Goal: Task Accomplishment & Management: Manage account settings

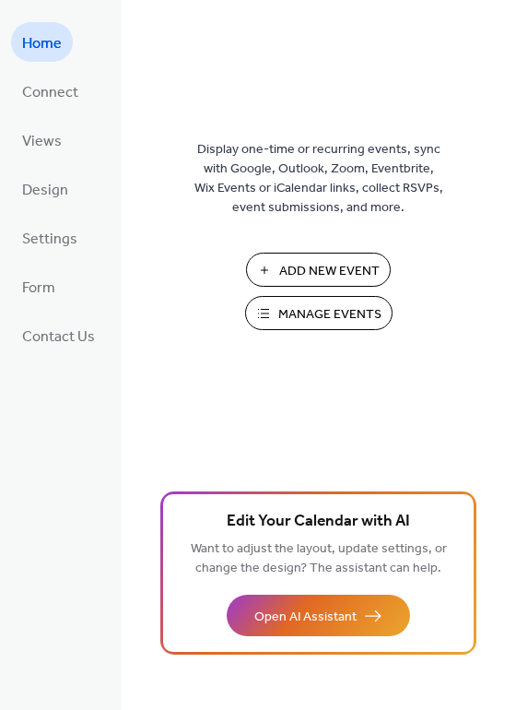
click at [284, 305] on span "Manage Events" at bounding box center [329, 314] width 103 height 19
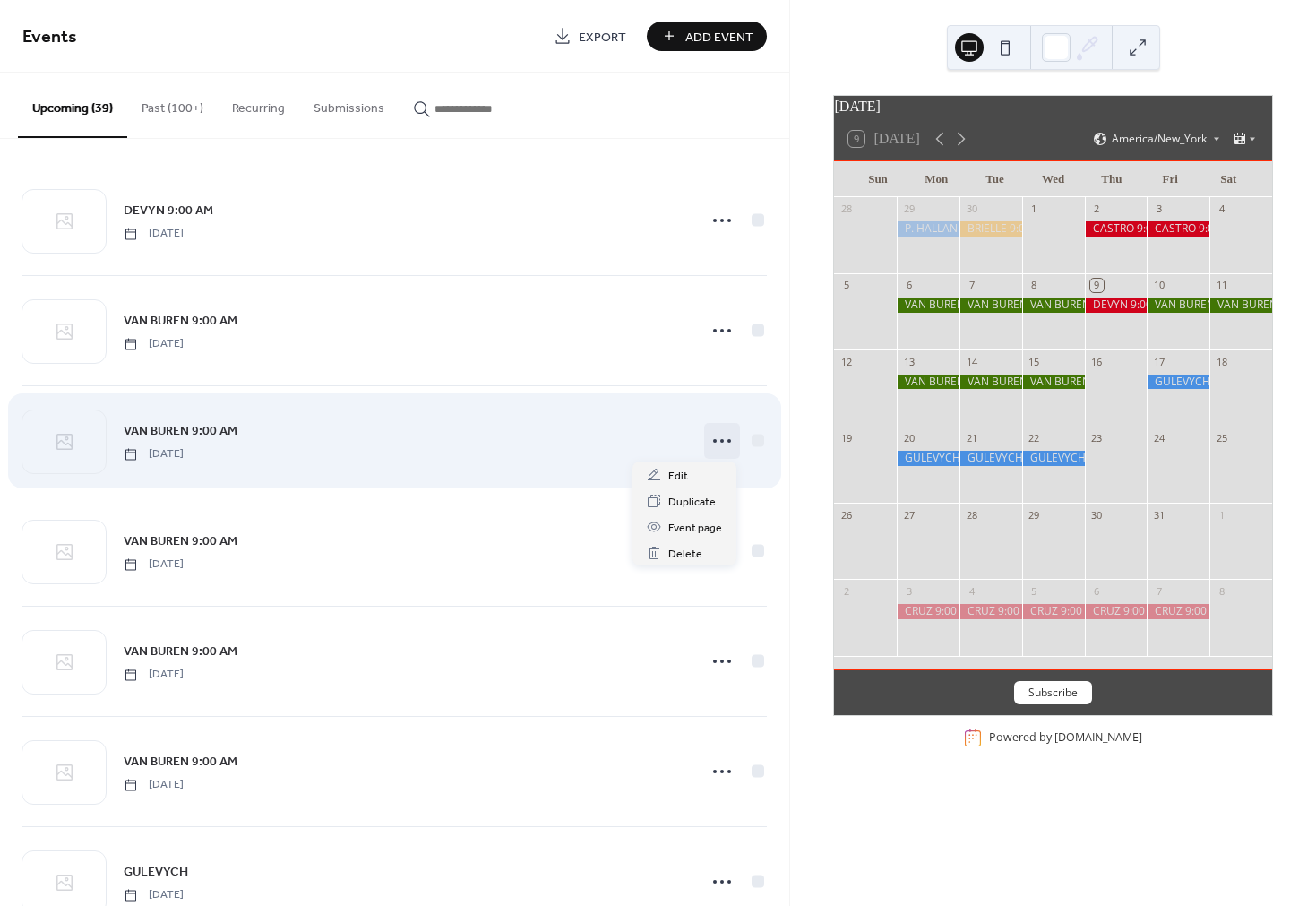
click at [714, 443] on icon at bounding box center [721, 440] width 28 height 28
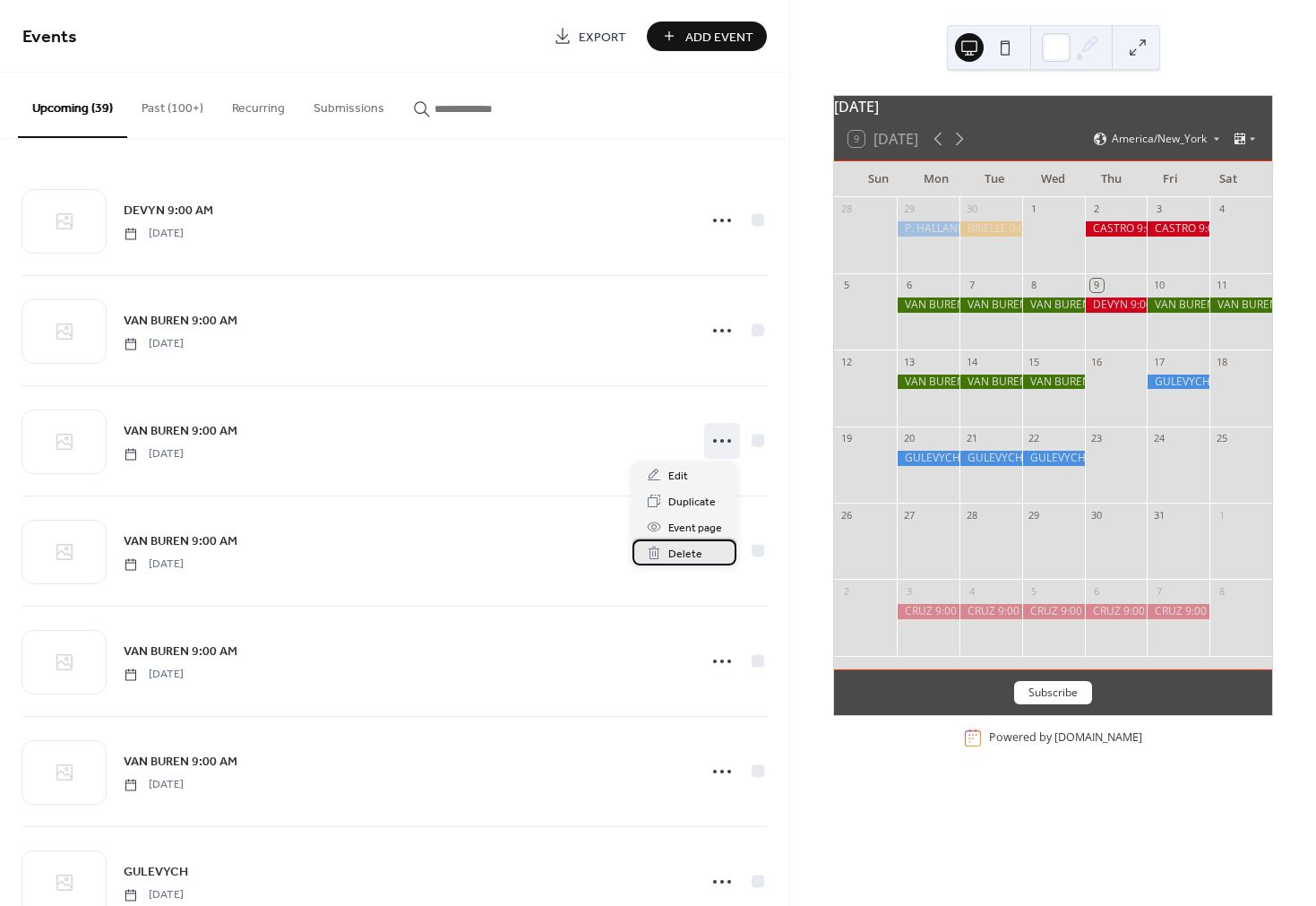
click at [681, 546] on span "Delete" at bounding box center [685, 553] width 34 height 18
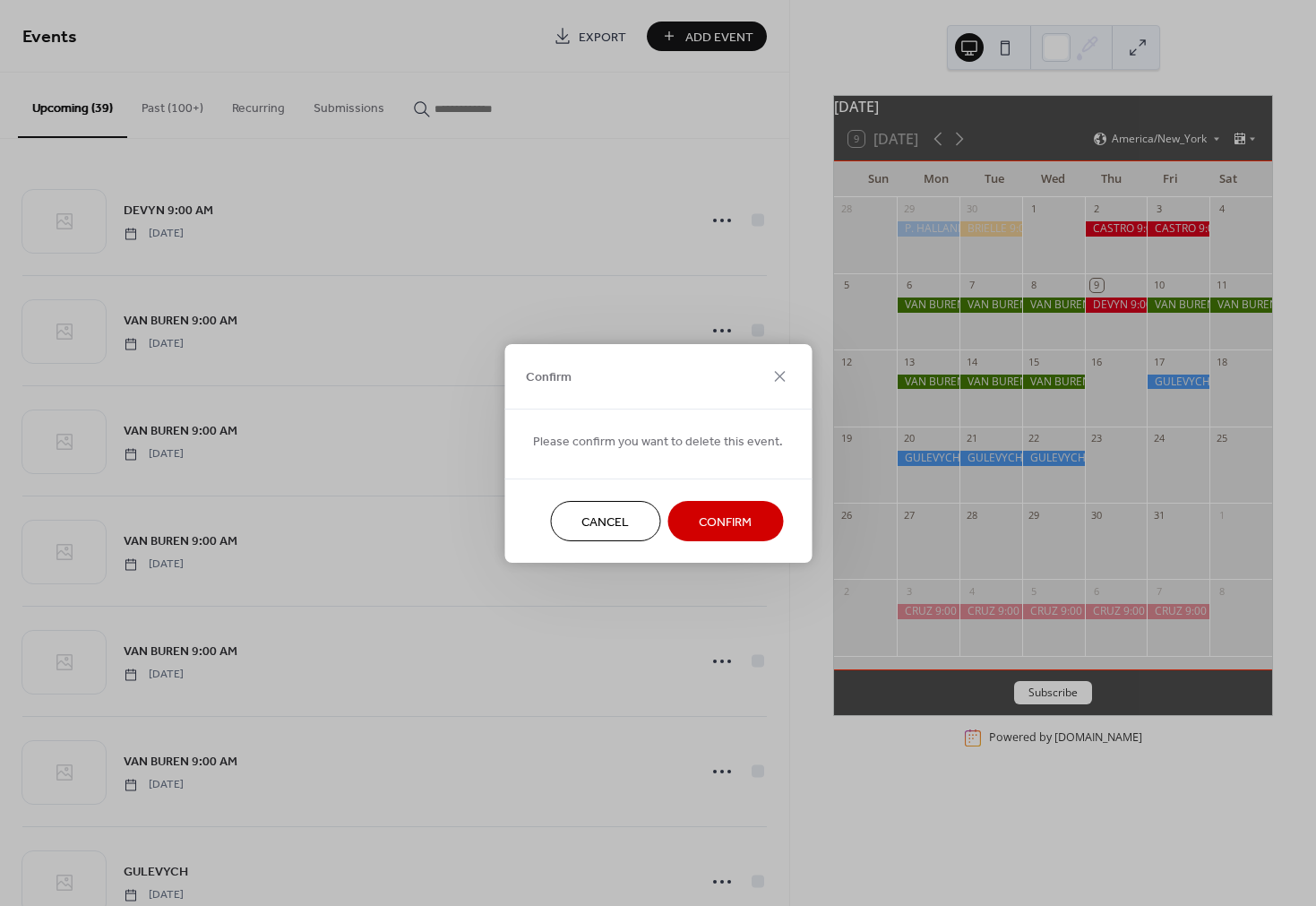
click at [699, 524] on span "Confirm" at bounding box center [725, 521] width 52 height 18
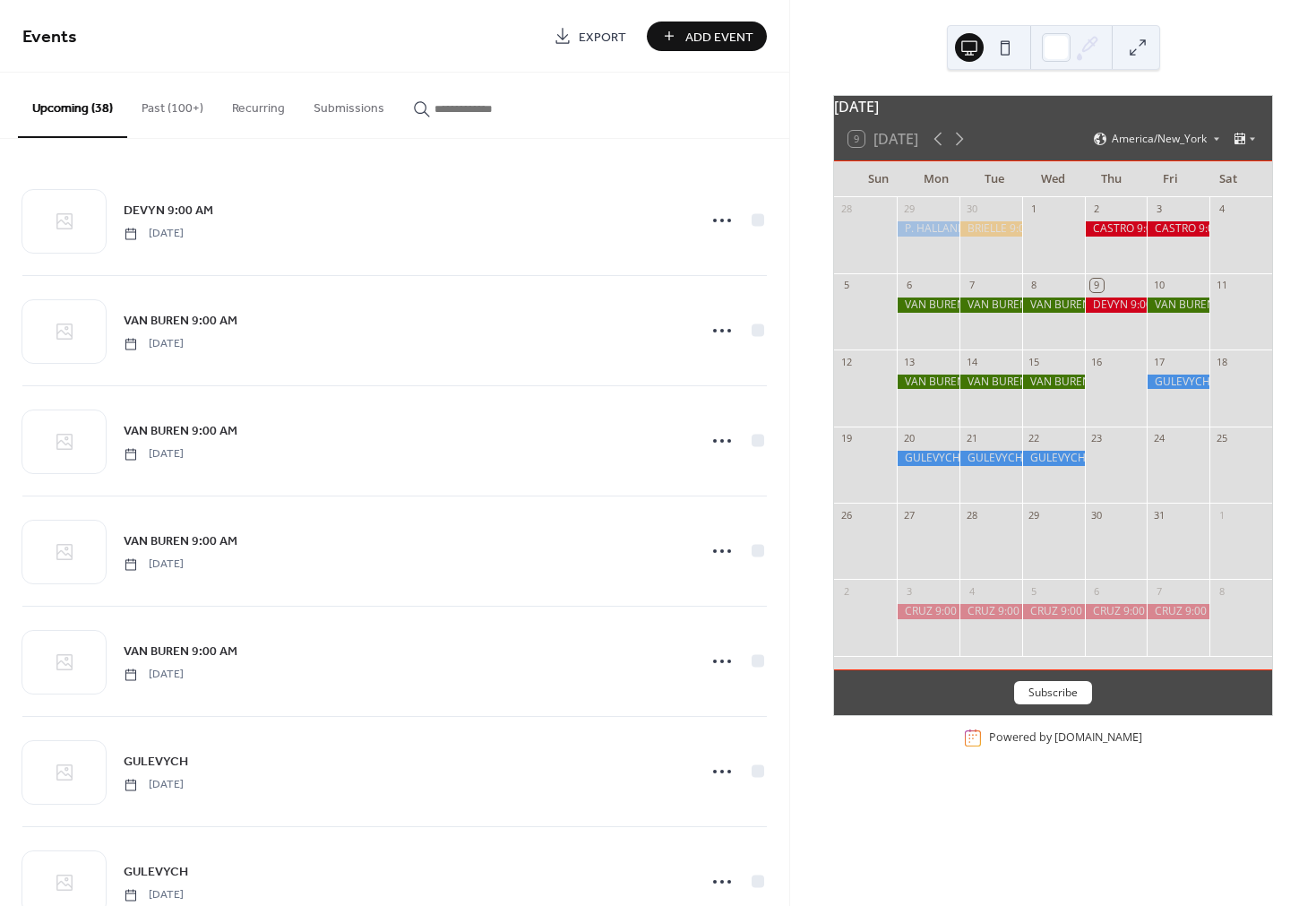
click at [985, 313] on div at bounding box center [990, 305] width 63 height 16
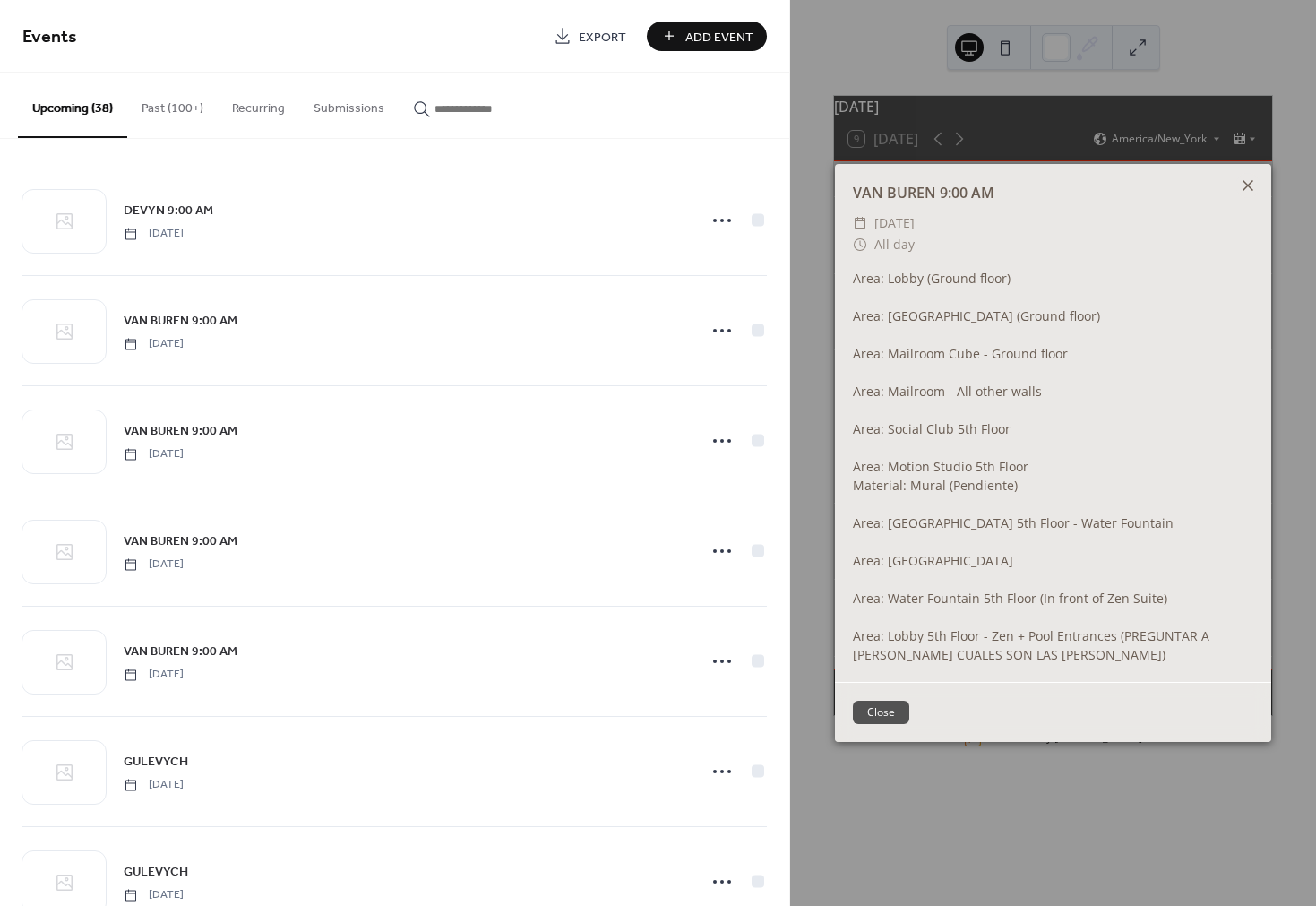
click at [1247, 187] on icon at bounding box center [1247, 185] width 11 height 11
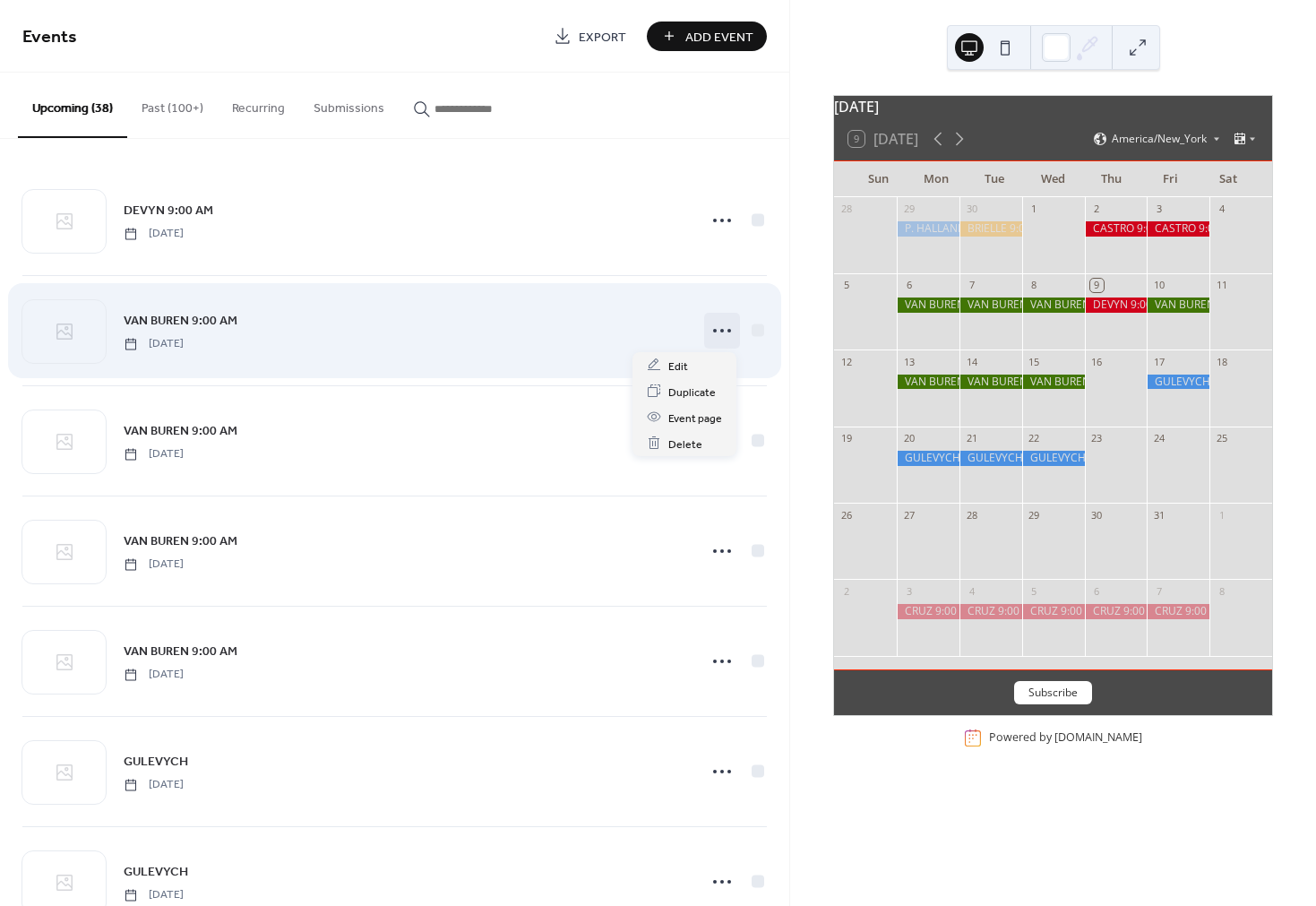
click at [715, 333] on icon at bounding box center [721, 330] width 28 height 28
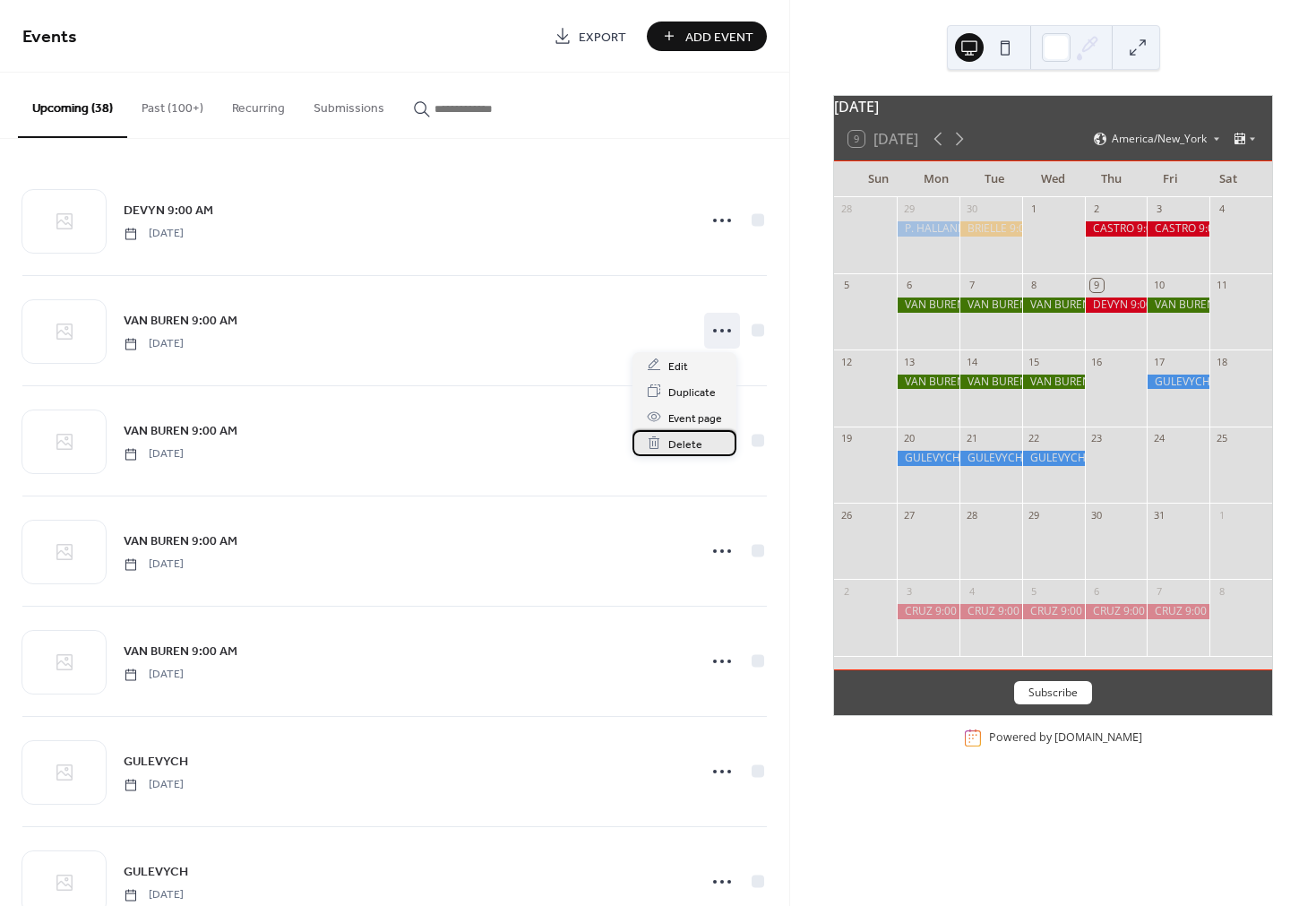
click at [690, 440] on span "Delete" at bounding box center [685, 443] width 34 height 18
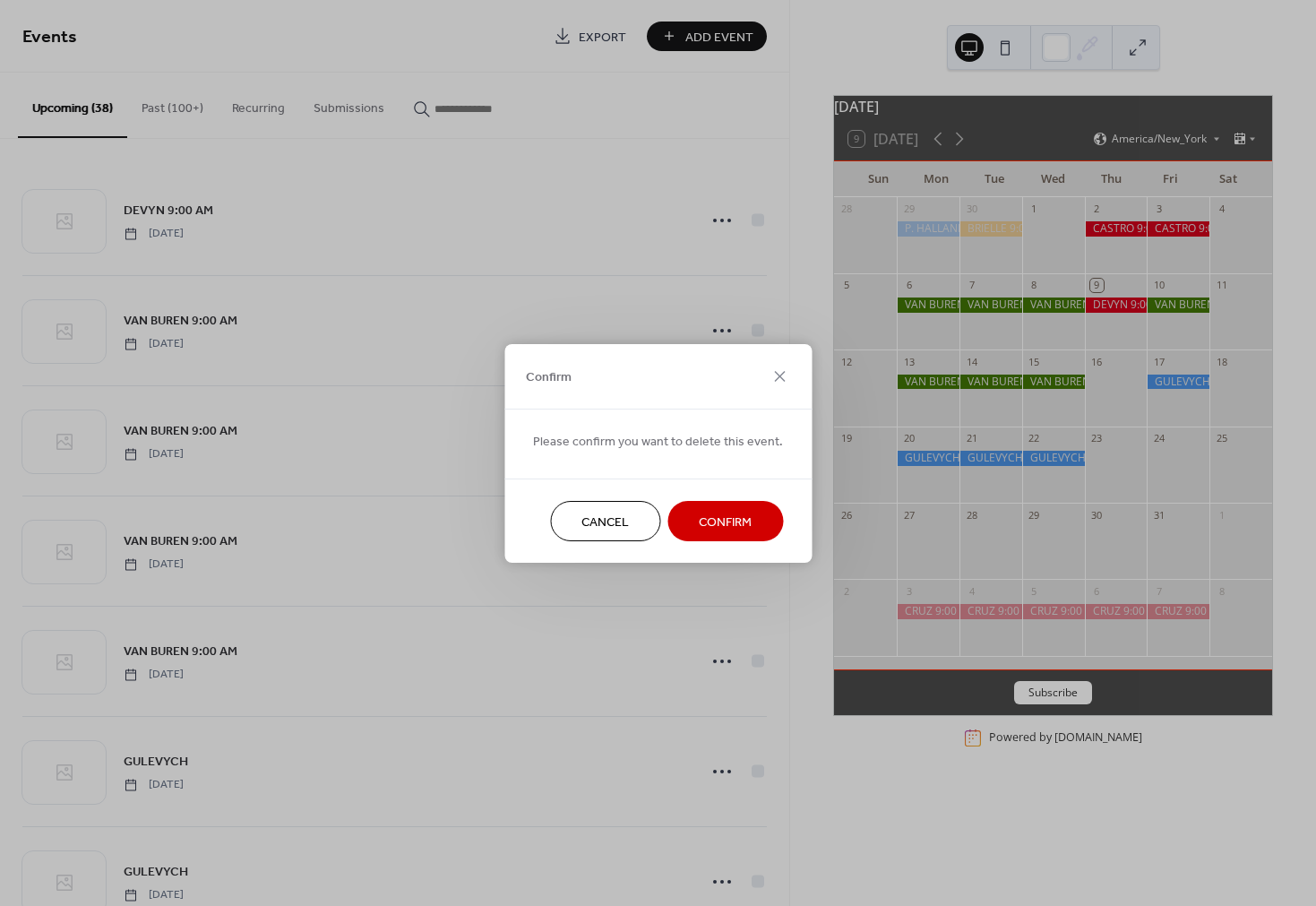
click at [718, 520] on span "Confirm" at bounding box center [725, 521] width 52 height 18
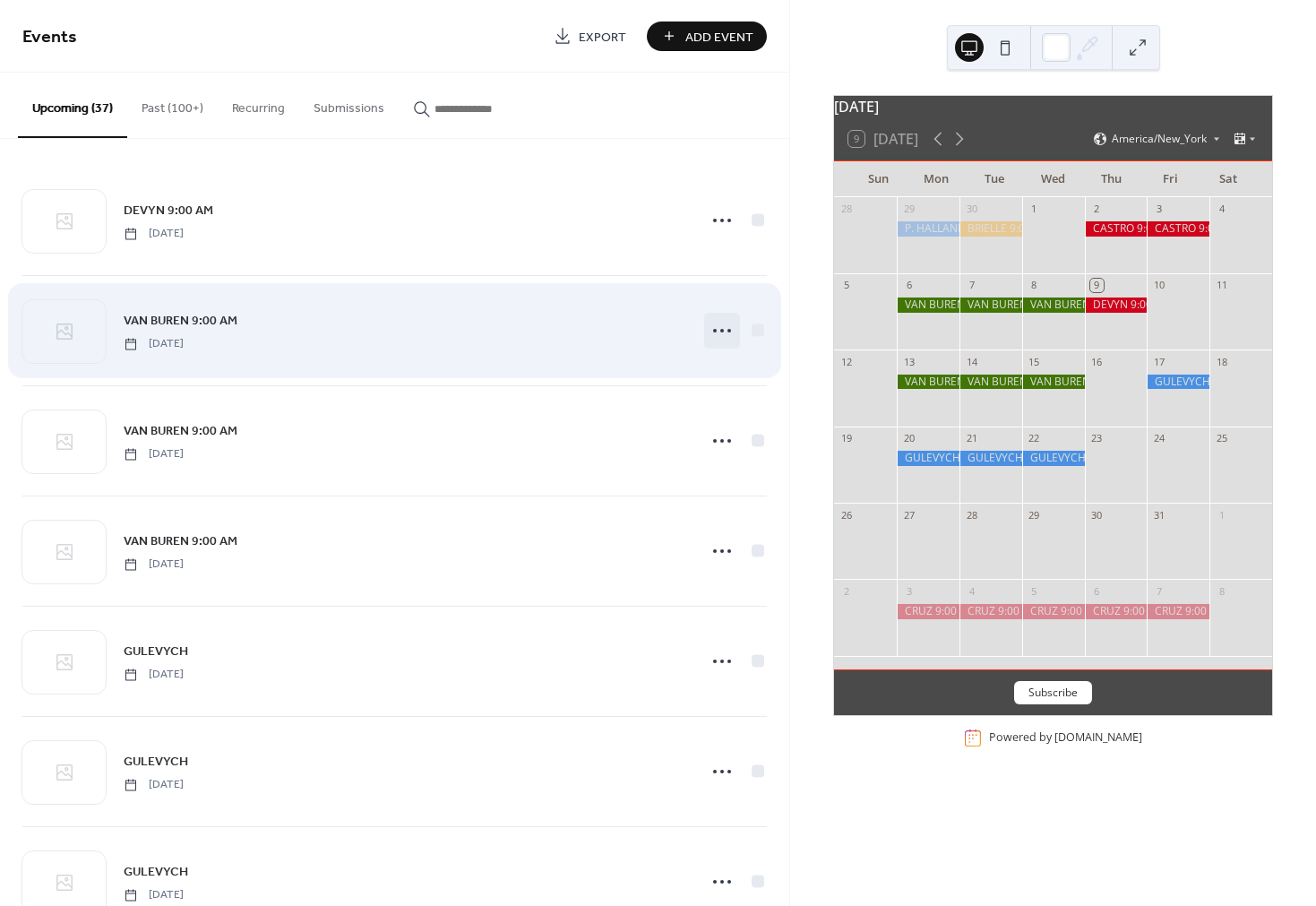
click at [715, 331] on icon at bounding box center [721, 330] width 28 height 28
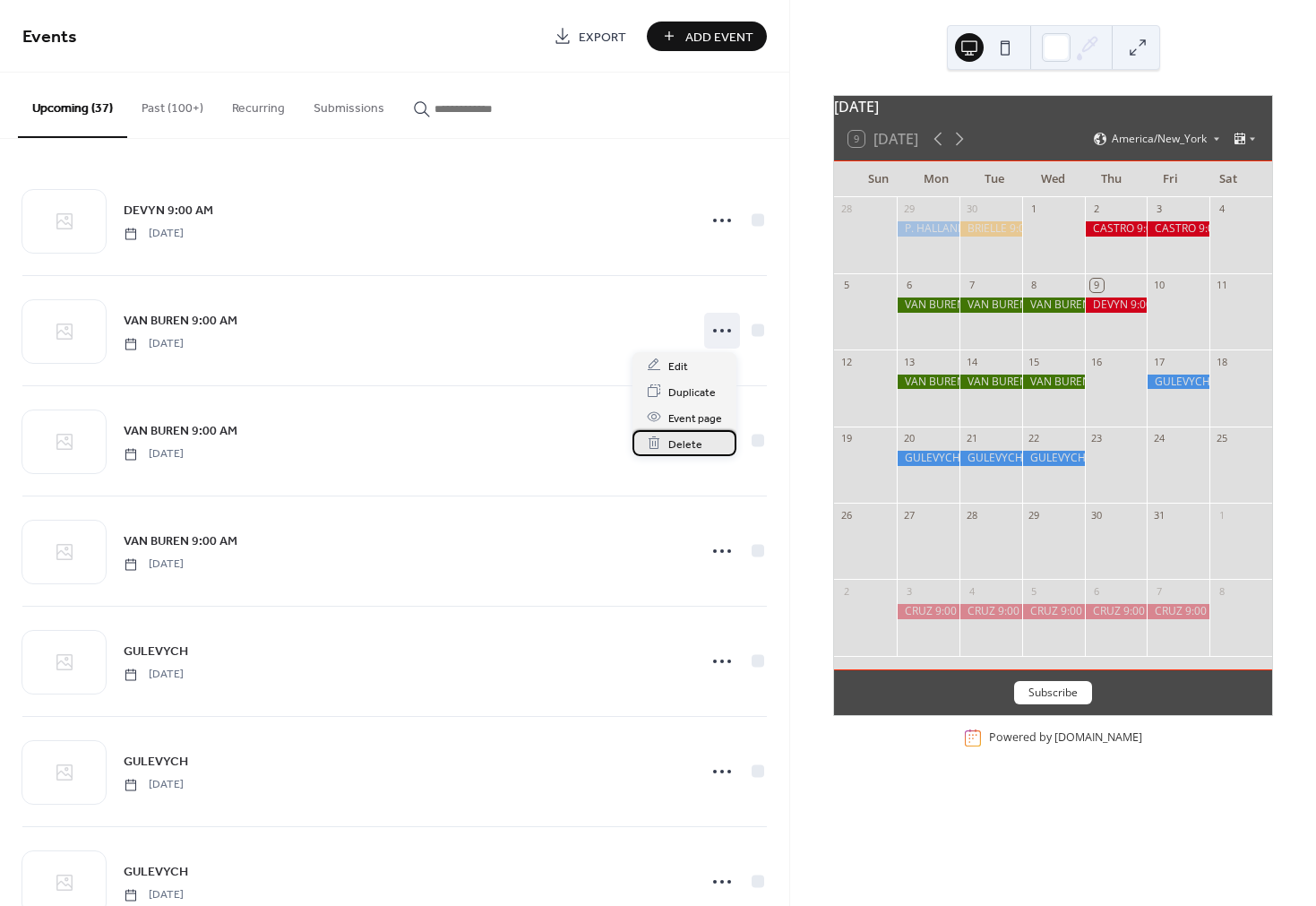
click at [690, 441] on span "Delete" at bounding box center [685, 443] width 34 height 18
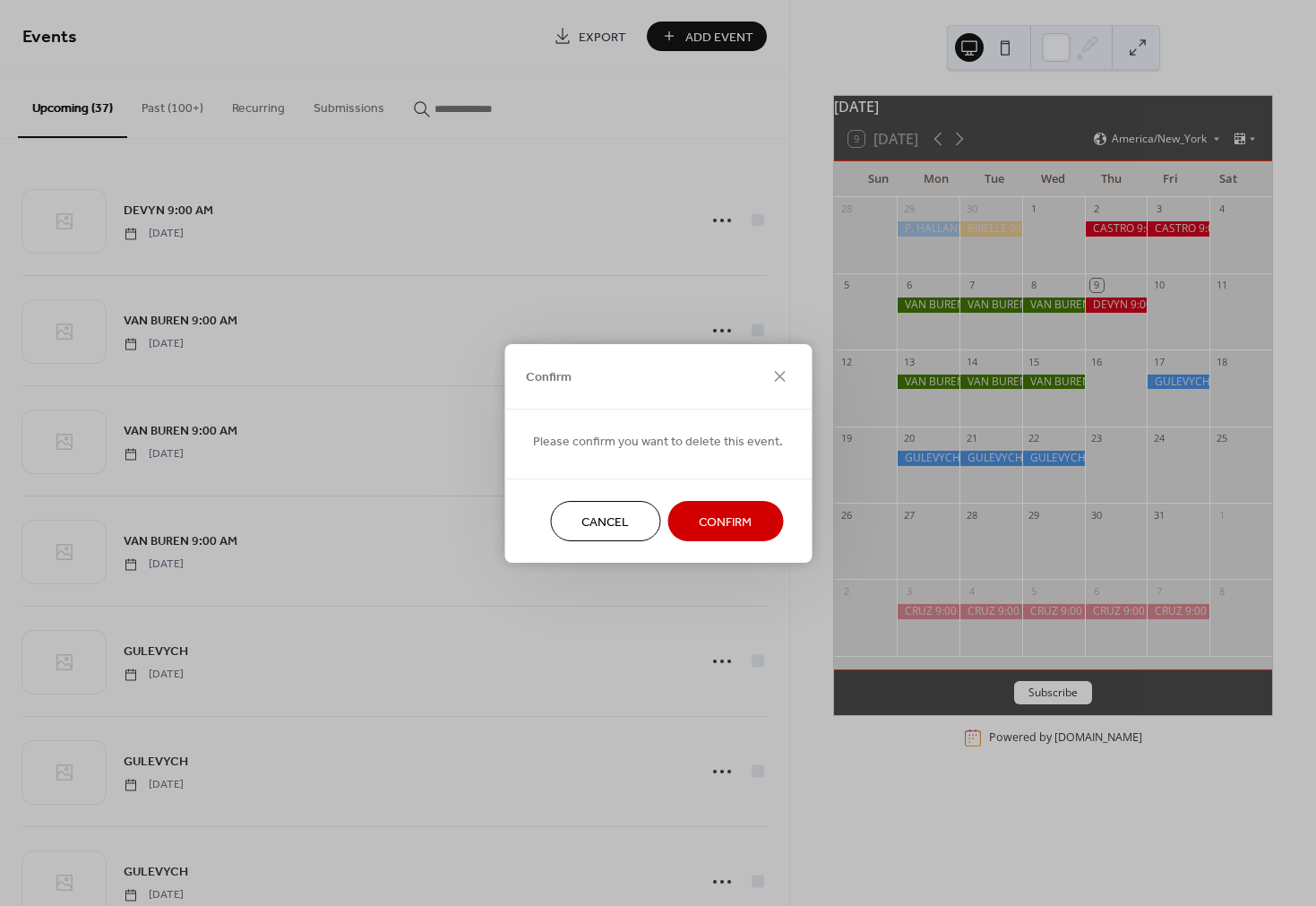
click at [717, 513] on span "Confirm" at bounding box center [725, 521] width 52 height 18
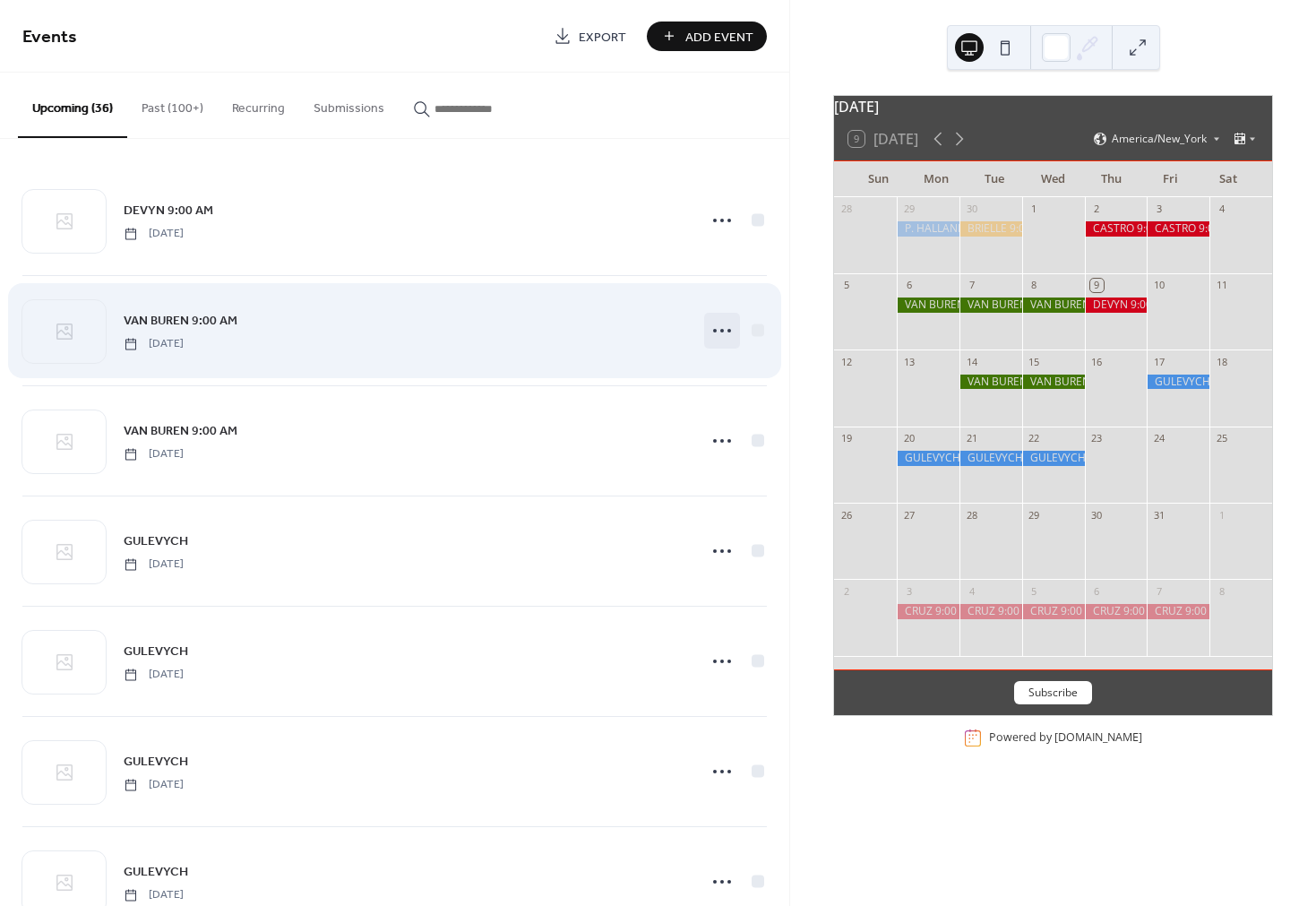
click at [720, 330] on circle at bounding box center [722, 331] width 4 height 4
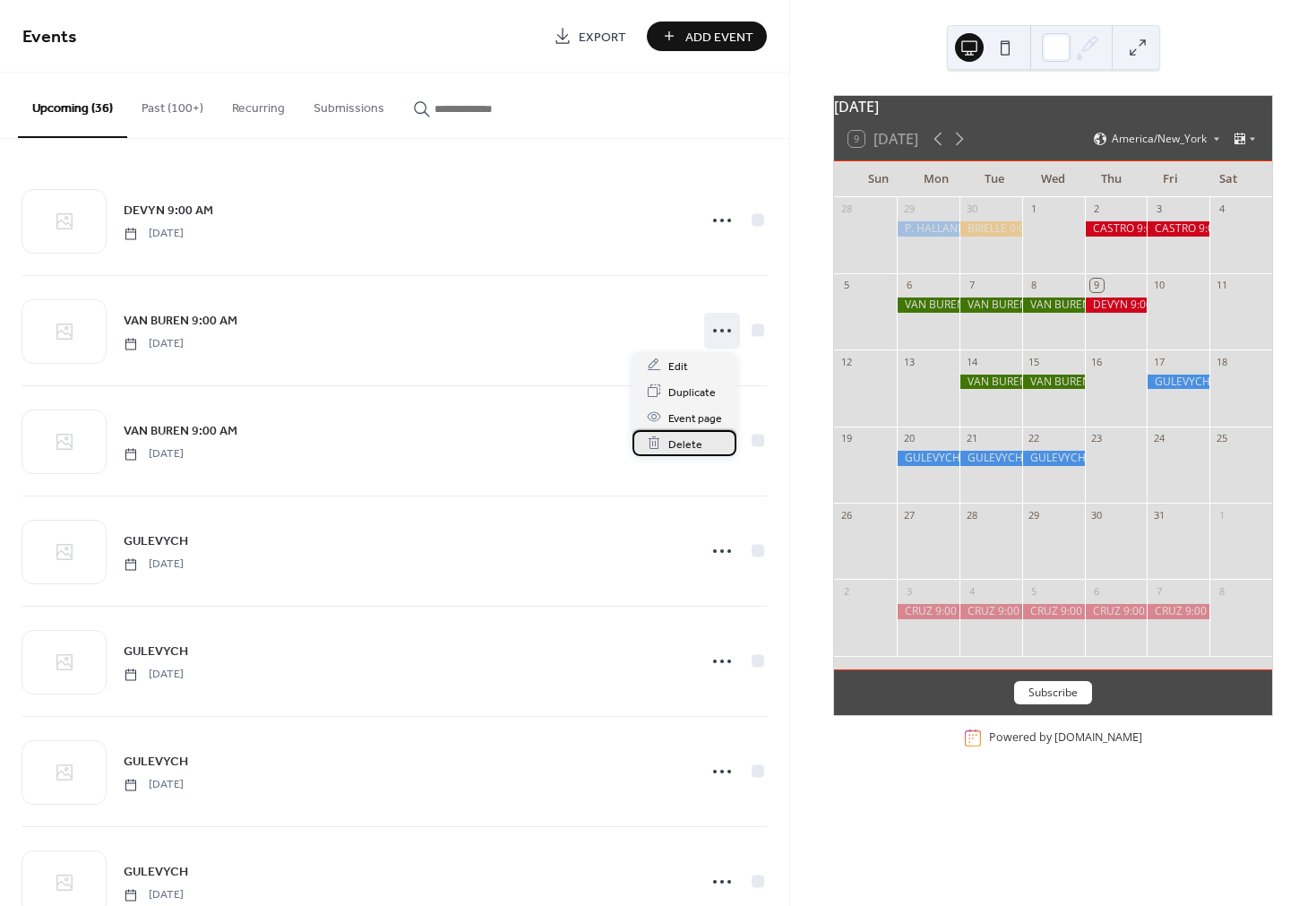
click at [685, 445] on span "Delete" at bounding box center [685, 443] width 34 height 18
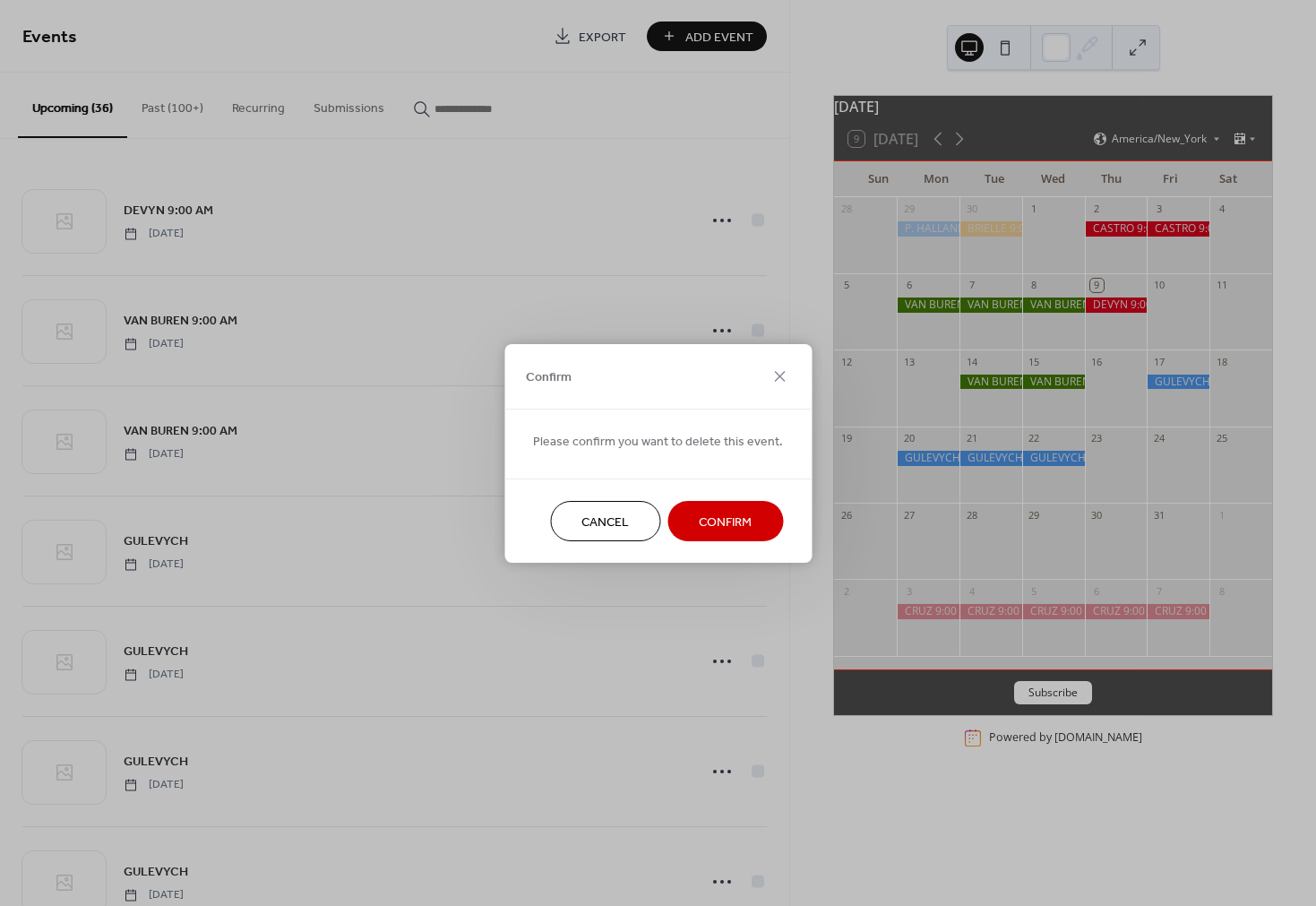
click at [710, 520] on span "Confirm" at bounding box center [725, 521] width 52 height 18
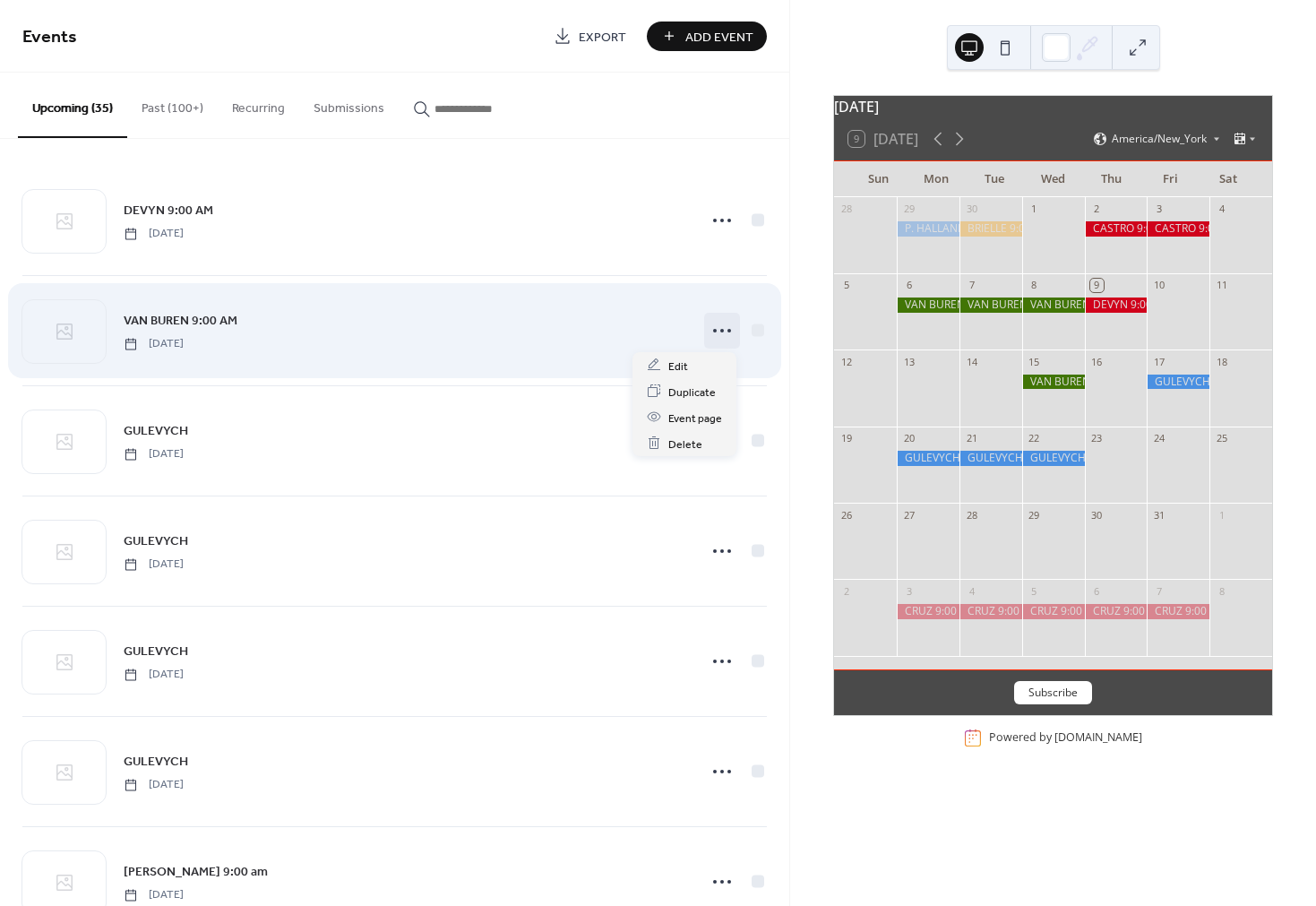
click at [720, 331] on circle at bounding box center [722, 331] width 4 height 4
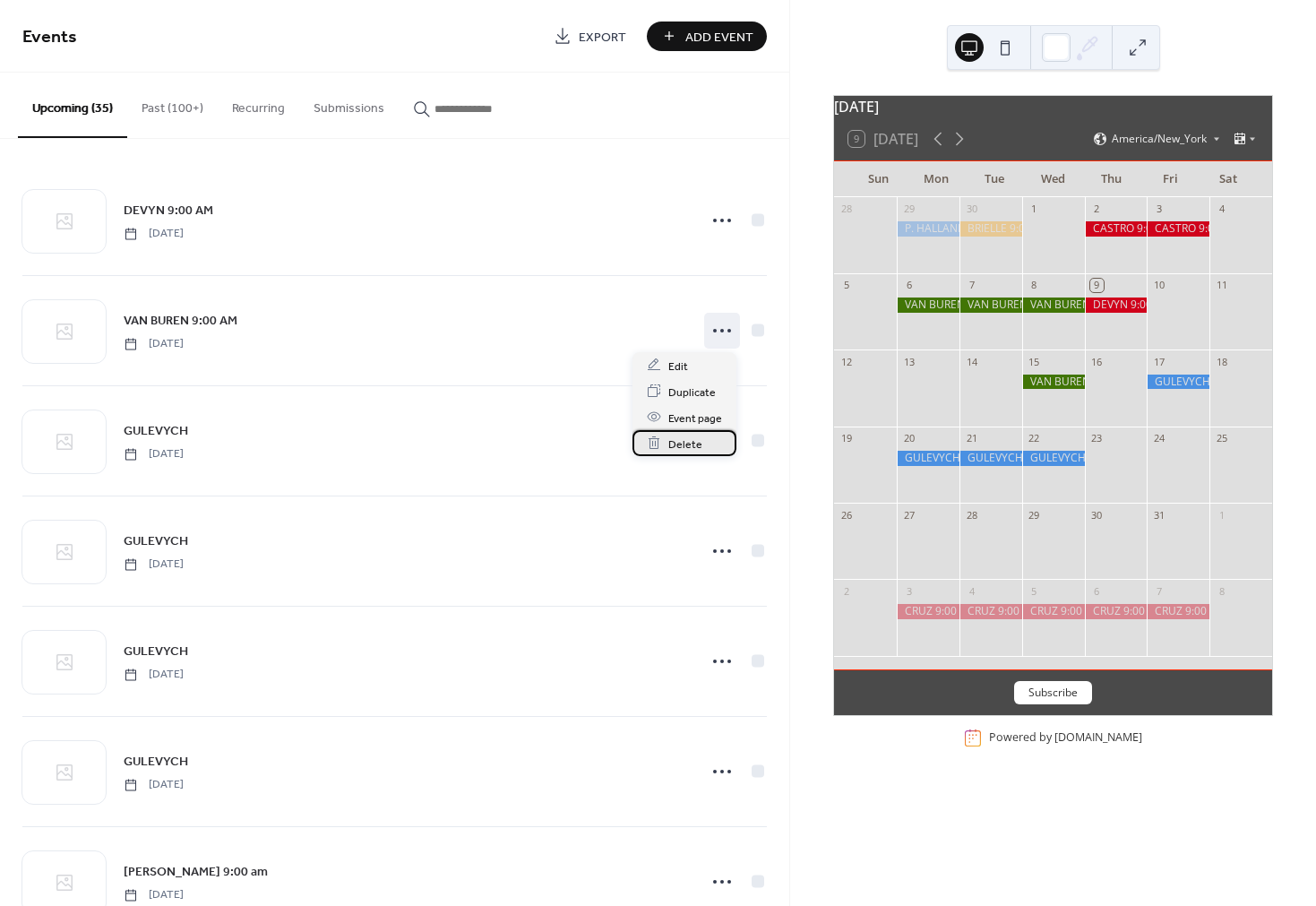
click at [697, 437] on span "Delete" at bounding box center [685, 443] width 34 height 18
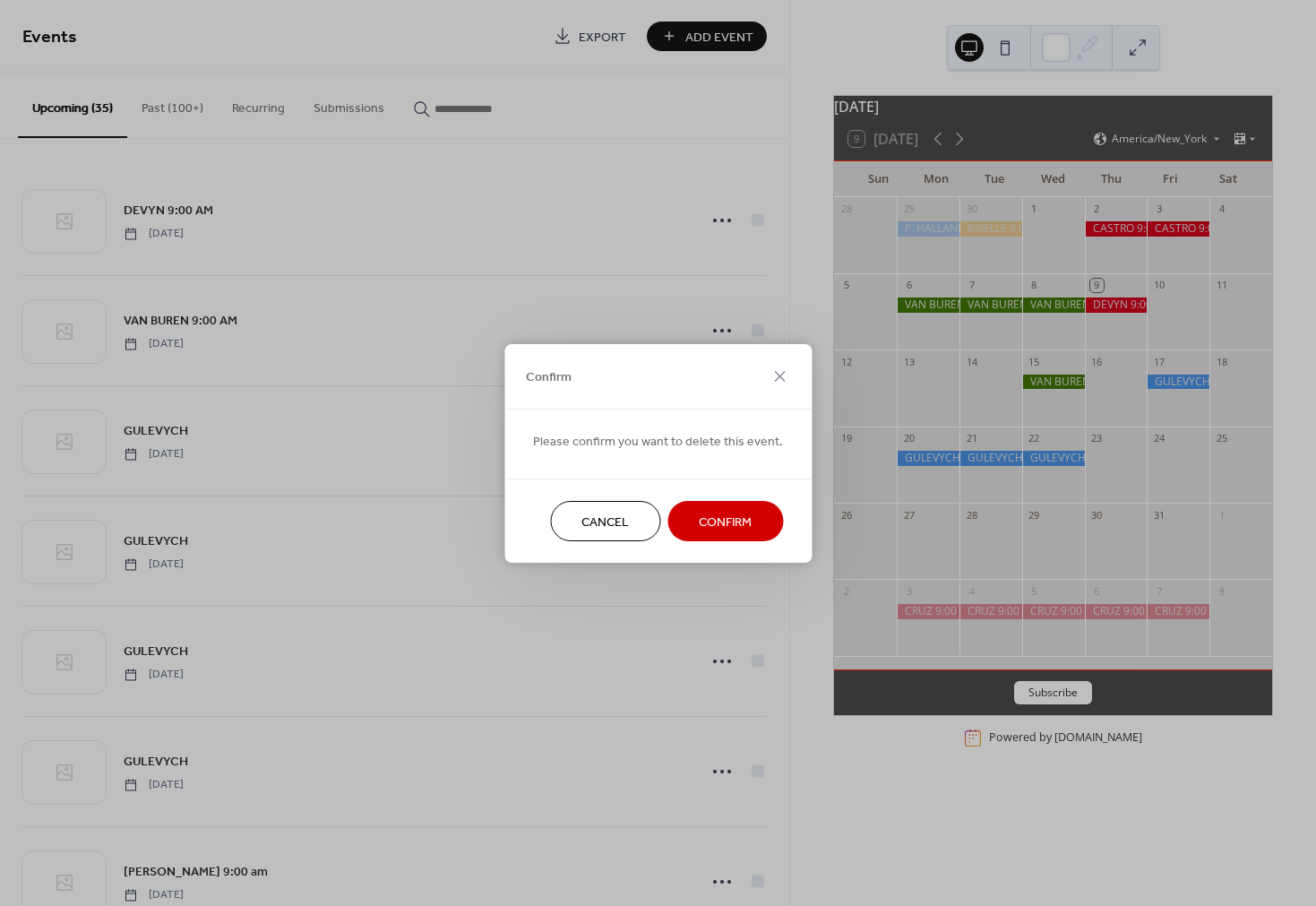
click at [713, 517] on span "Confirm" at bounding box center [725, 521] width 52 height 18
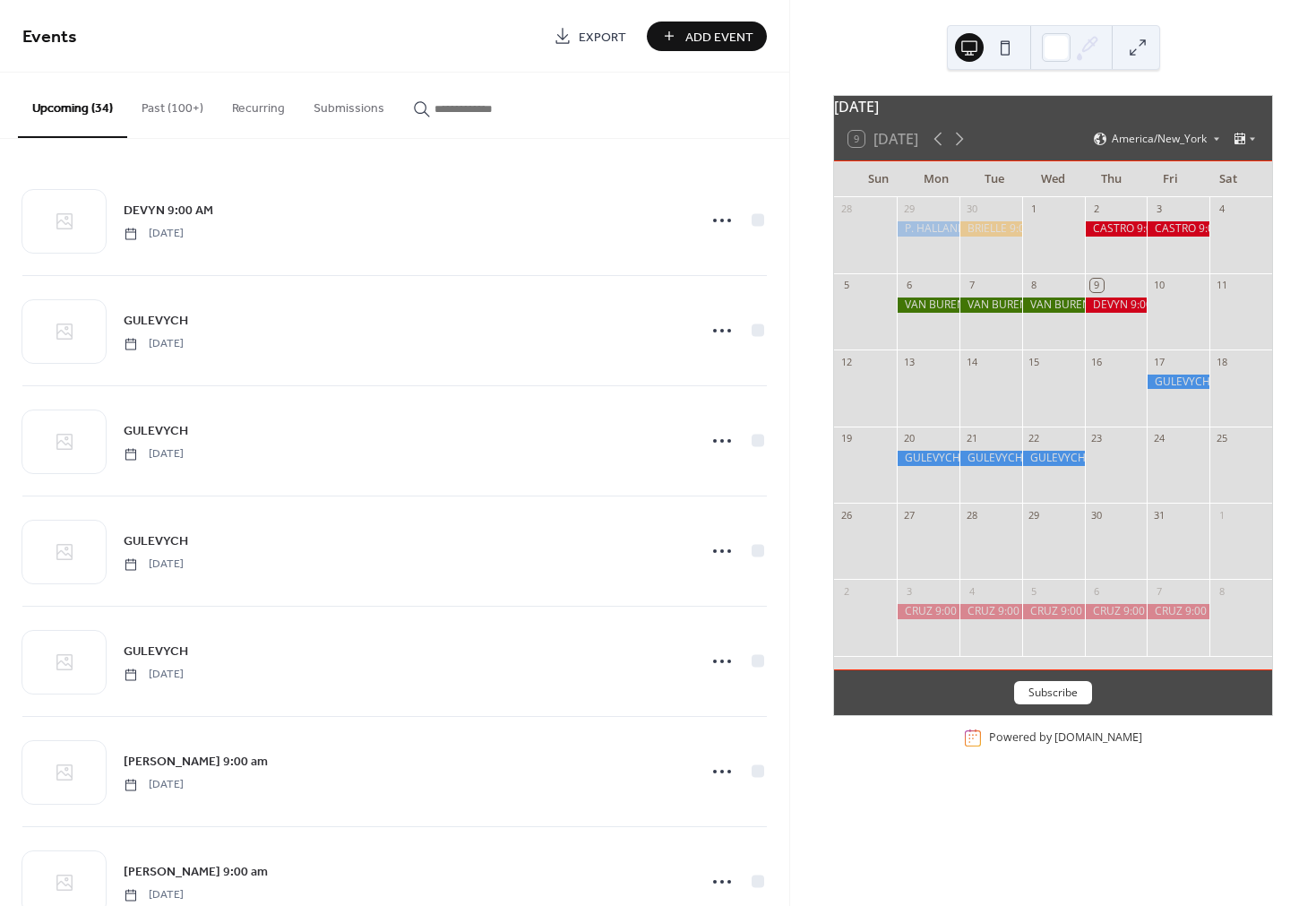
click at [171, 105] on button "Past (100+)" at bounding box center [172, 104] width 90 height 63
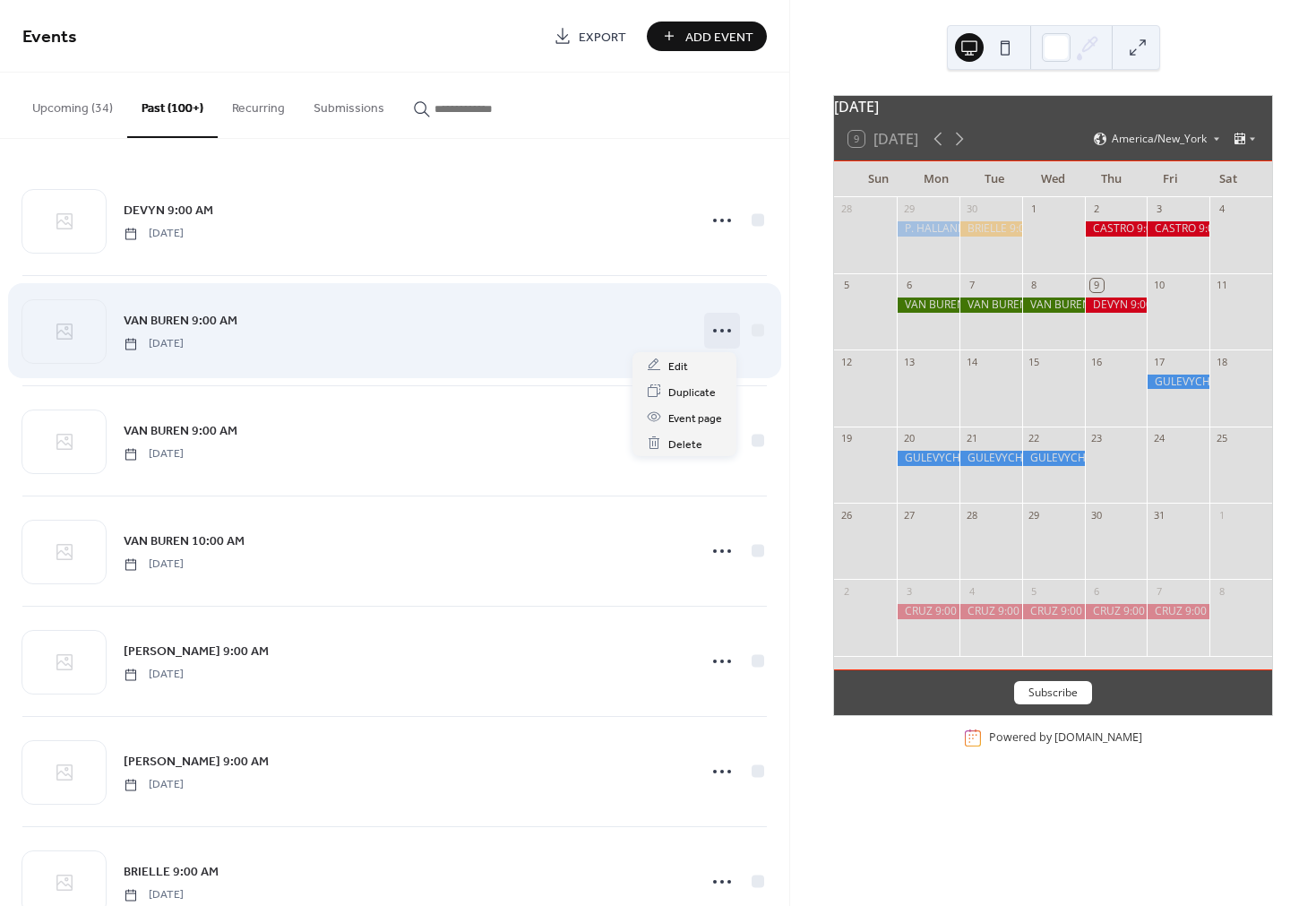
click at [709, 335] on icon at bounding box center [721, 330] width 28 height 28
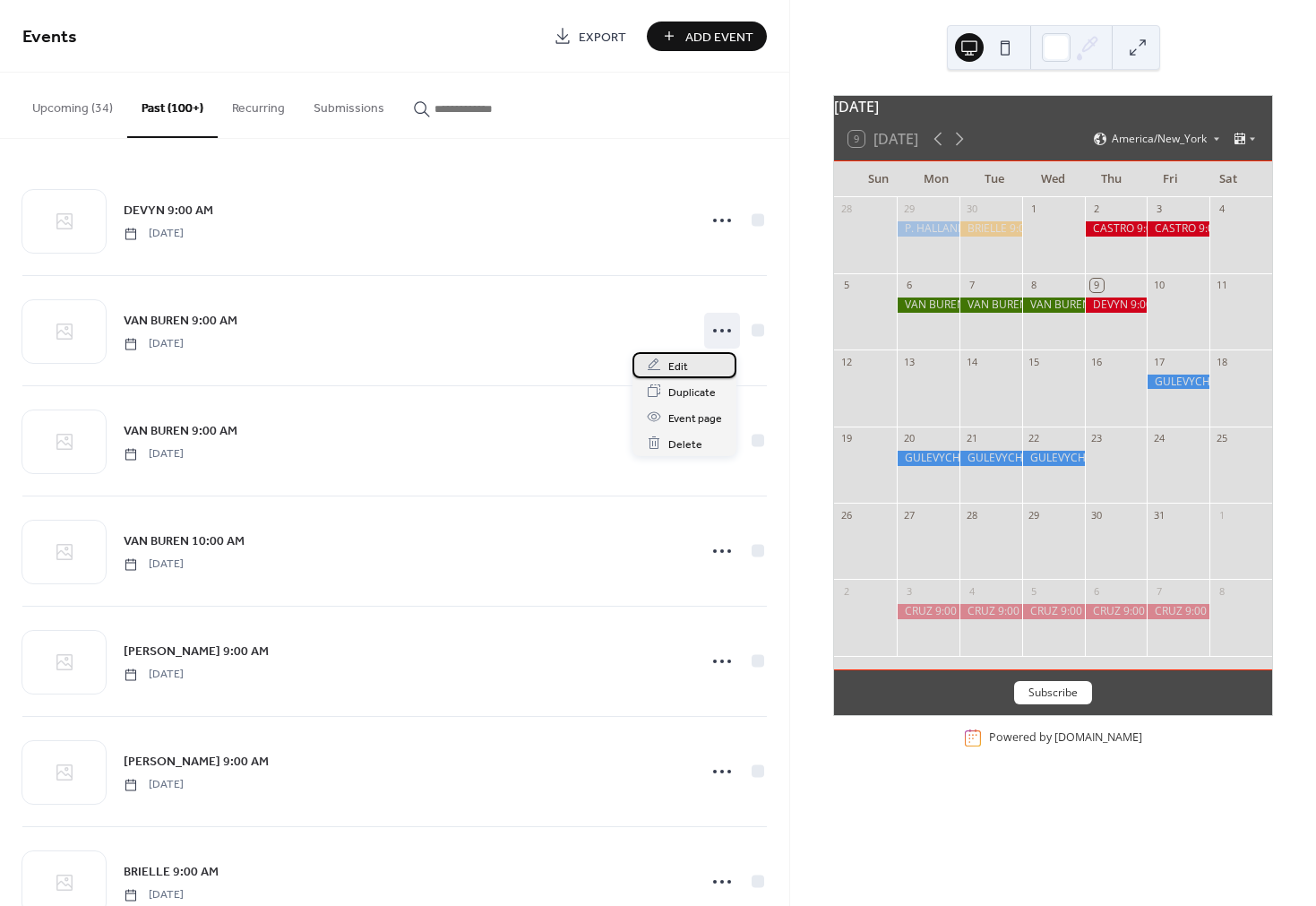
click at [690, 366] on div "Edit" at bounding box center [684, 365] width 104 height 26
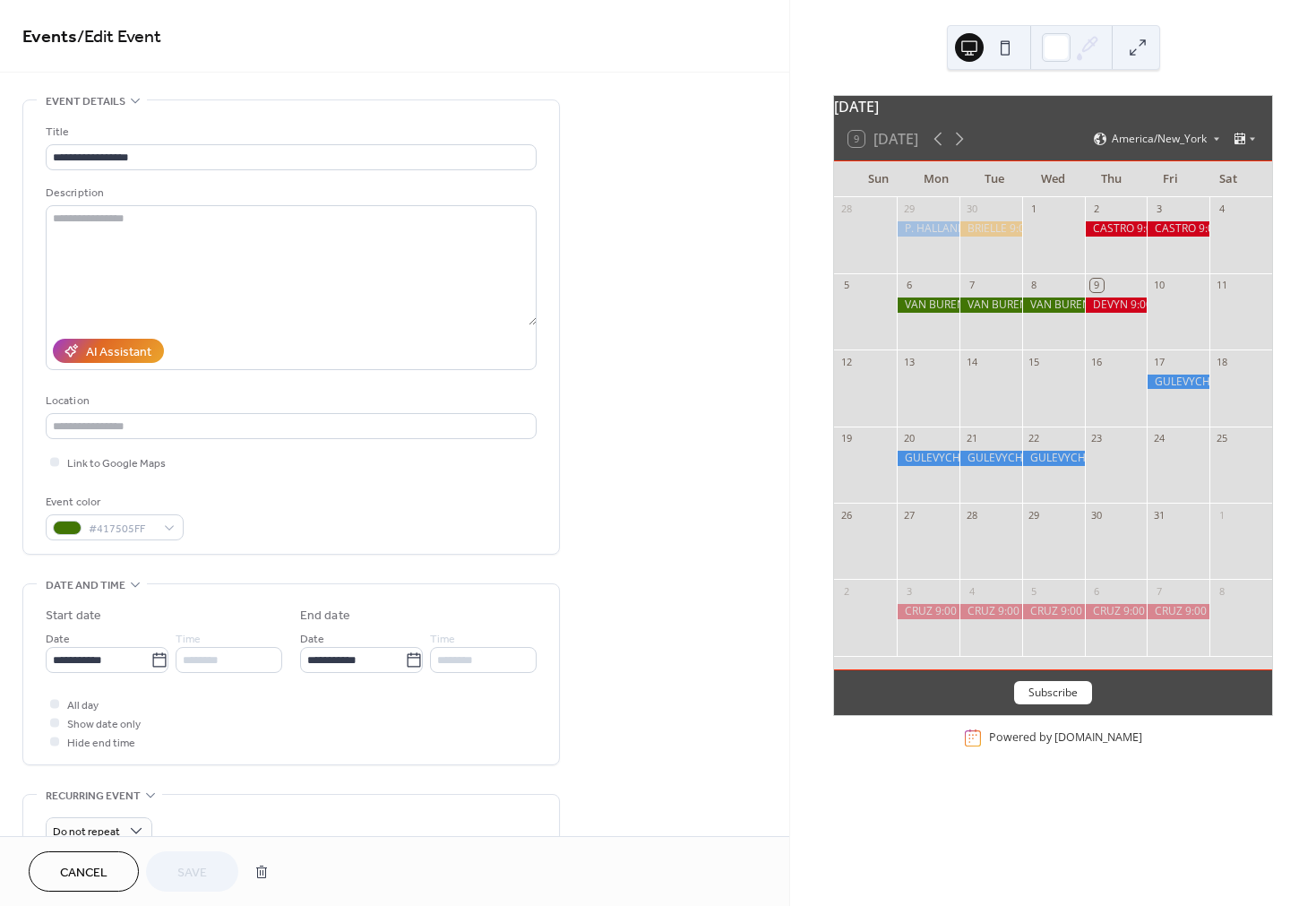
click at [79, 866] on span "Cancel" at bounding box center [84, 872] width 48 height 18
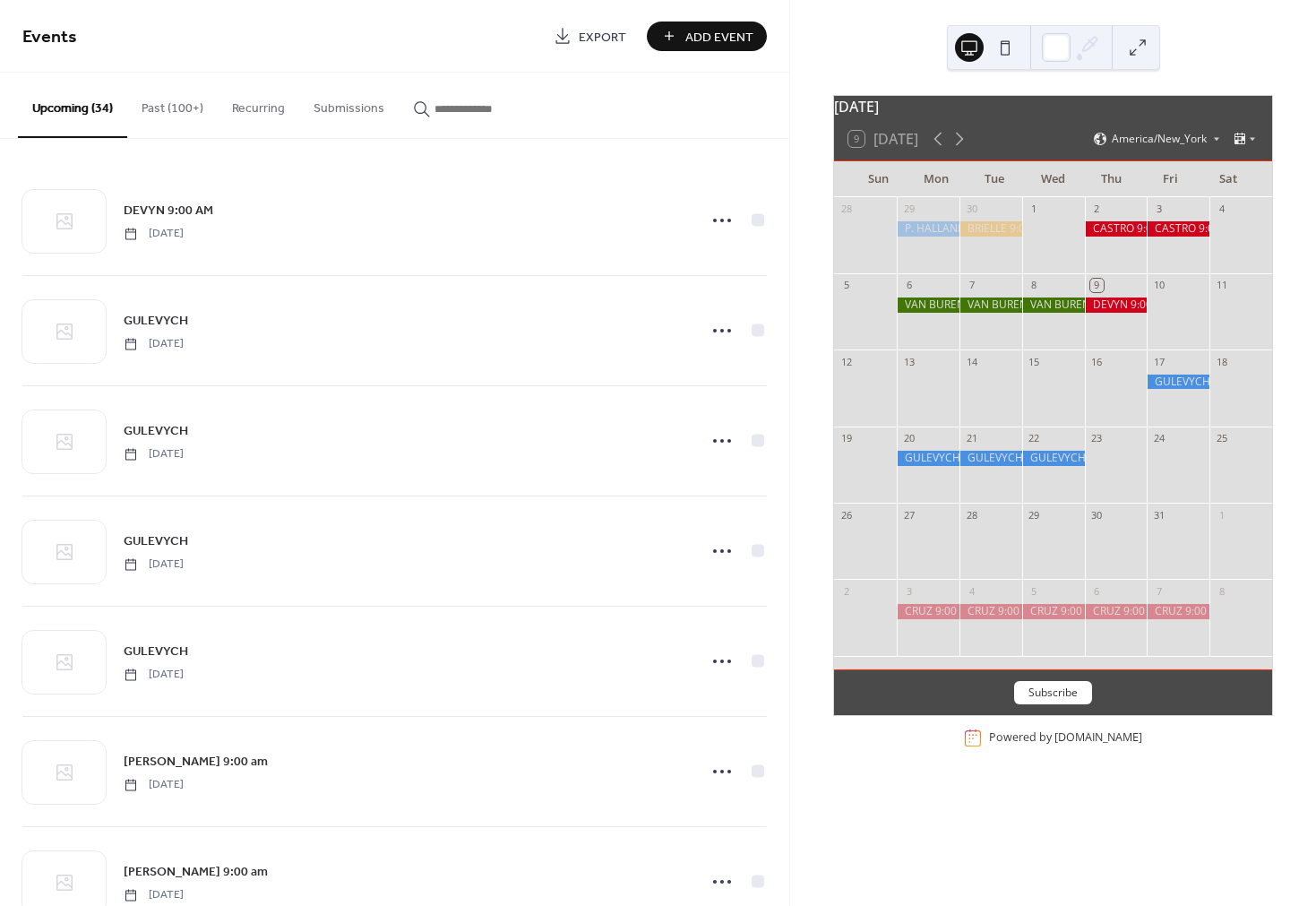
click at [178, 115] on button "Past (100+)" at bounding box center [172, 104] width 90 height 63
click at [940, 146] on icon at bounding box center [938, 139] width 8 height 14
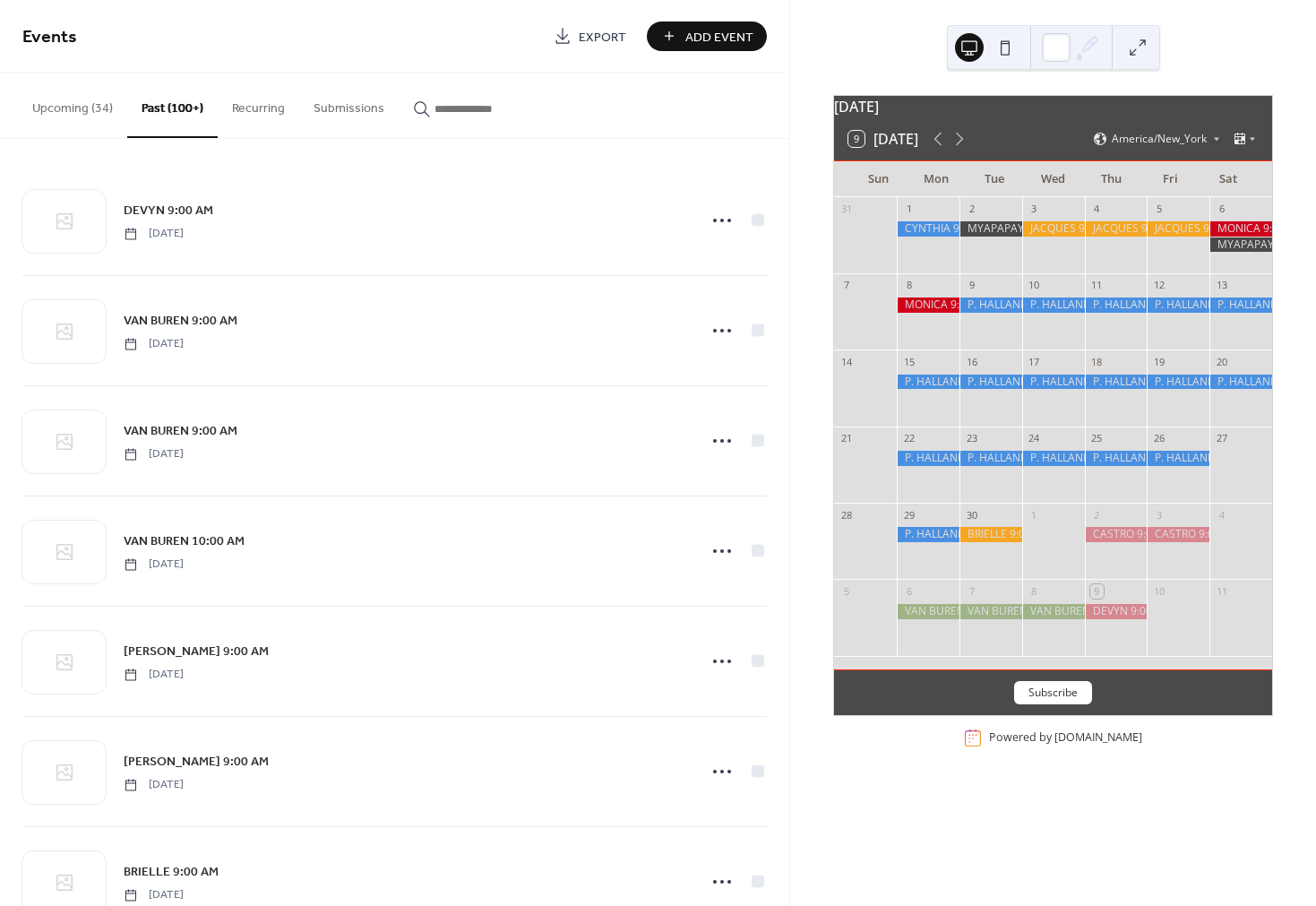
click at [1003, 619] on div at bounding box center [990, 611] width 63 height 16
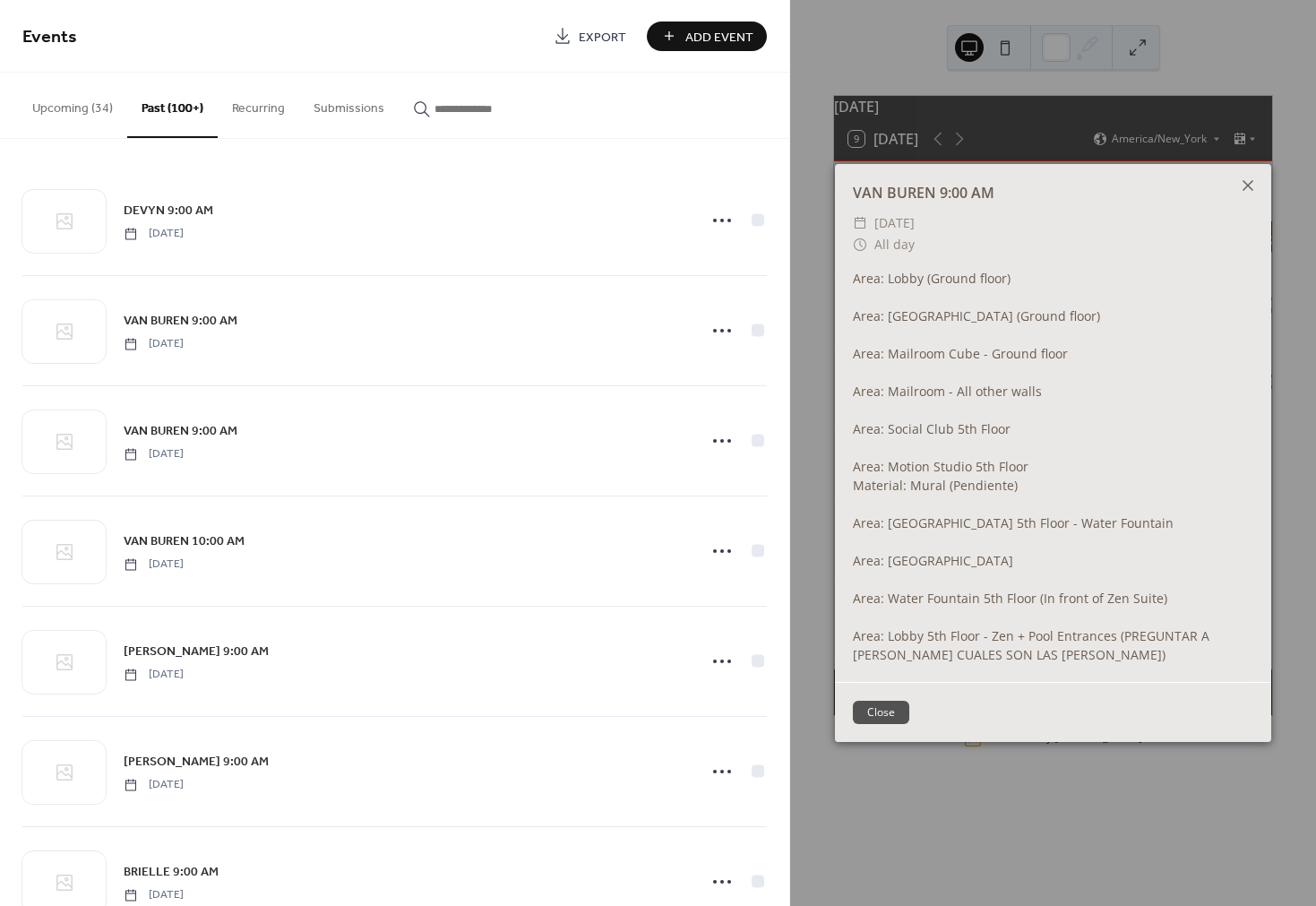
click at [1250, 191] on icon at bounding box center [1248, 186] width 21 height 21
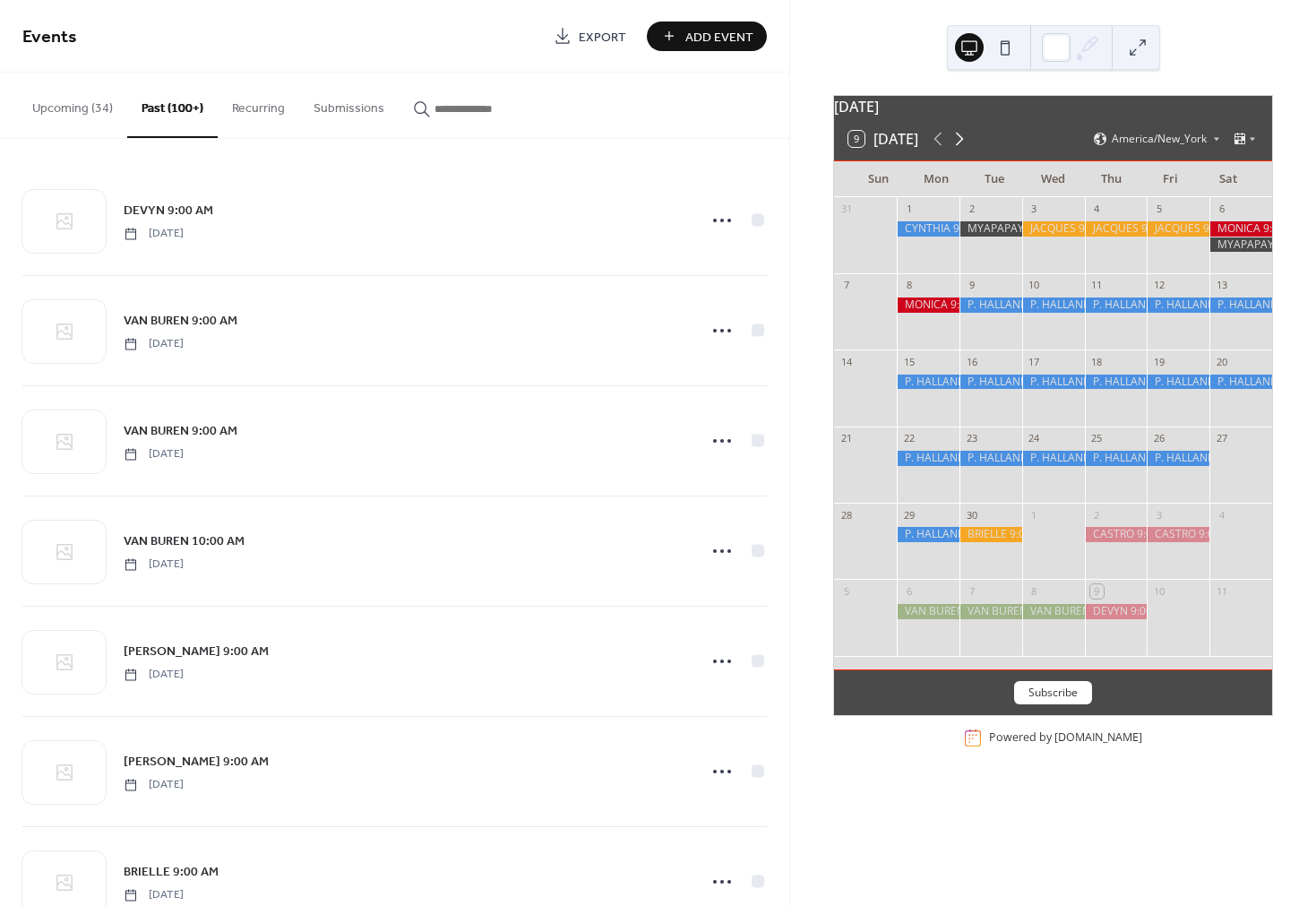
click at [959, 150] on icon at bounding box center [959, 139] width 21 height 21
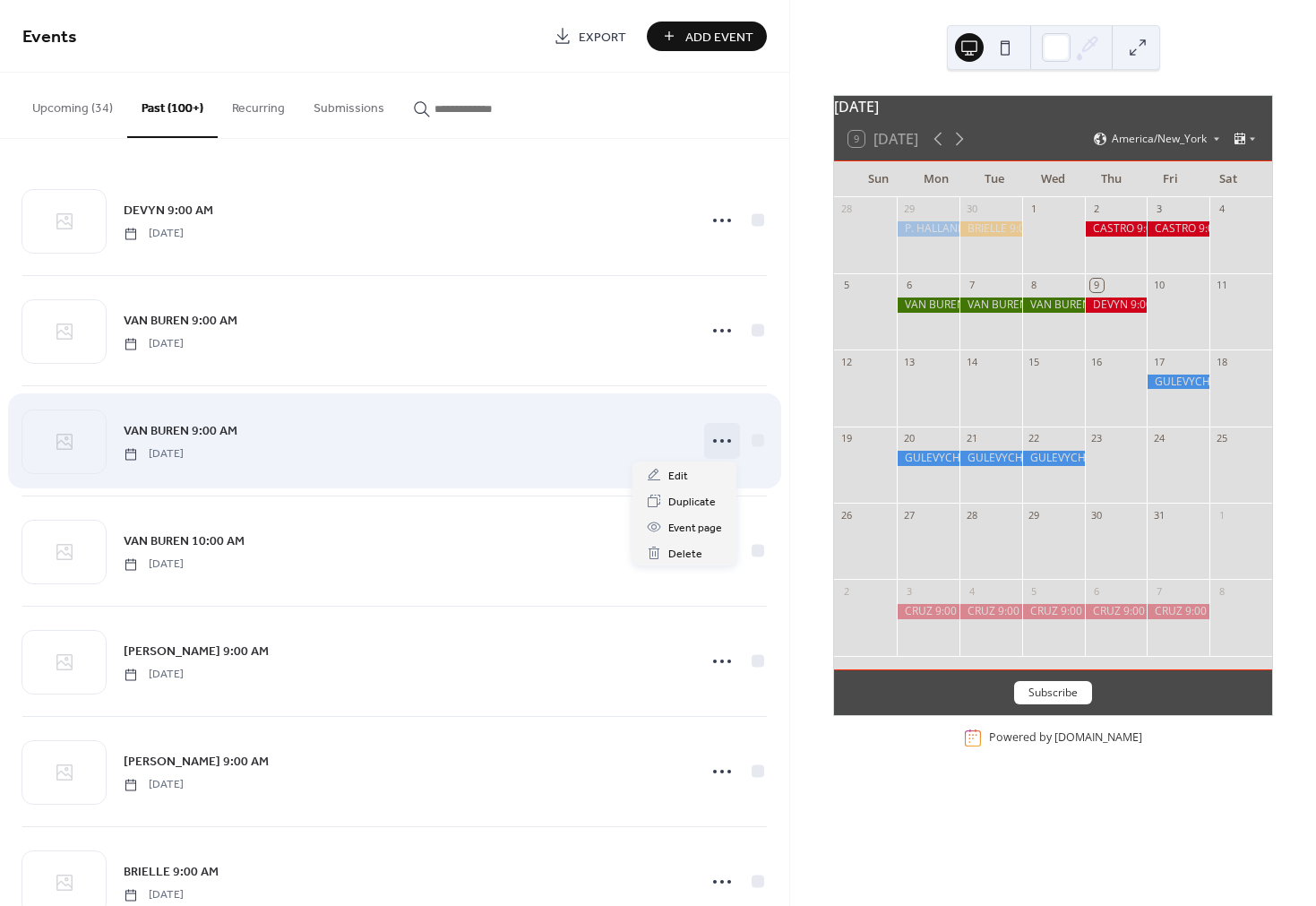
click at [717, 437] on icon at bounding box center [721, 440] width 28 height 28
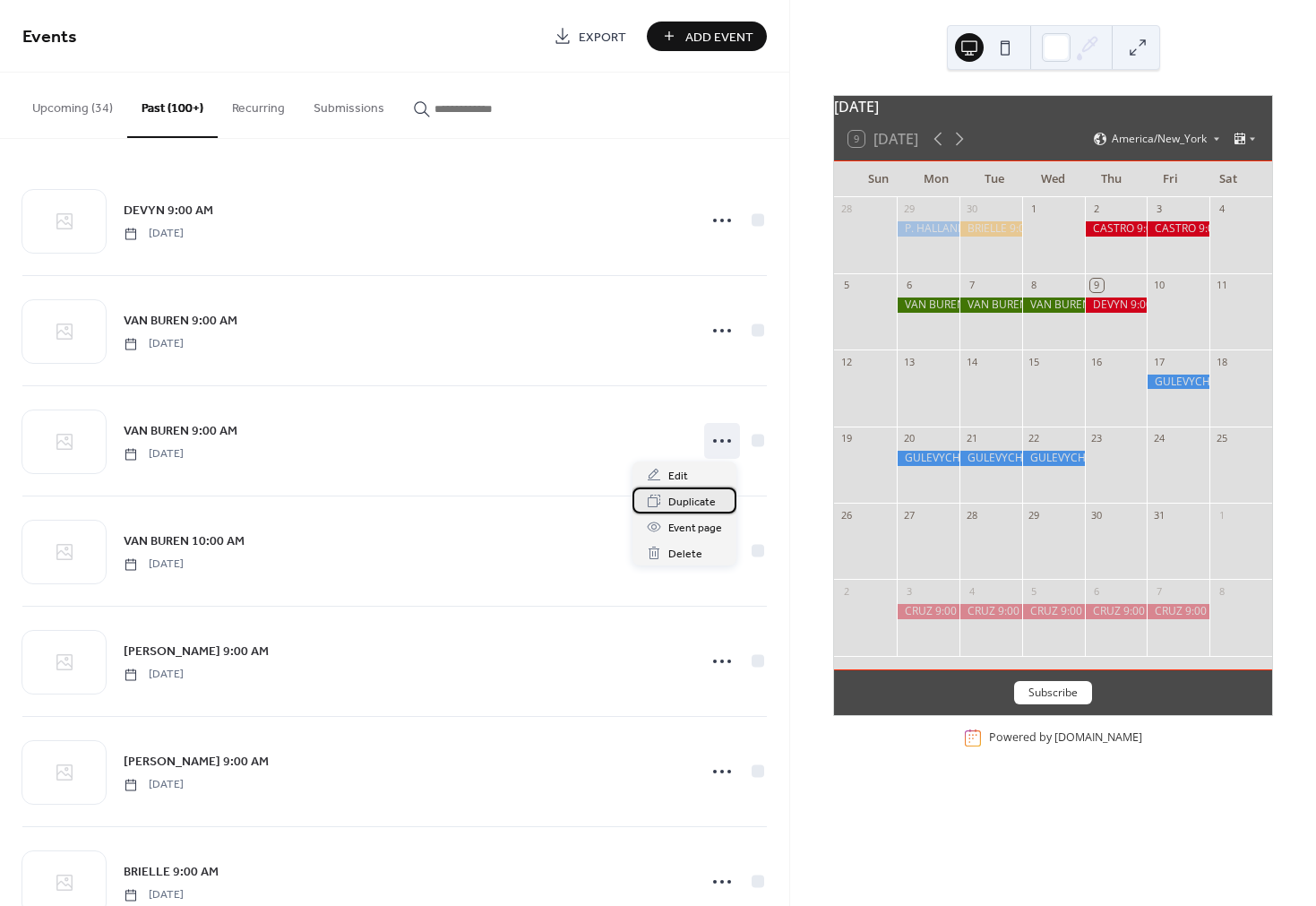
click at [679, 500] on span "Duplicate" at bounding box center [692, 502] width 48 height 18
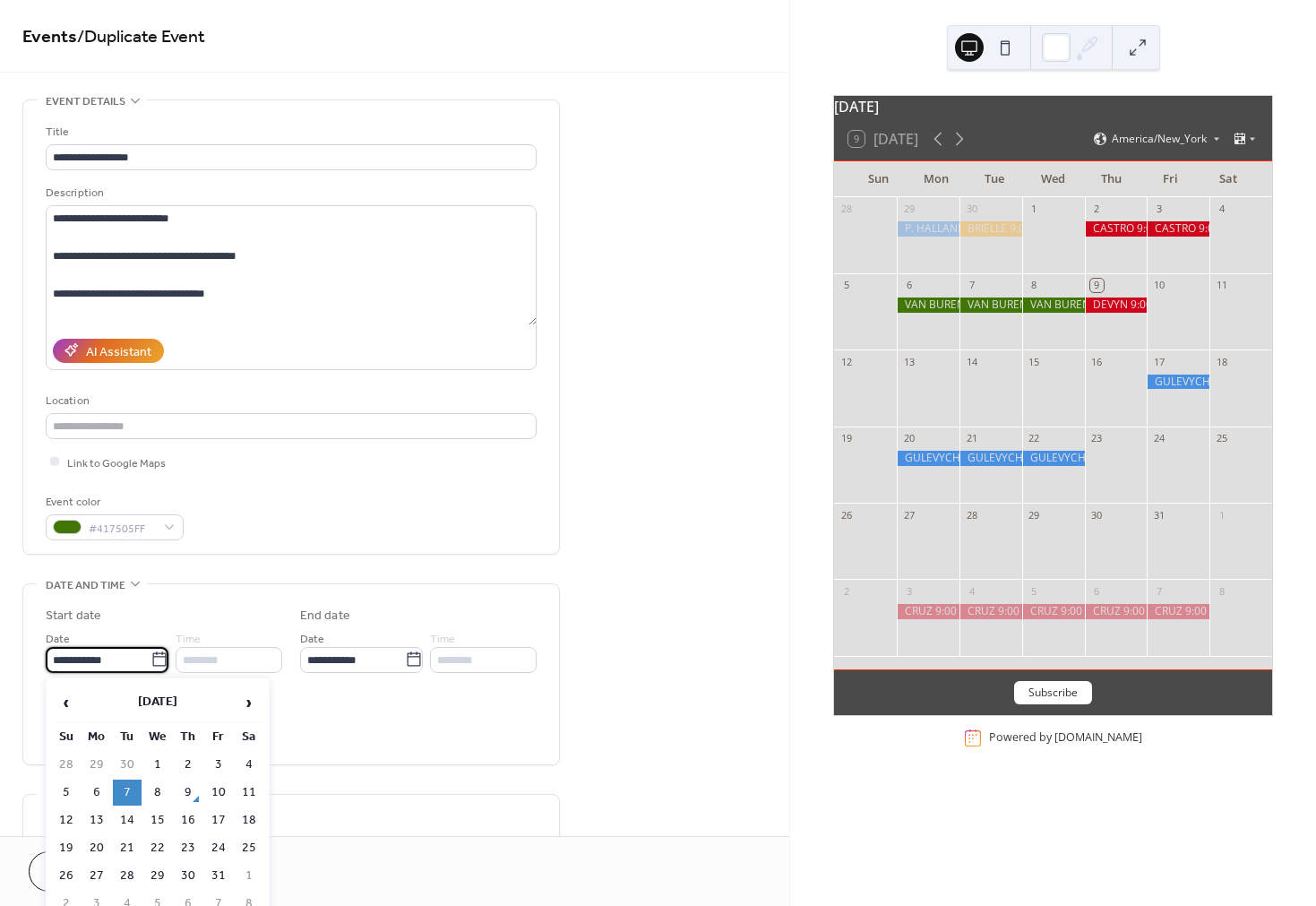
click at [106, 658] on input "**********" at bounding box center [98, 659] width 105 height 26
click at [219, 788] on td "10" at bounding box center [218, 792] width 28 height 26
type input "**********"
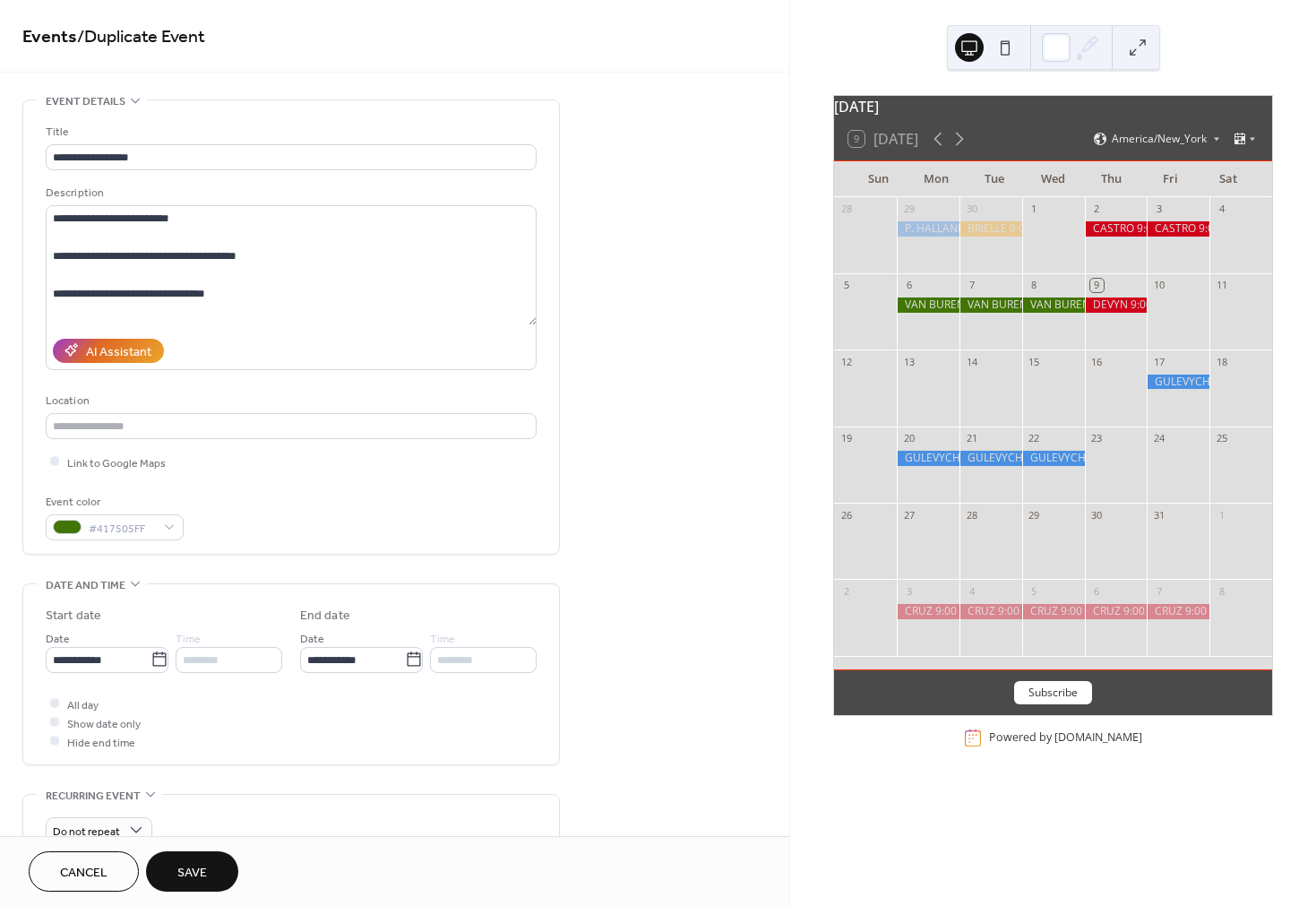
click at [192, 879] on span "Save" at bounding box center [191, 872] width 29 height 18
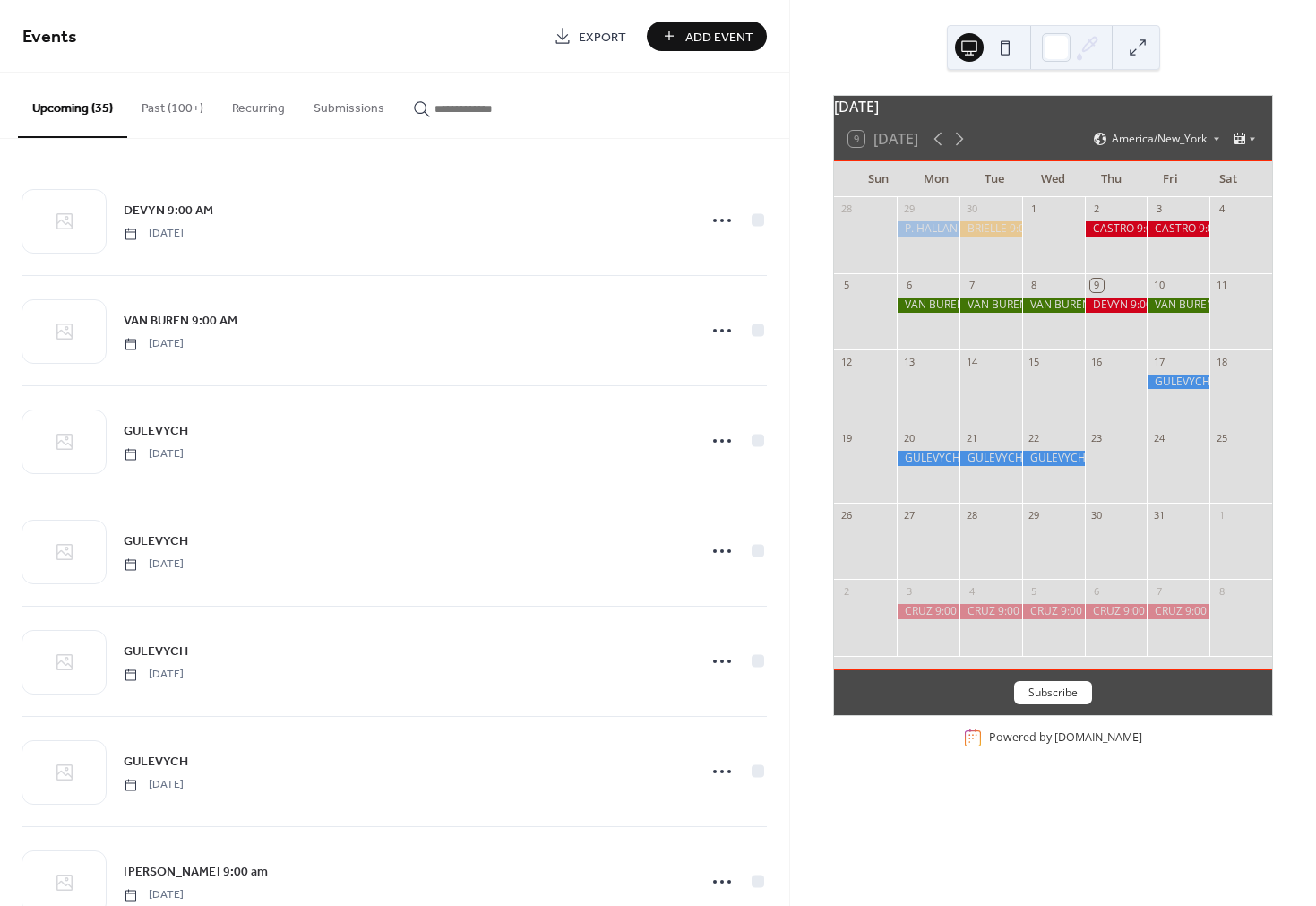
click at [1167, 313] on div at bounding box center [1178, 305] width 63 height 16
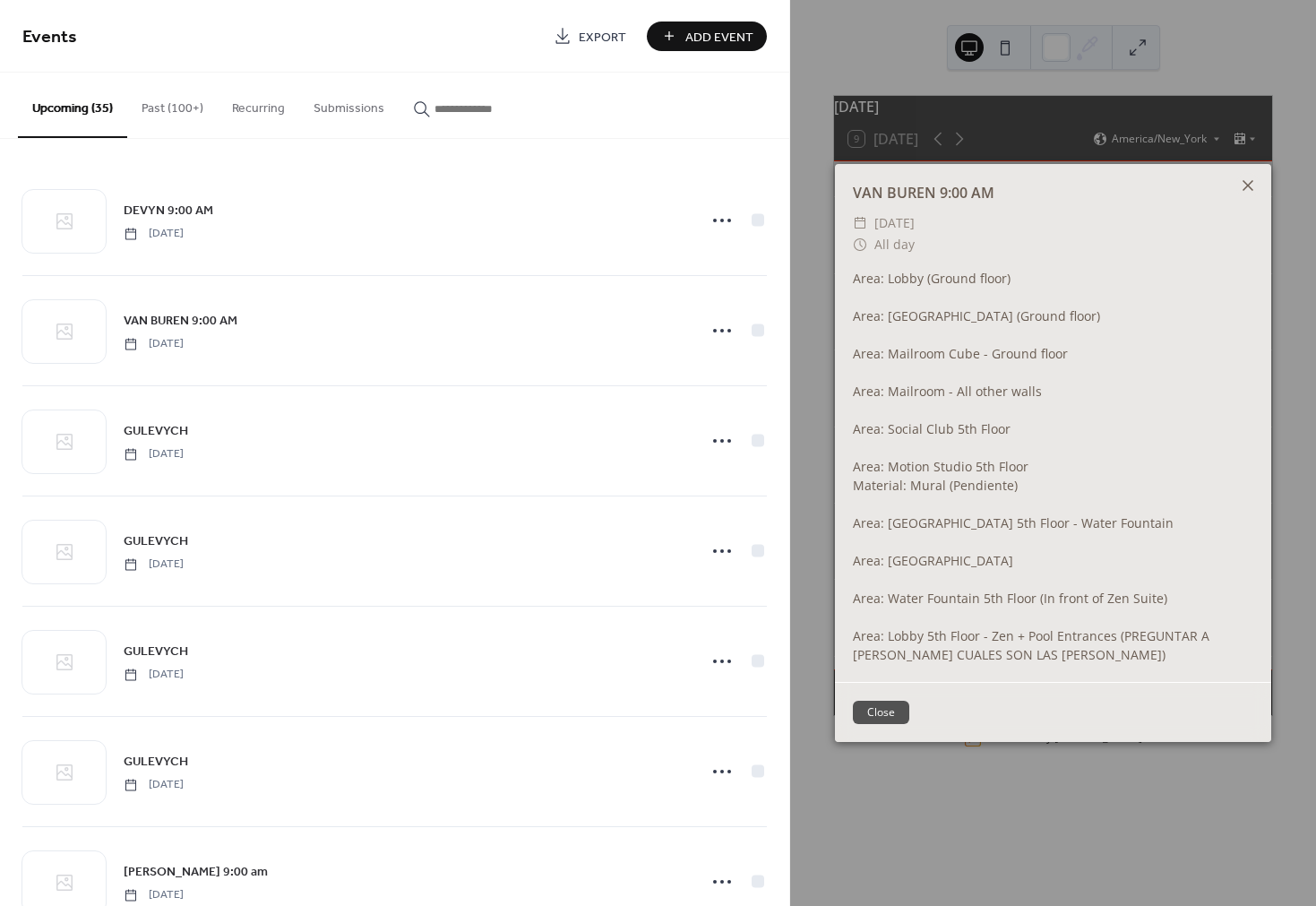
click at [1246, 189] on icon at bounding box center [1248, 186] width 21 height 21
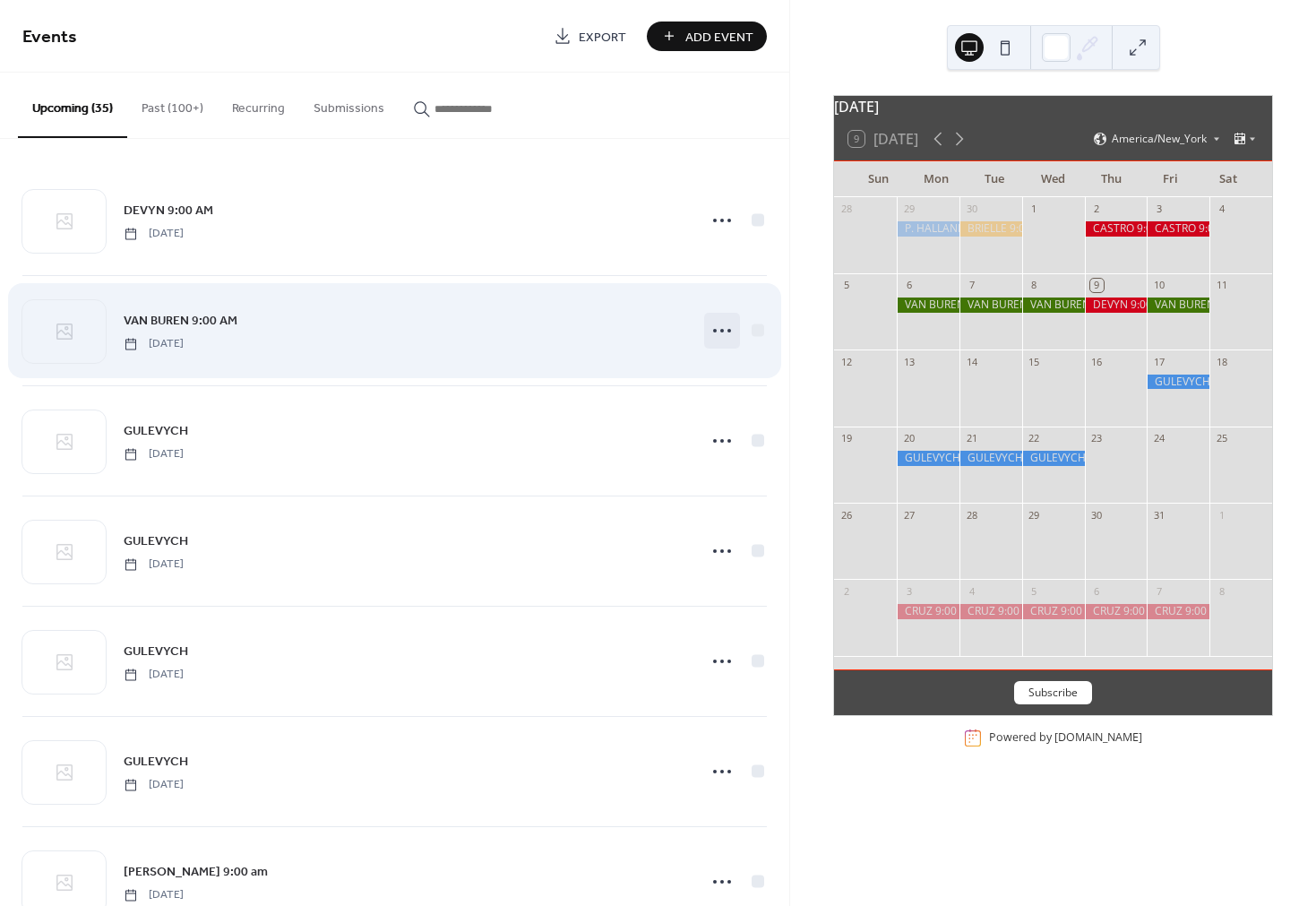
click at [714, 327] on icon at bounding box center [721, 330] width 28 height 28
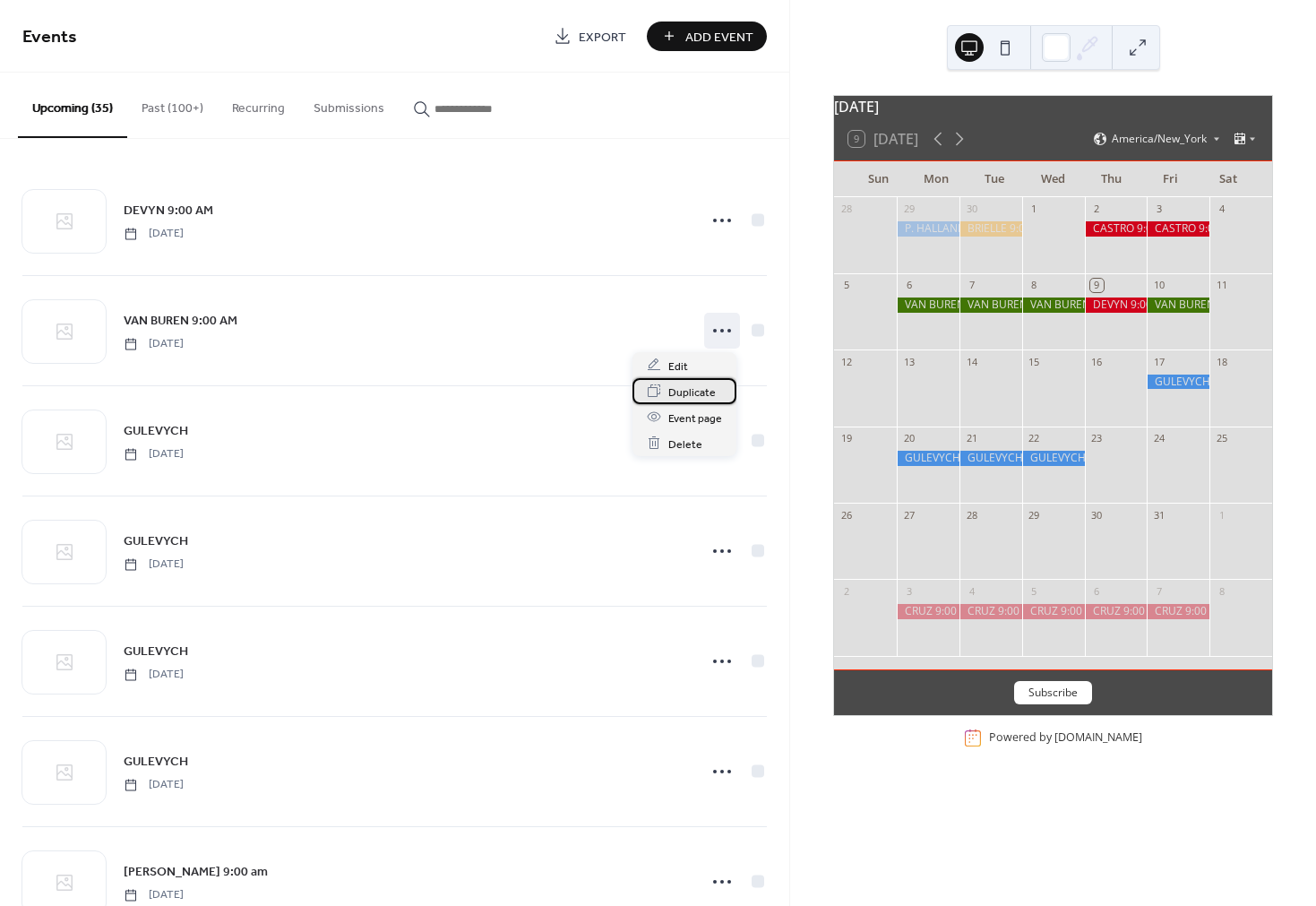
click at [682, 392] on span "Duplicate" at bounding box center [692, 392] width 48 height 18
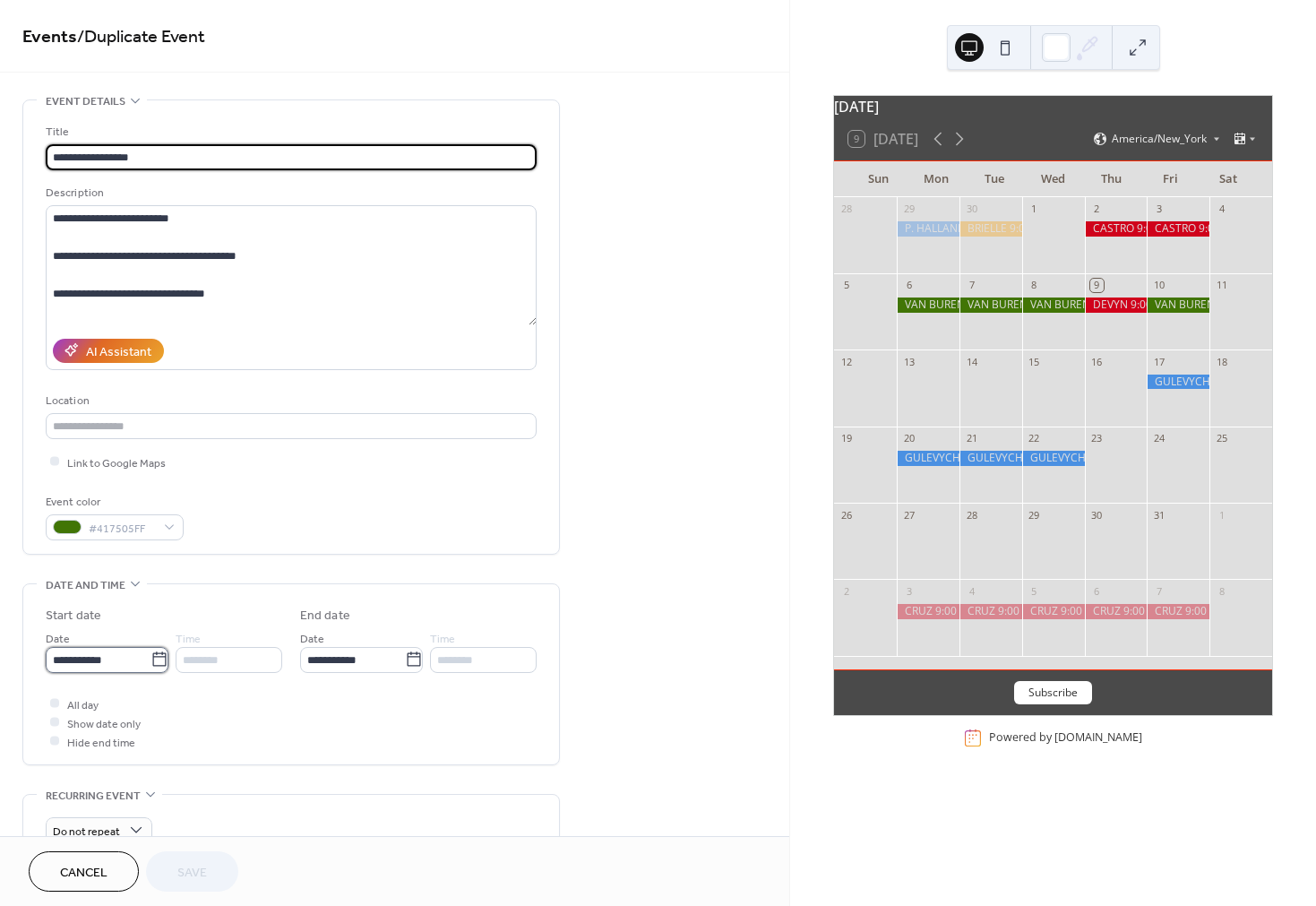
click at [87, 669] on input "**********" at bounding box center [98, 659] width 105 height 26
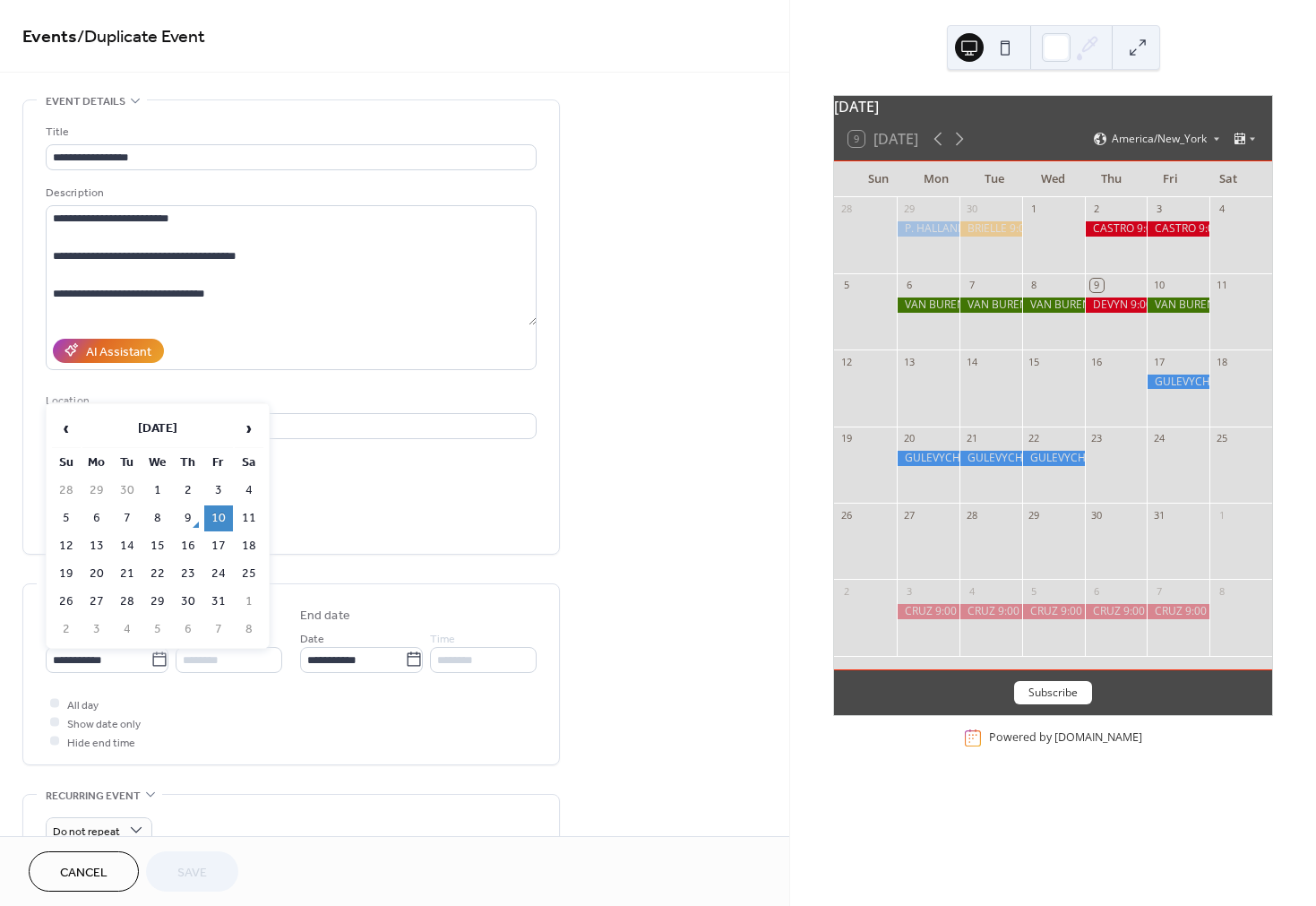
click at [96, 548] on td "13" at bounding box center [96, 545] width 28 height 26
type input "**********"
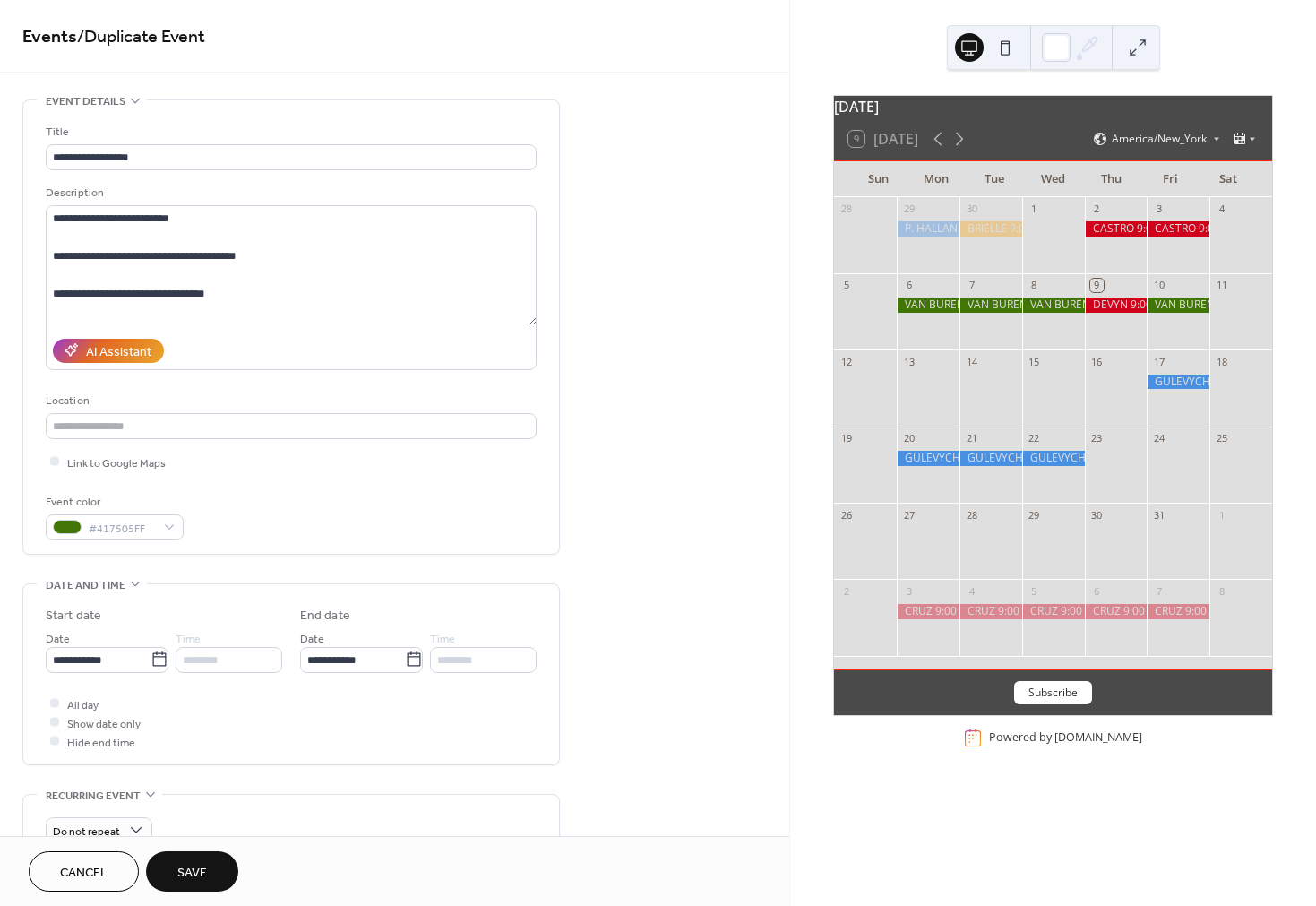
click at [202, 871] on span "Save" at bounding box center [191, 872] width 29 height 18
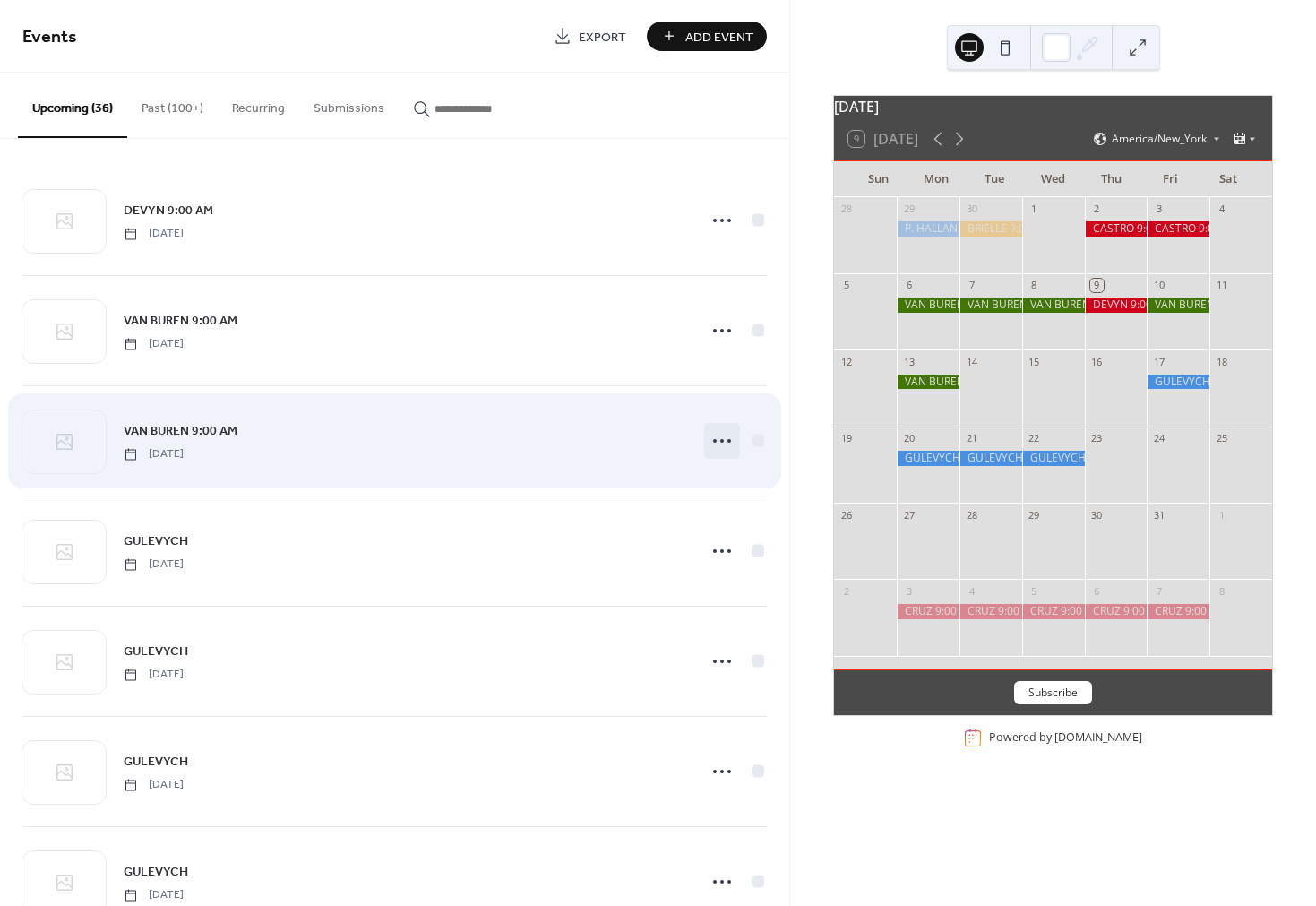
click at [713, 440] on circle at bounding box center [715, 441] width 4 height 4
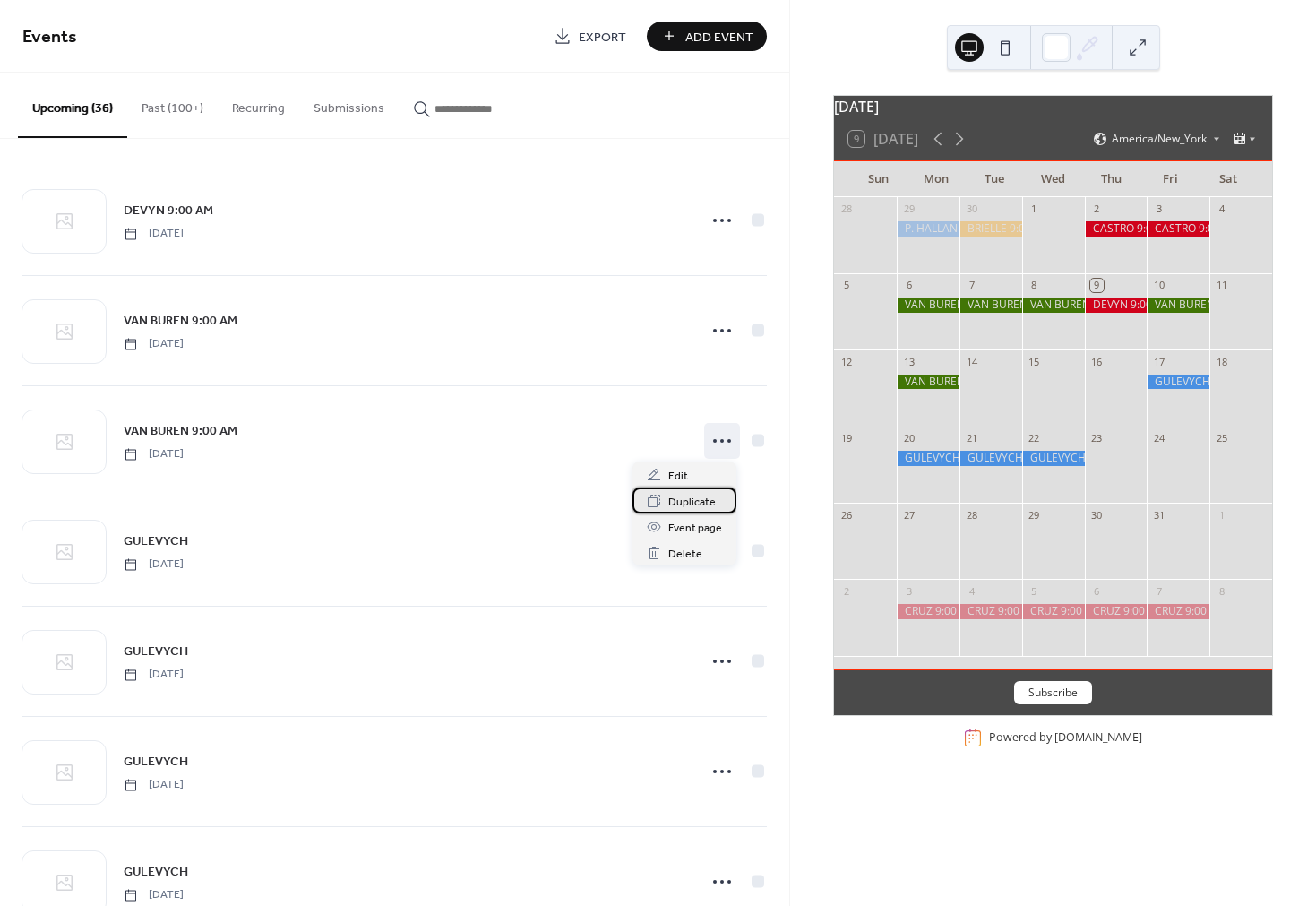
click at [681, 502] on span "Duplicate" at bounding box center [692, 502] width 48 height 18
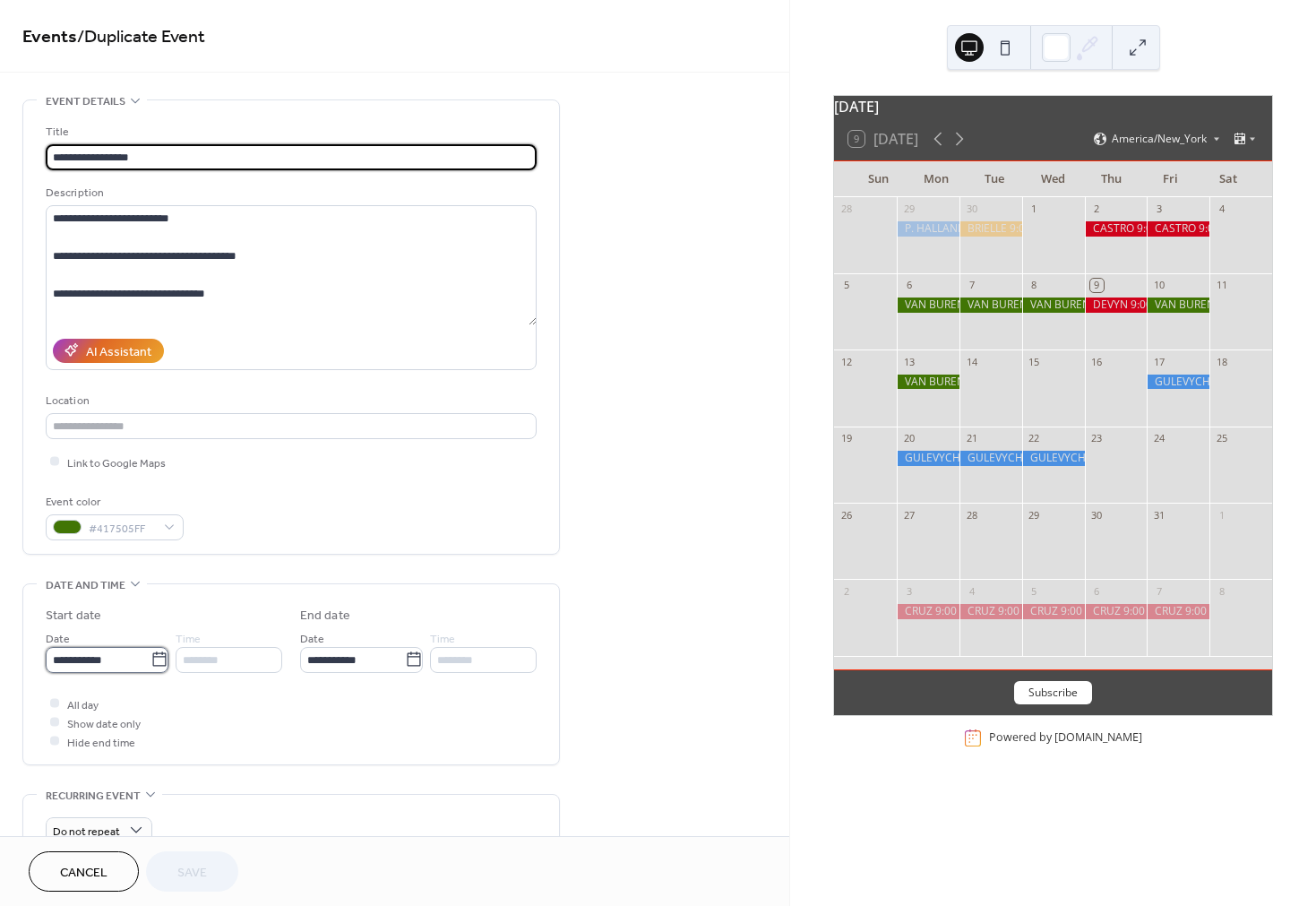
click at [113, 663] on input "**********" at bounding box center [98, 659] width 105 height 26
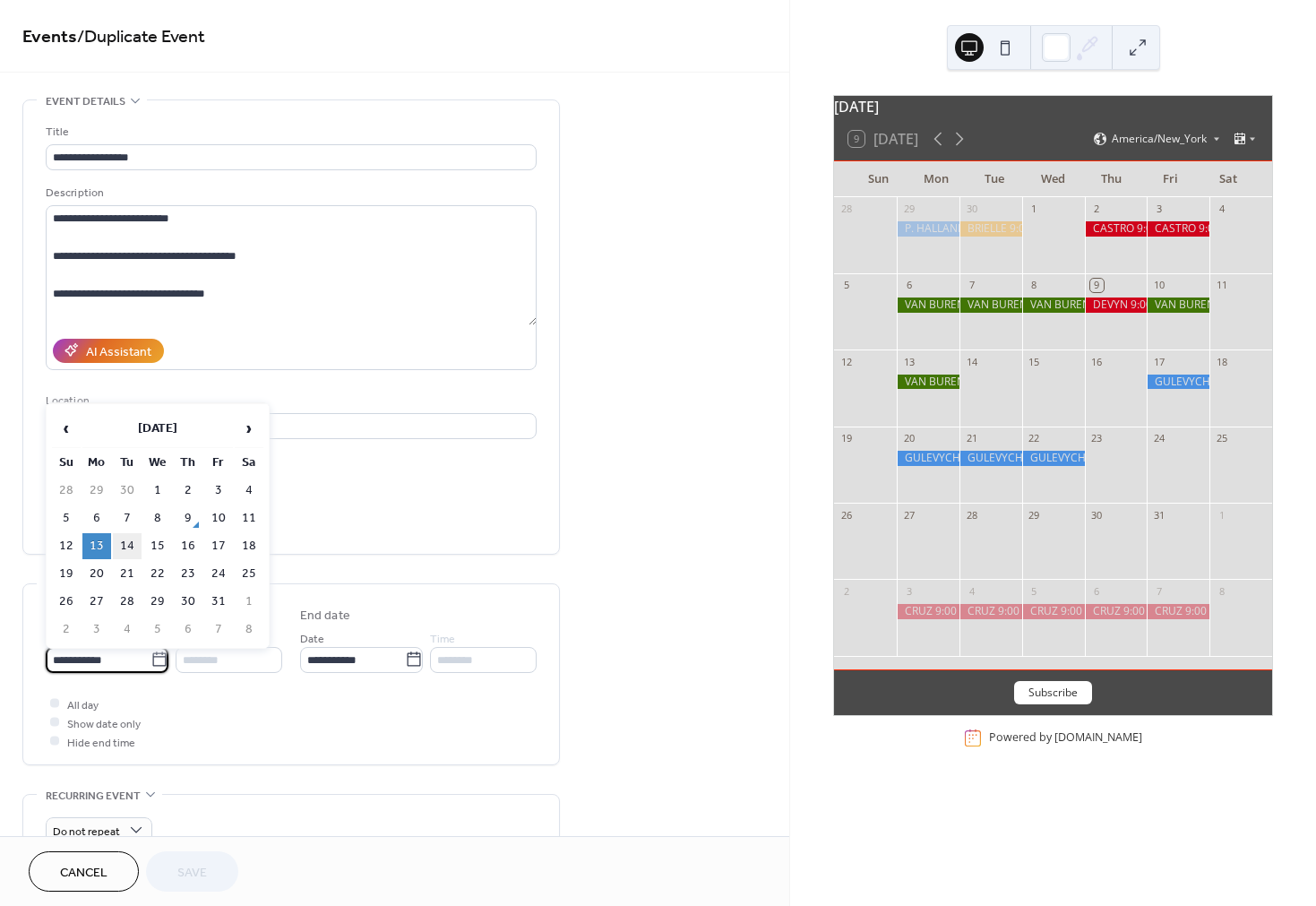
click at [130, 543] on td "14" at bounding box center [126, 545] width 28 height 26
type input "**********"
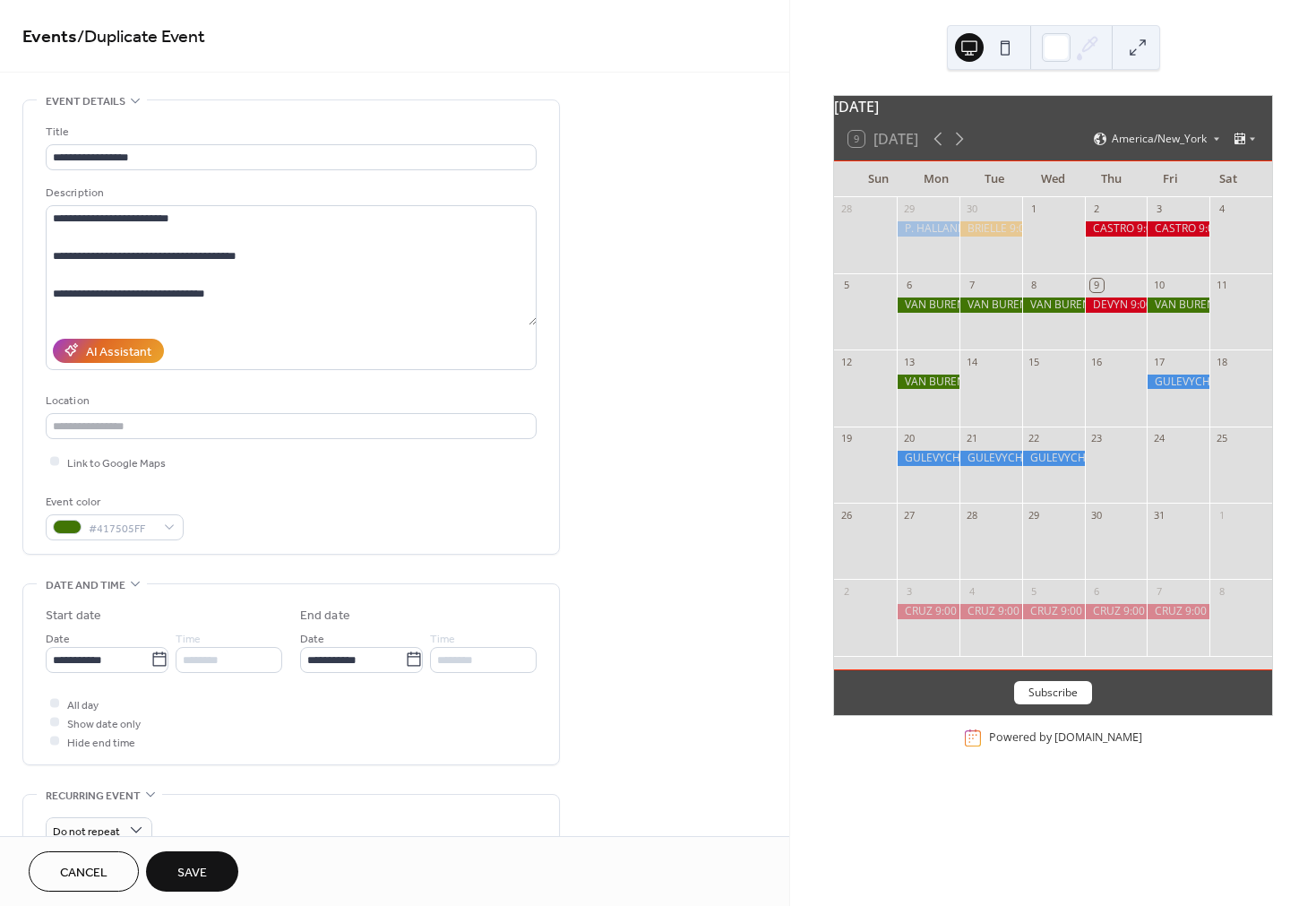
click at [191, 856] on button "Save" at bounding box center [191, 871] width 92 height 40
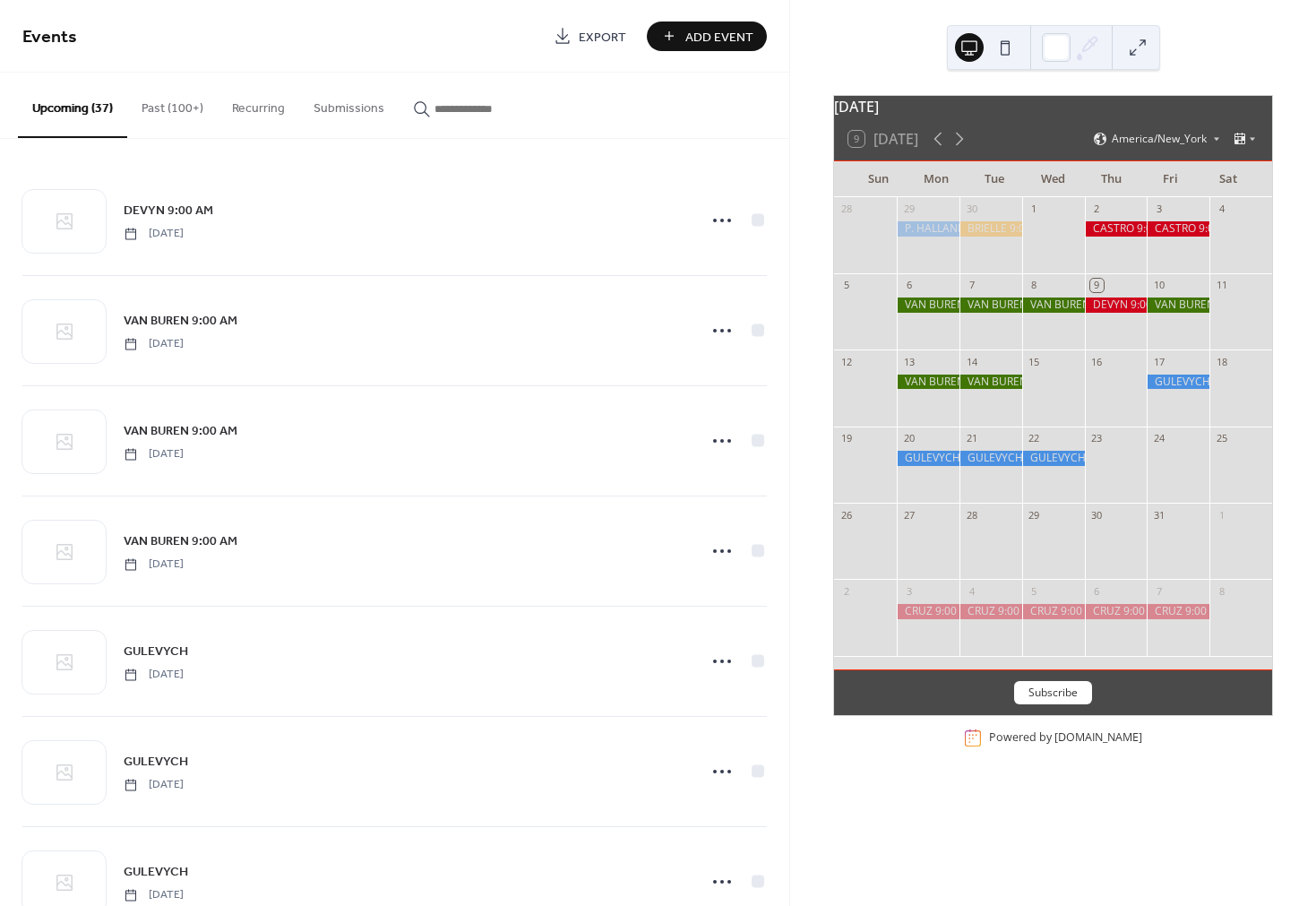
click at [985, 390] on div at bounding box center [990, 382] width 63 height 16
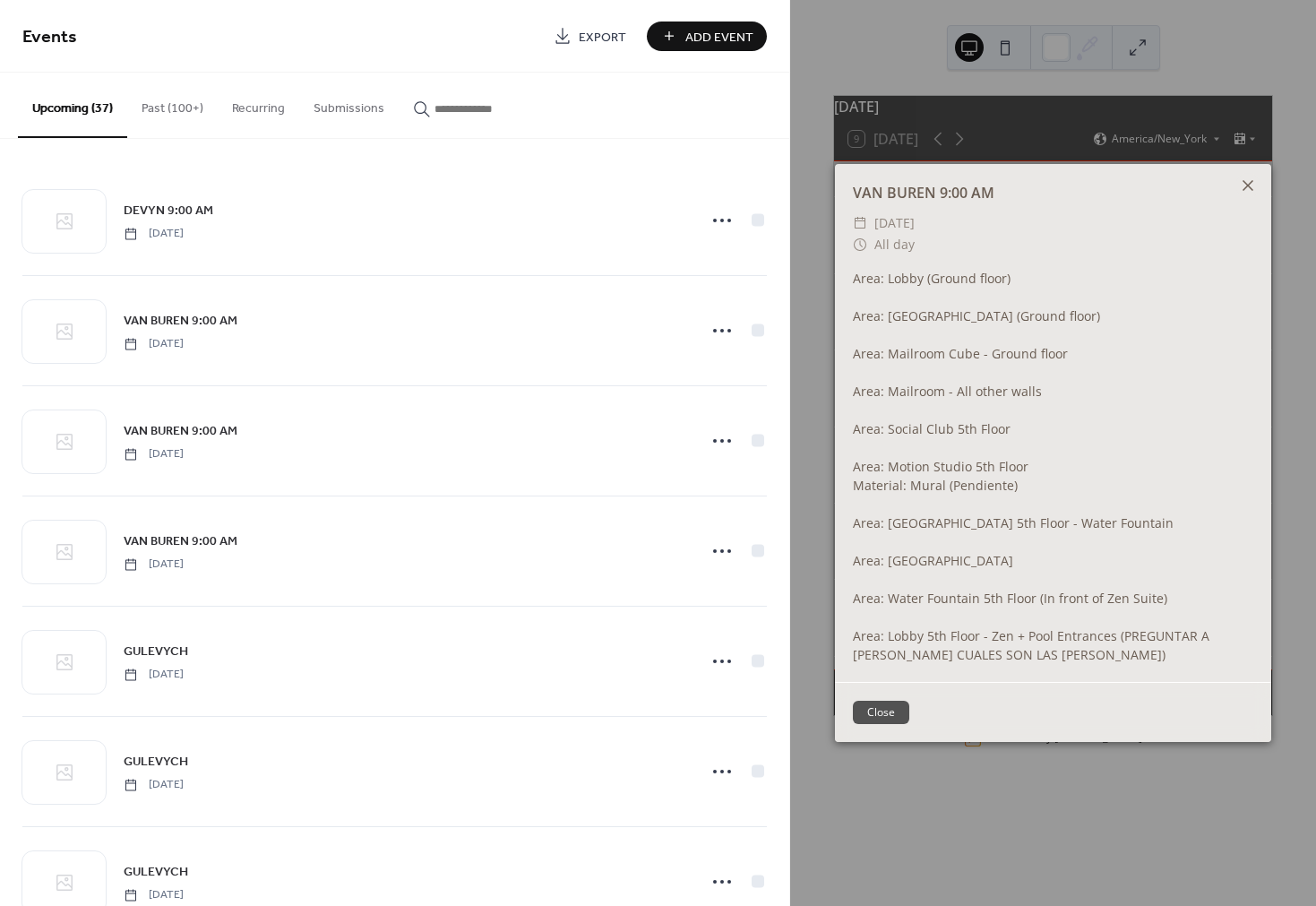
click at [1250, 188] on icon at bounding box center [1247, 185] width 11 height 11
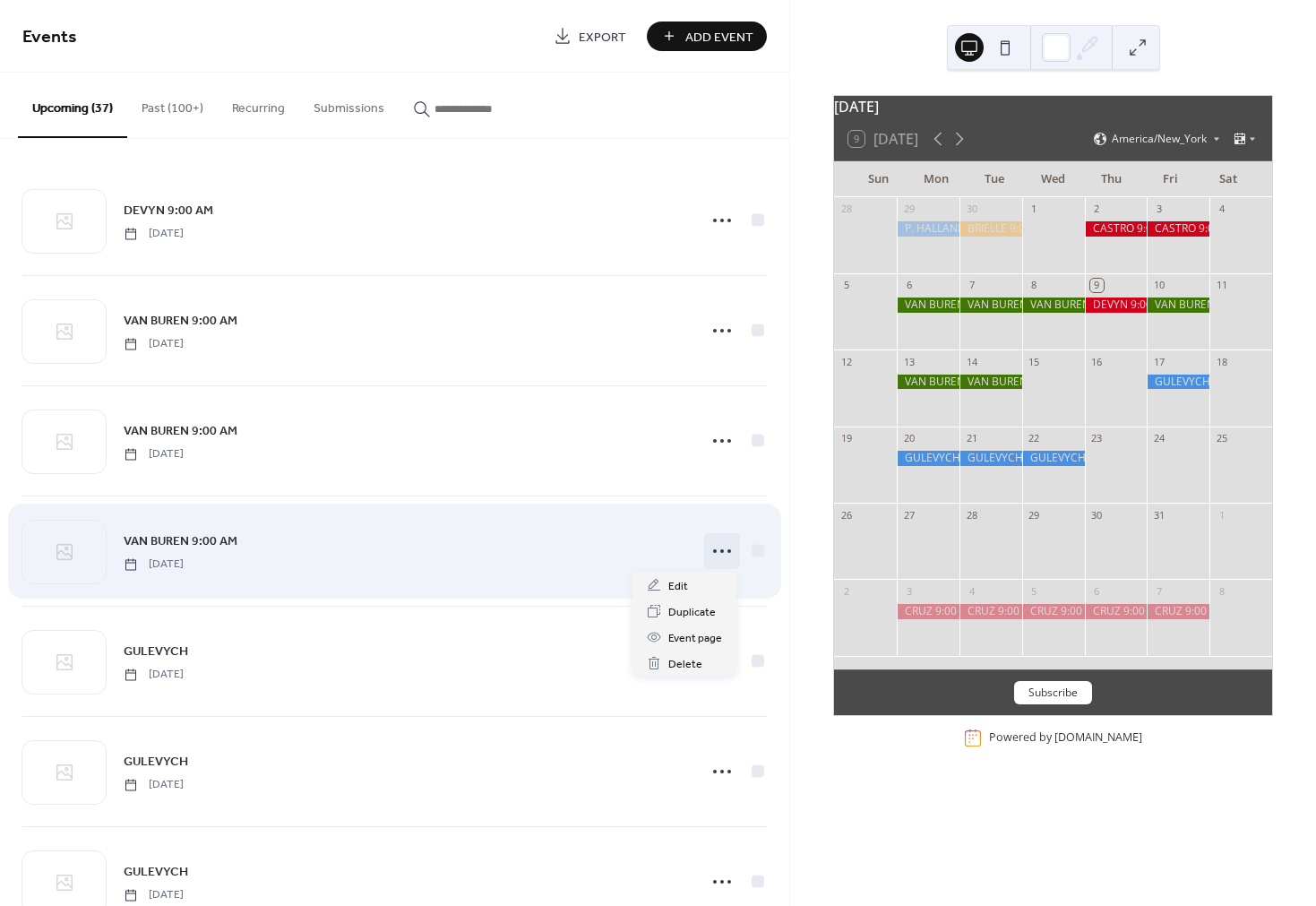
click at [711, 556] on icon at bounding box center [721, 550] width 28 height 28
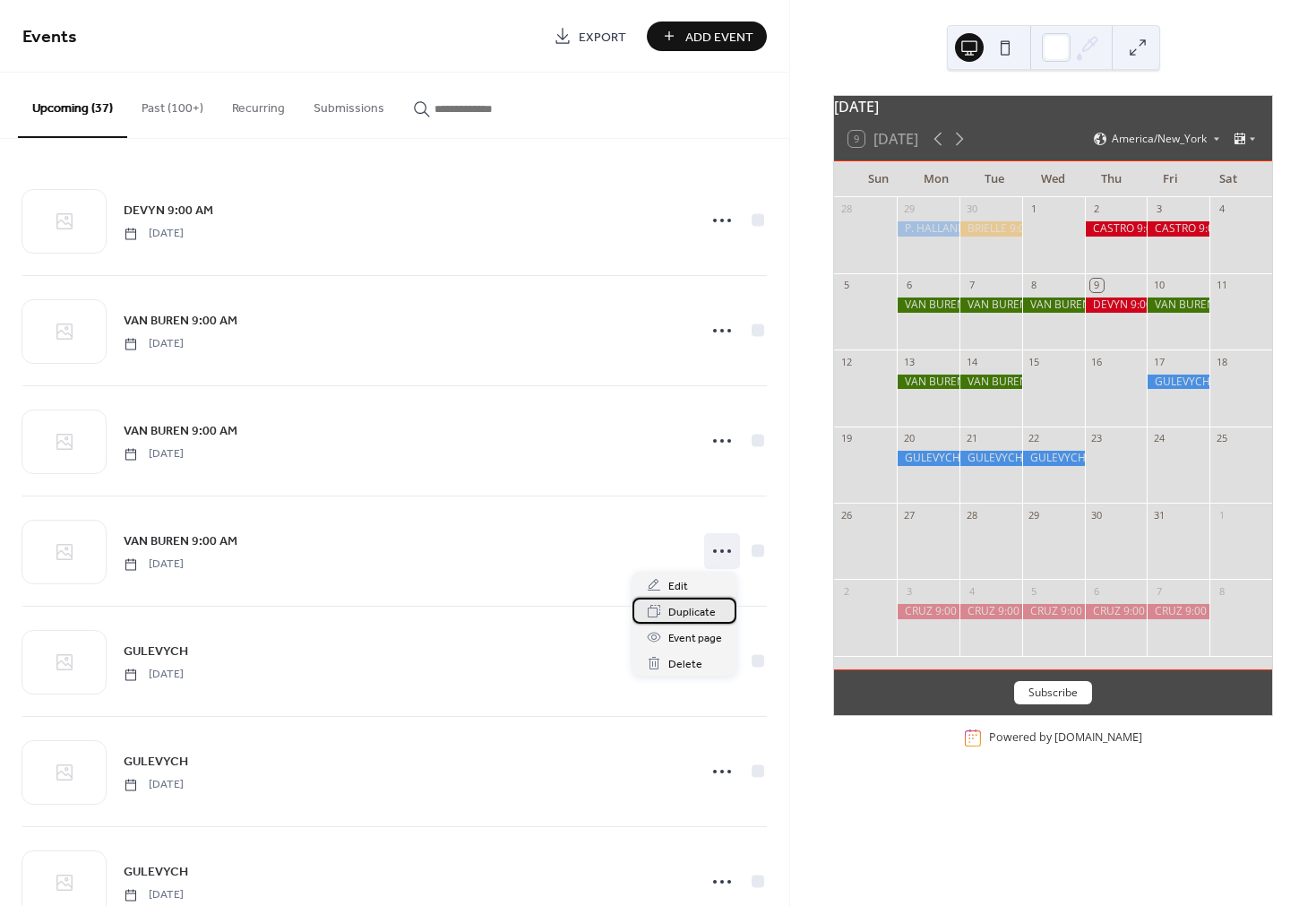
click at [680, 611] on span "Duplicate" at bounding box center [692, 611] width 48 height 18
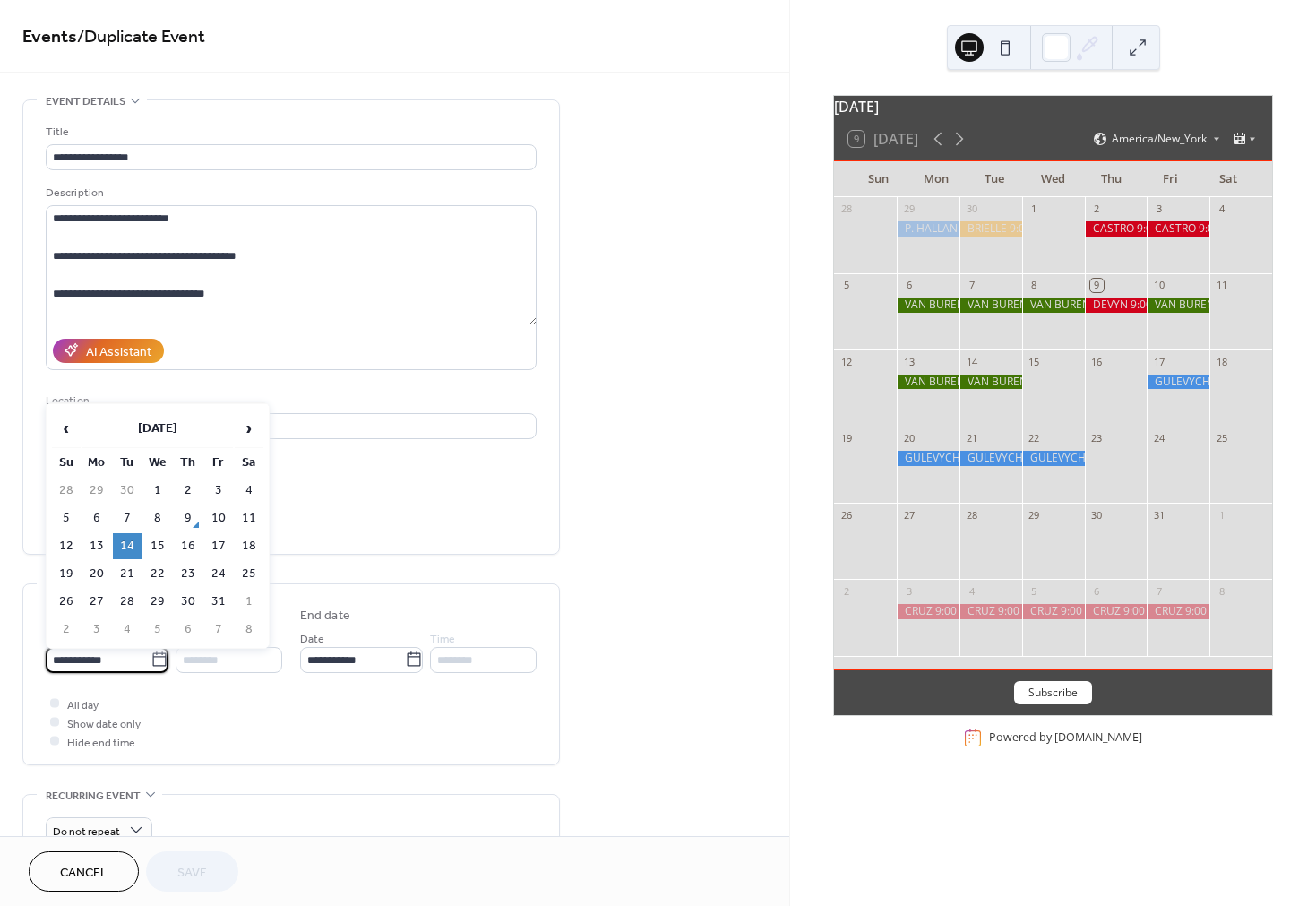
click at [90, 664] on input "**********" at bounding box center [98, 659] width 105 height 26
click at [155, 547] on td "15" at bounding box center [156, 545] width 28 height 26
type input "**********"
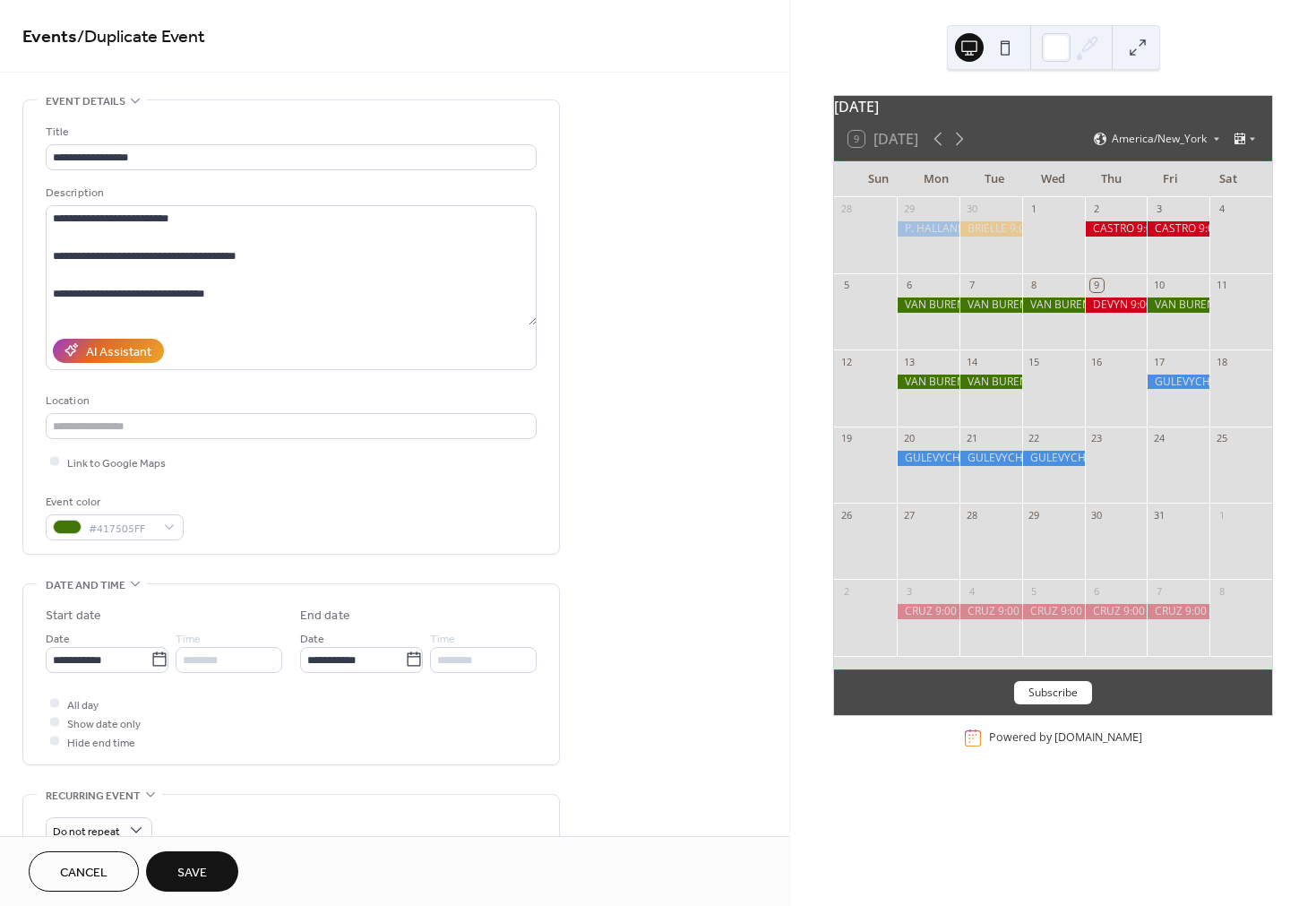
click at [195, 876] on span "Save" at bounding box center [191, 872] width 29 height 18
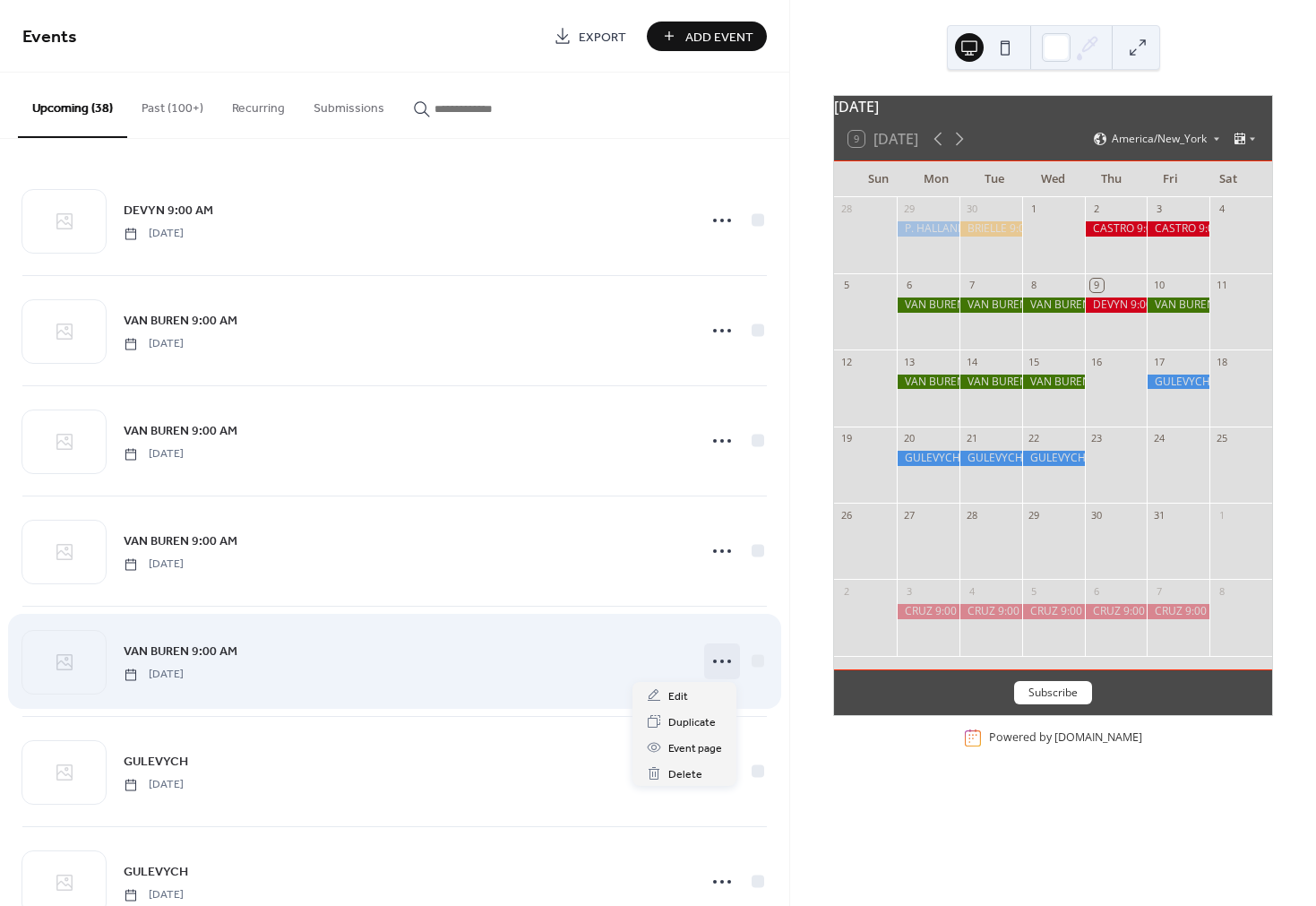
click at [713, 659] on icon at bounding box center [721, 660] width 28 height 28
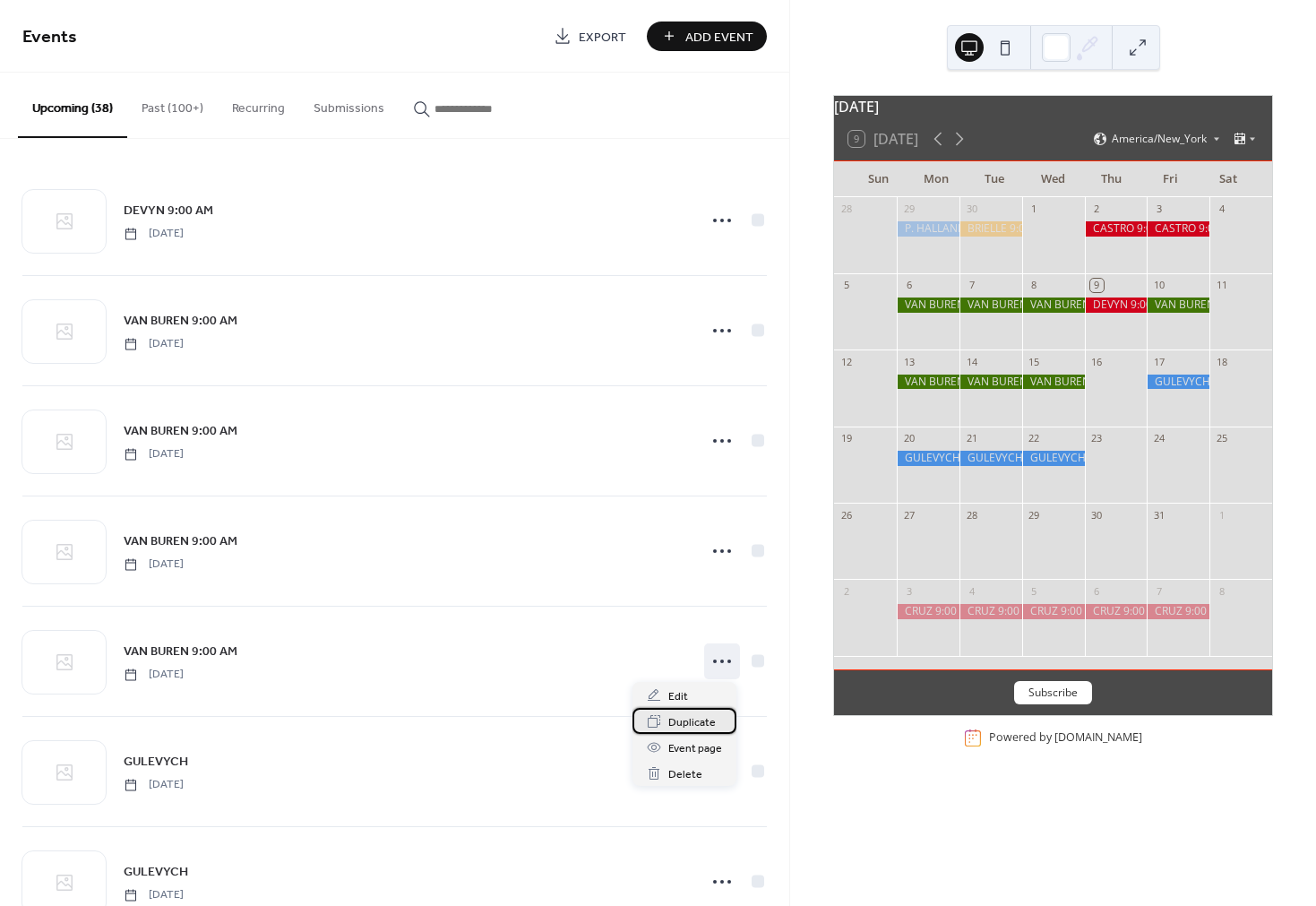
click at [688, 720] on span "Duplicate" at bounding box center [692, 722] width 48 height 18
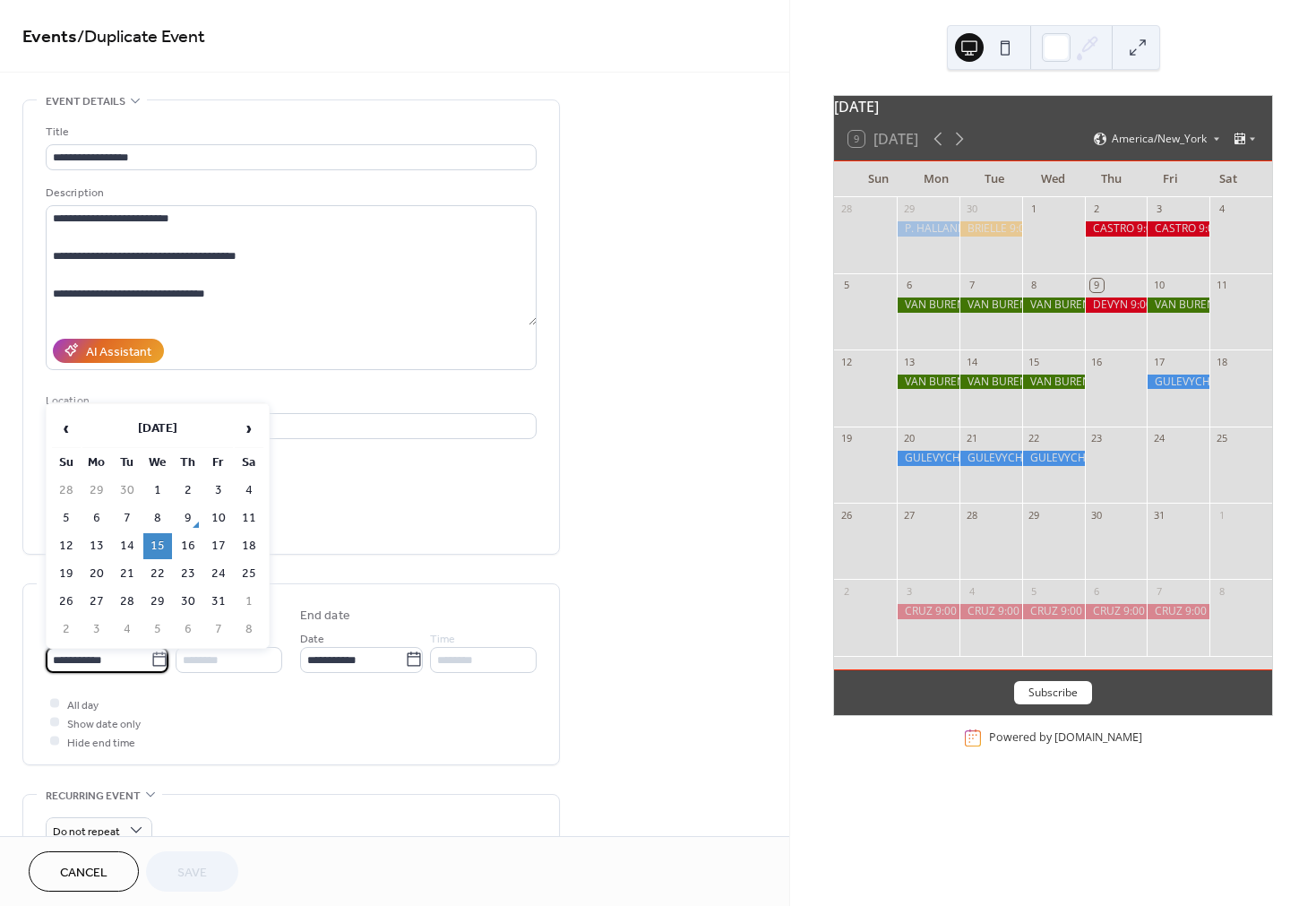
click at [92, 662] on input "**********" at bounding box center [98, 659] width 105 height 26
click at [189, 543] on td "16" at bounding box center [188, 545] width 28 height 26
type input "**********"
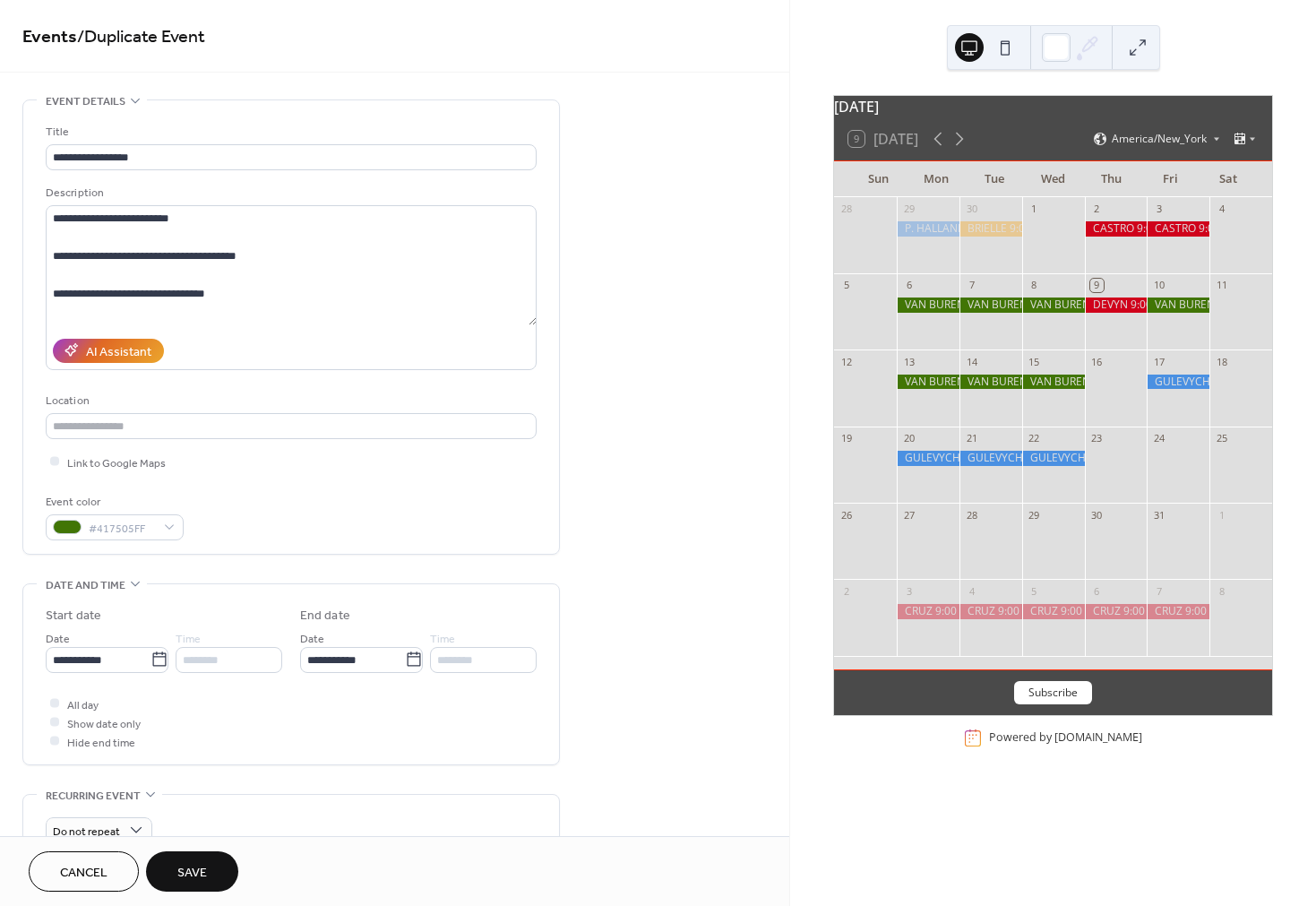
click at [187, 869] on span "Save" at bounding box center [191, 872] width 29 height 18
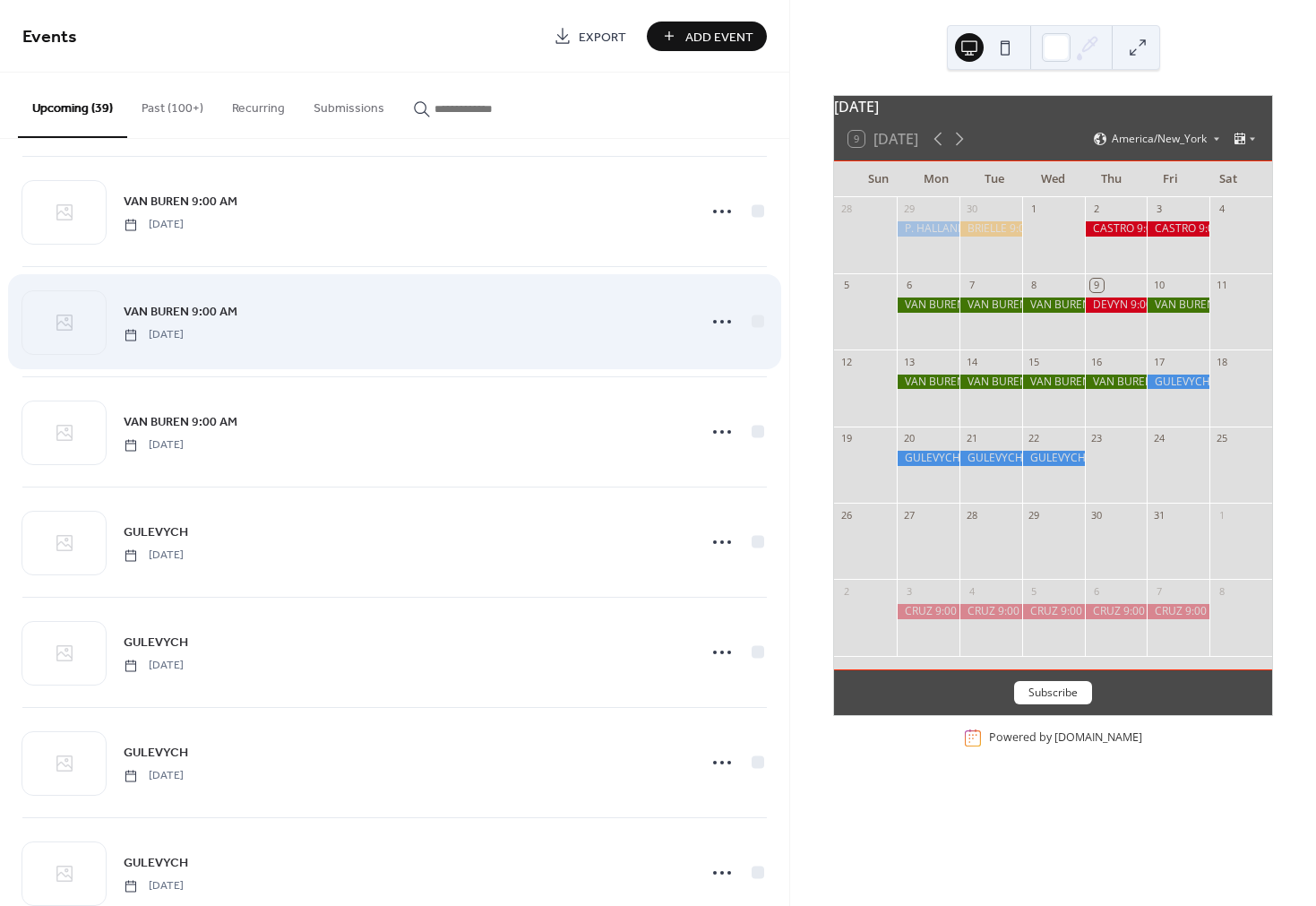
scroll to position [369, 0]
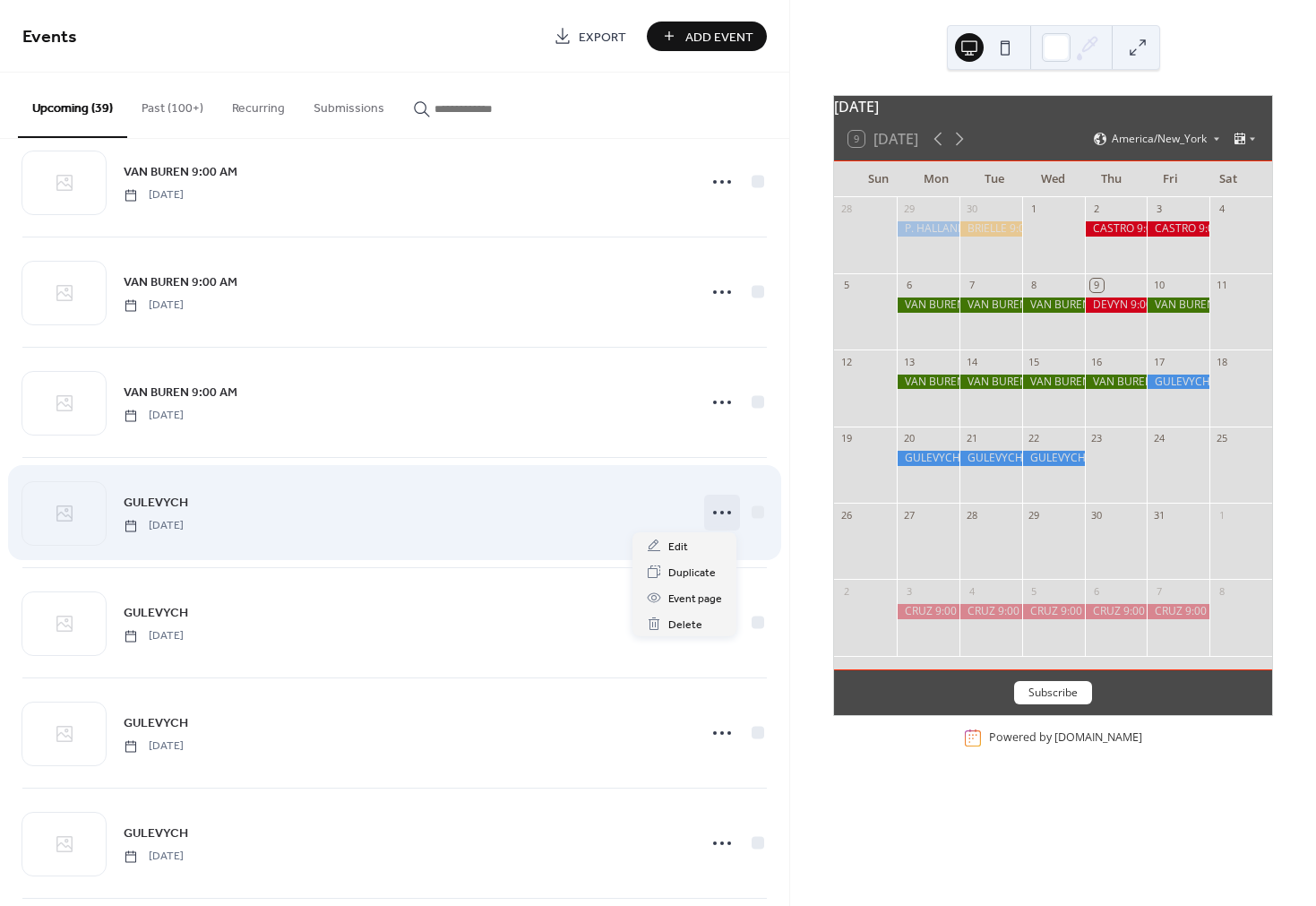
click at [718, 516] on icon at bounding box center [721, 511] width 28 height 28
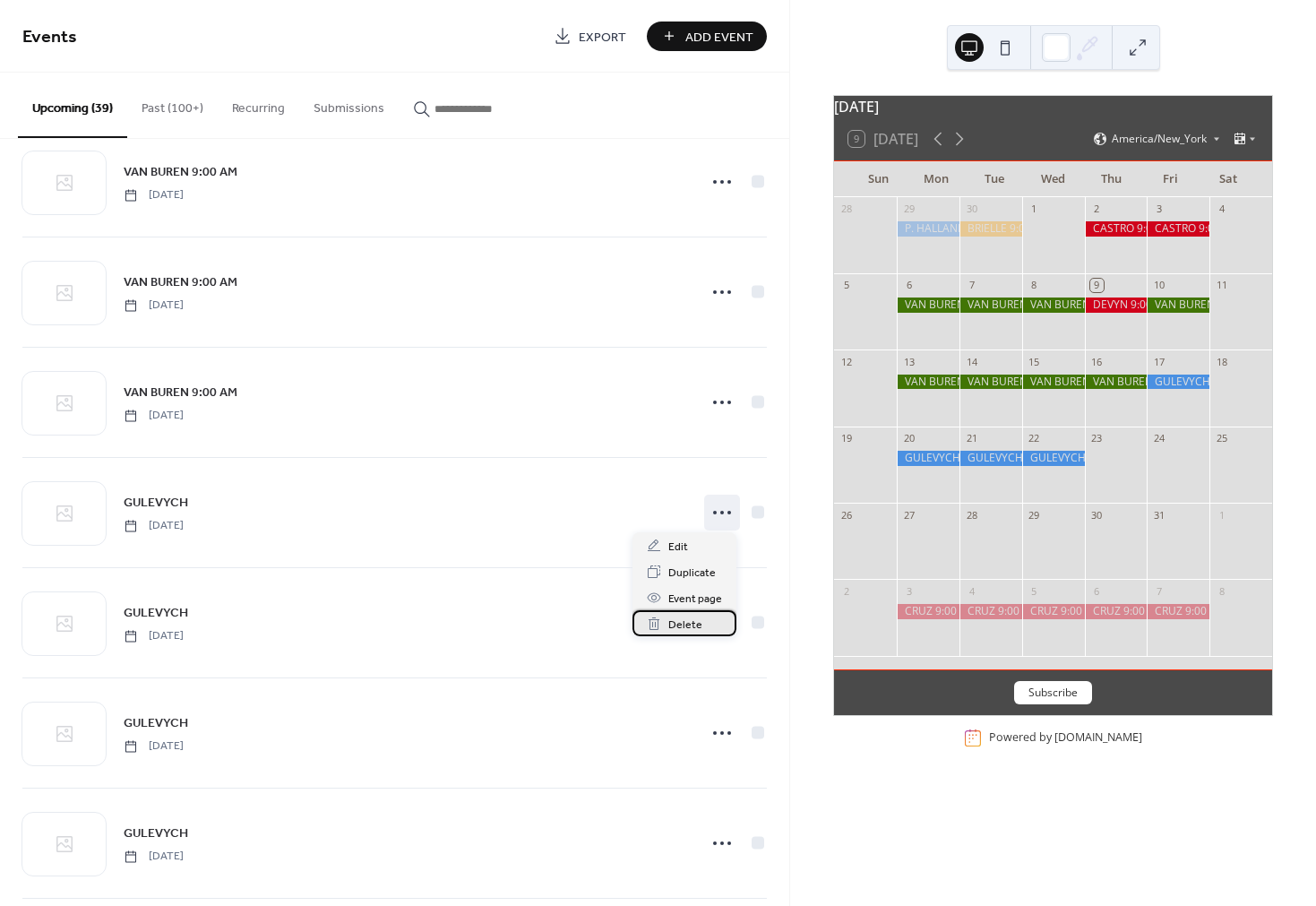
click at [683, 621] on span "Delete" at bounding box center [685, 624] width 34 height 18
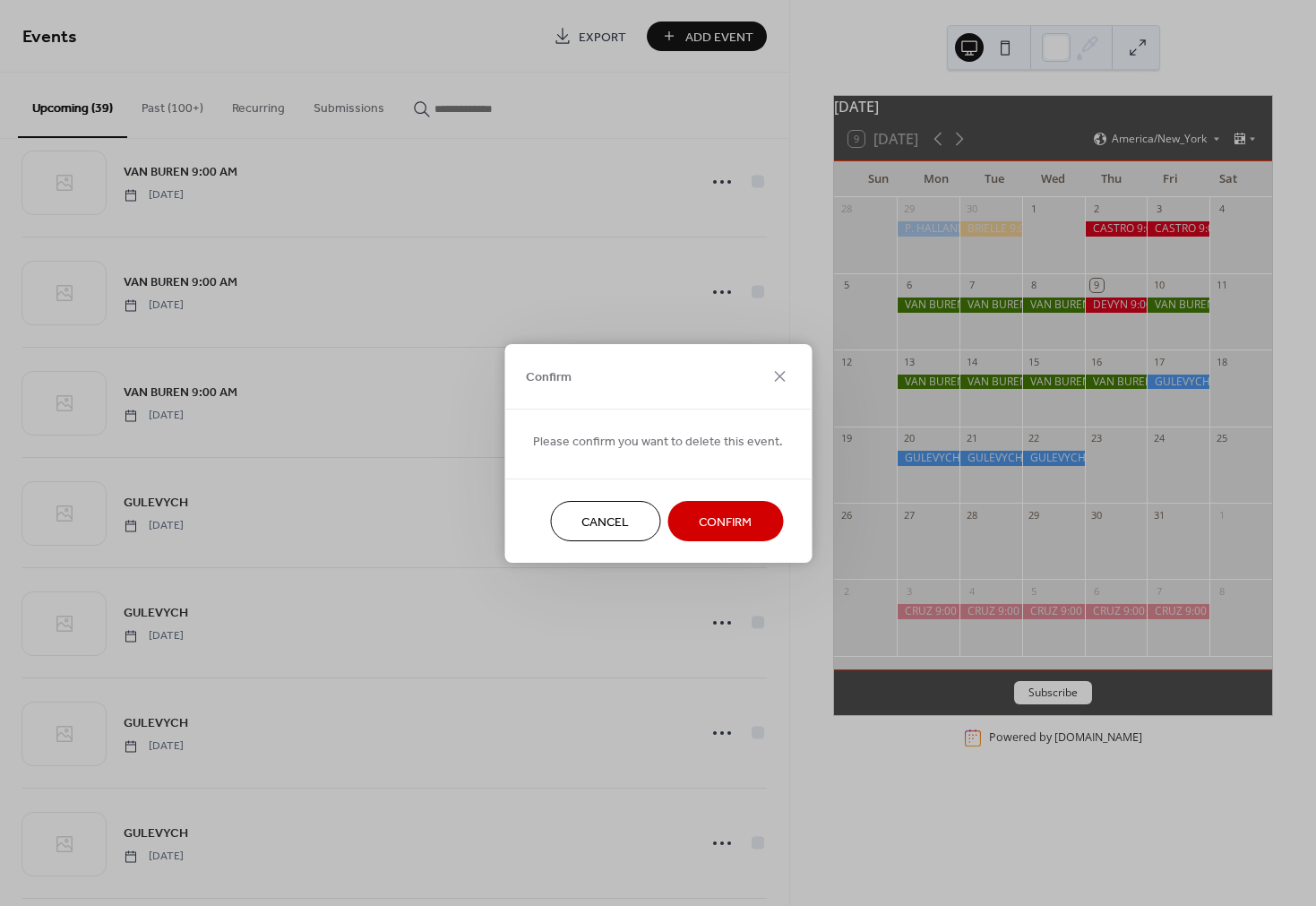
click at [724, 523] on span "Confirm" at bounding box center [725, 521] width 52 height 18
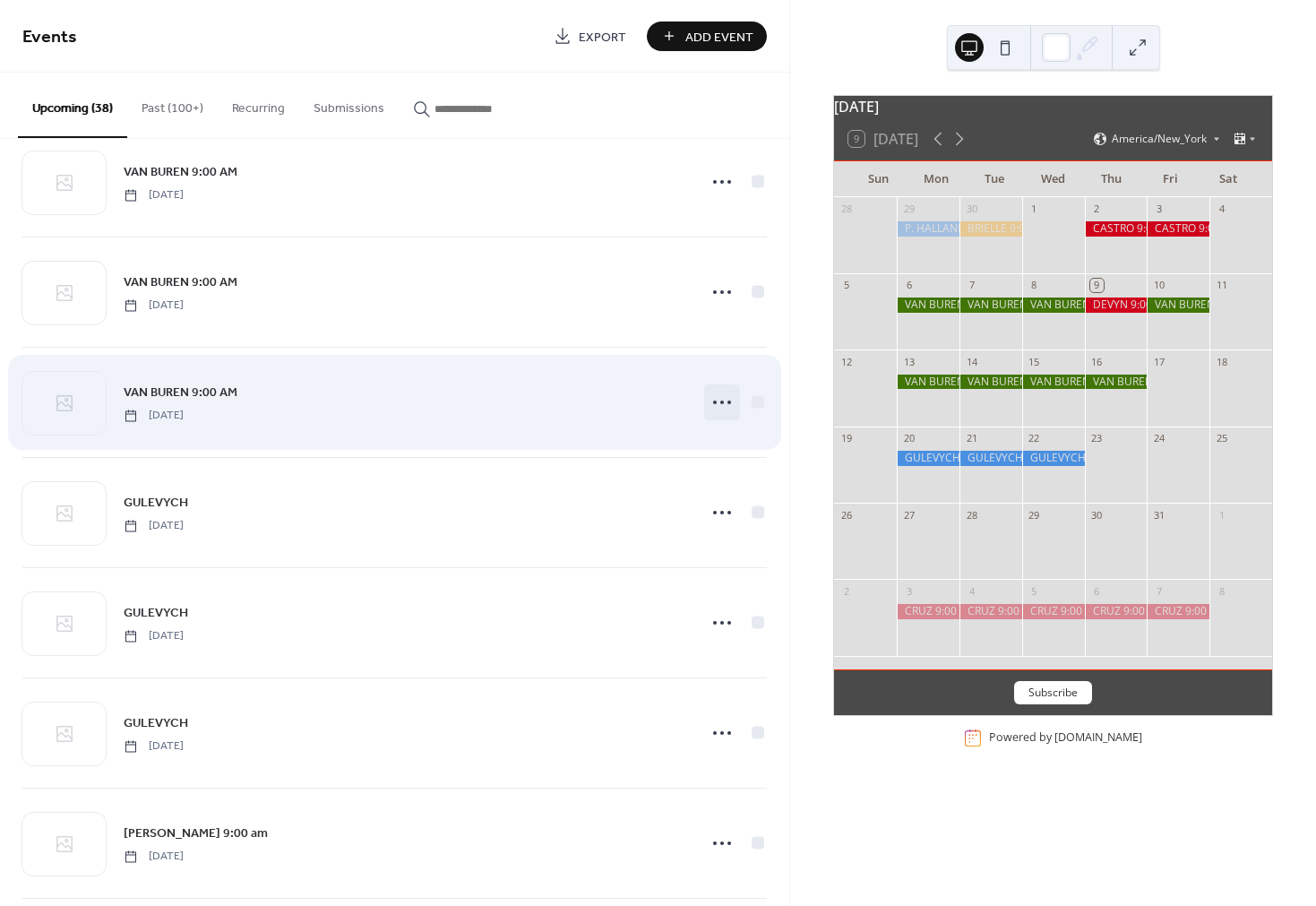
click at [714, 405] on icon at bounding box center [721, 401] width 28 height 28
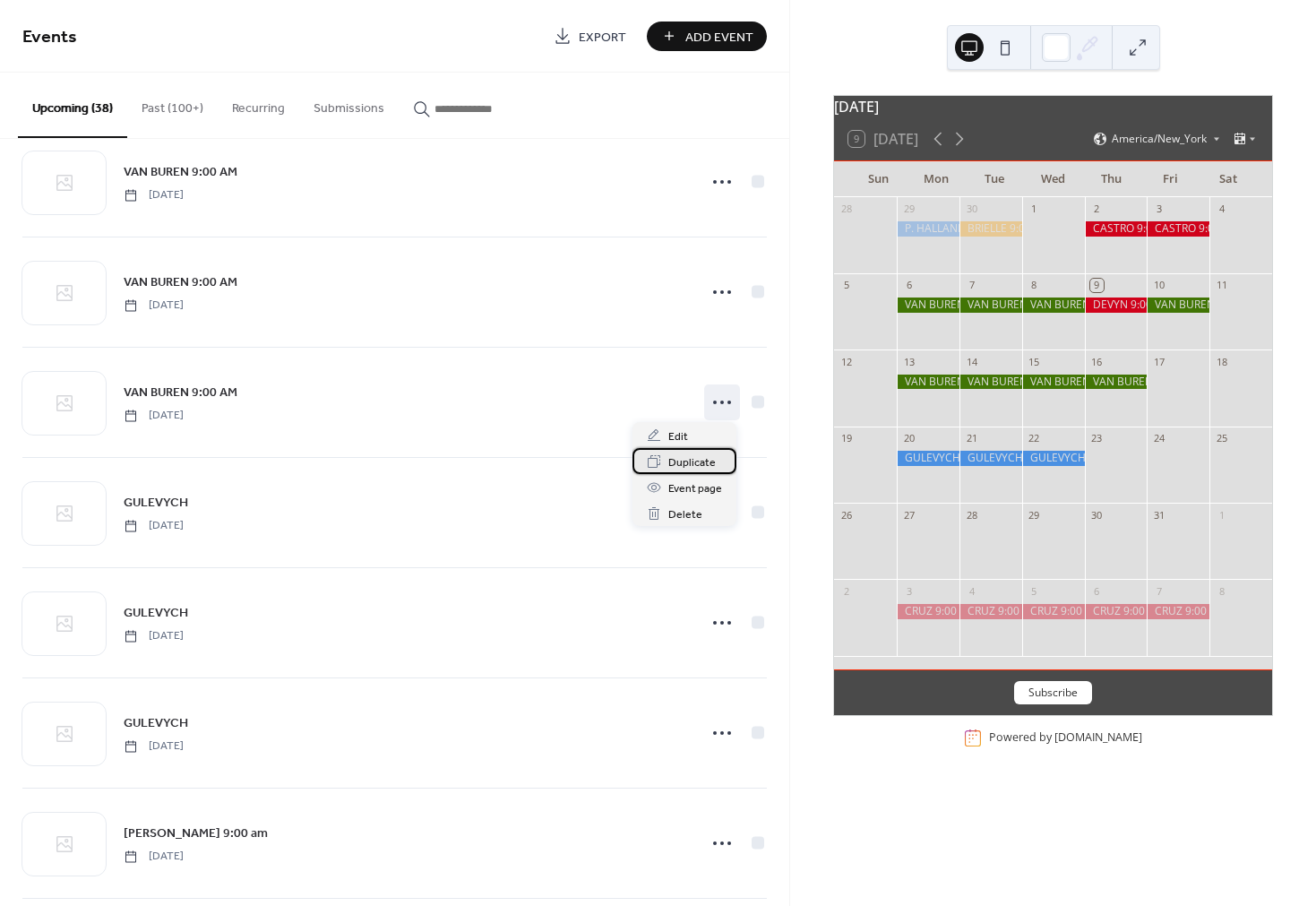
click at [692, 460] on span "Duplicate" at bounding box center [692, 462] width 48 height 18
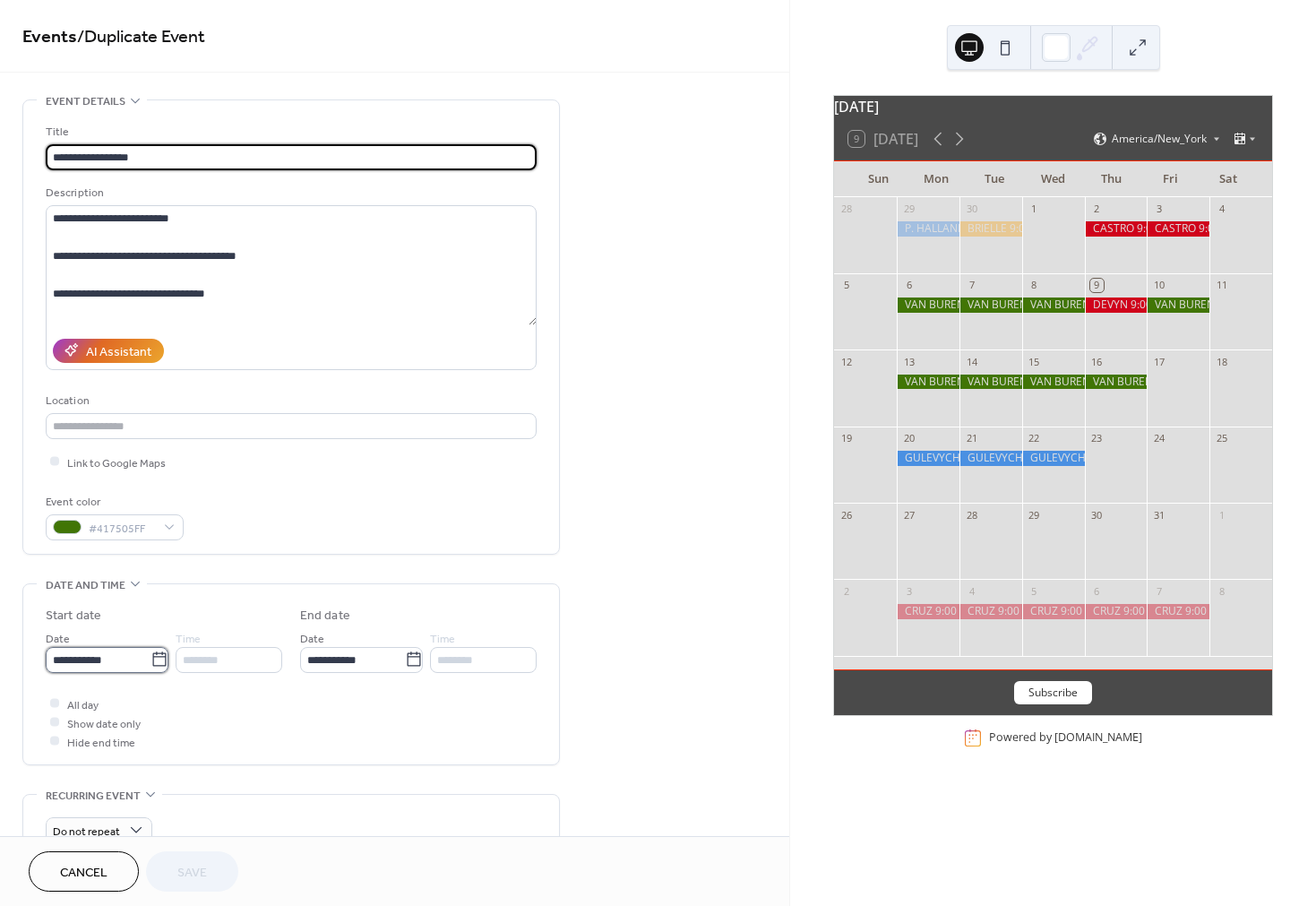
click at [121, 662] on input "**********" at bounding box center [98, 659] width 105 height 26
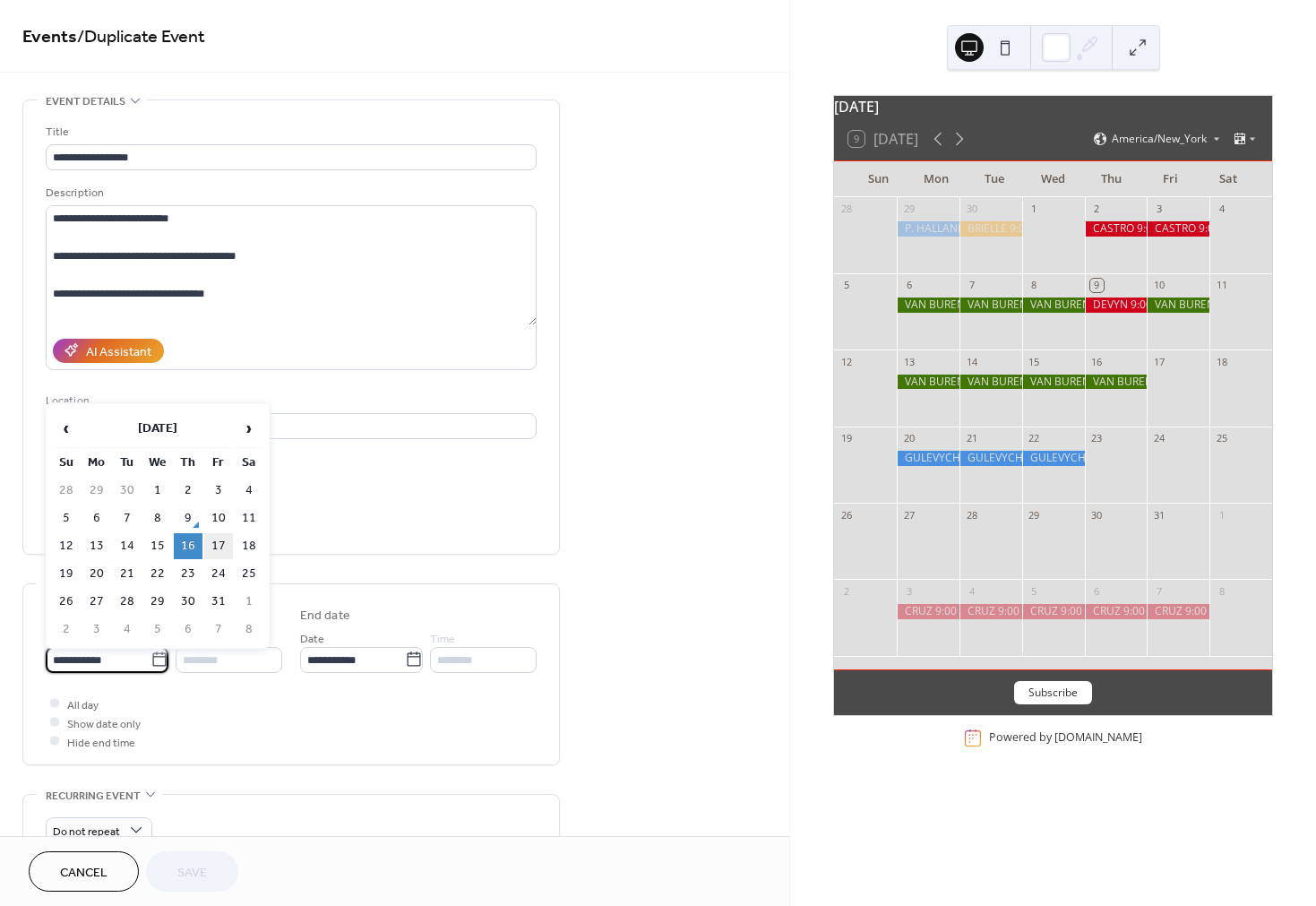
click at [223, 544] on td "17" at bounding box center [218, 545] width 28 height 26
type input "**********"
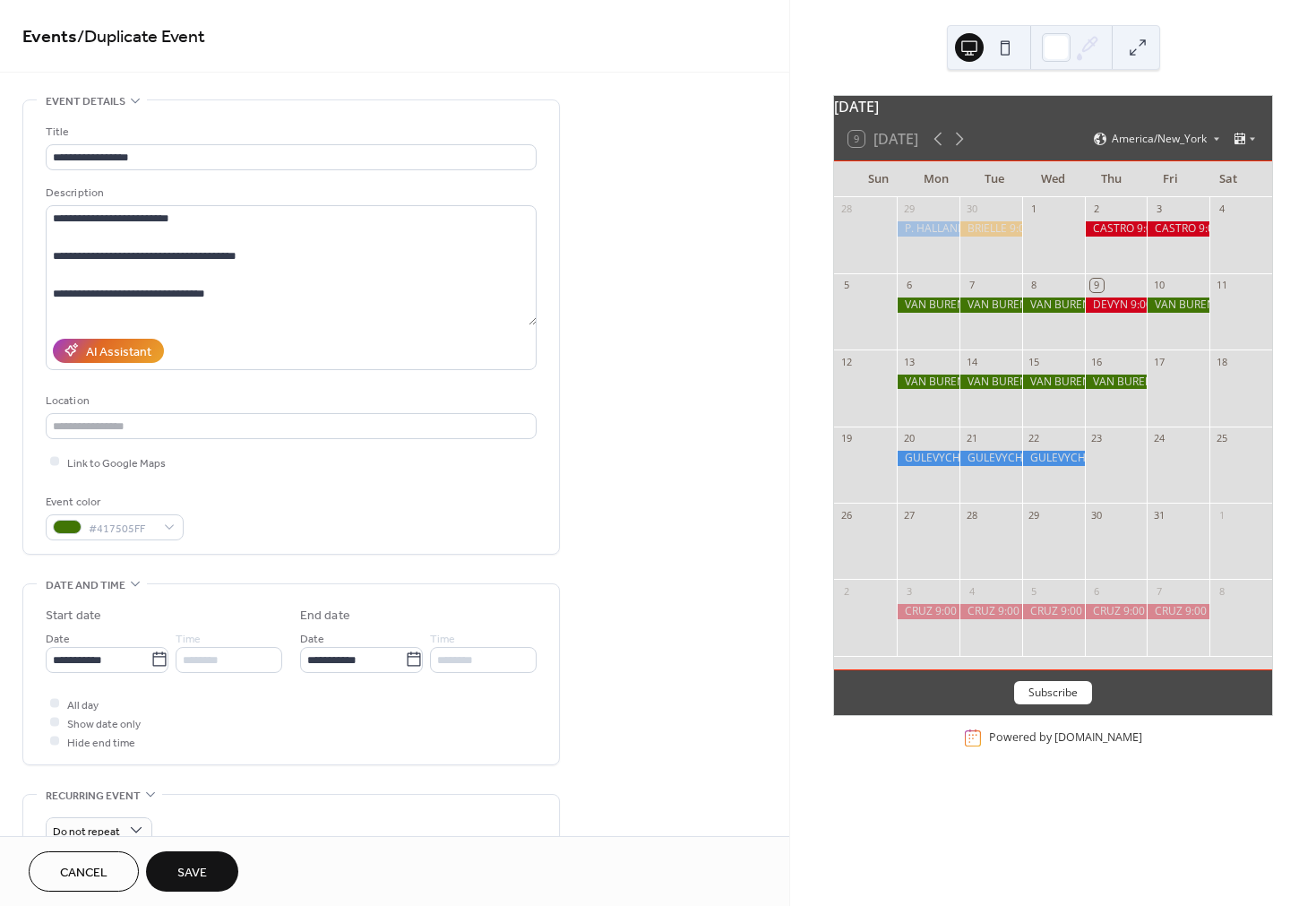
click at [193, 865] on span "Save" at bounding box center [191, 872] width 29 height 18
